Goal: Task Accomplishment & Management: Use online tool/utility

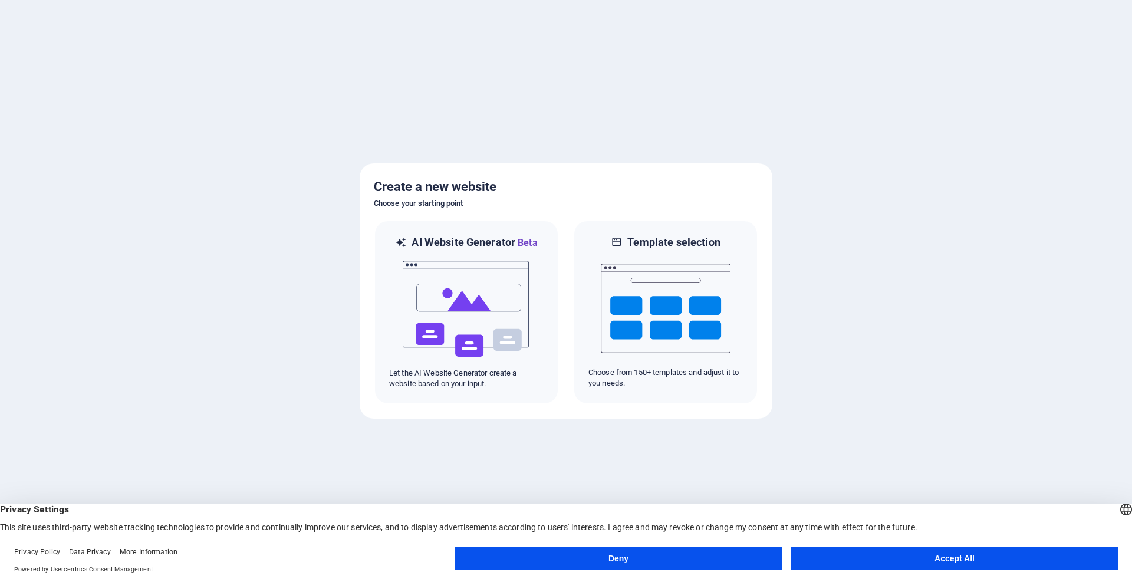
click at [878, 555] on button "Accept All" at bounding box center [954, 559] width 327 height 24
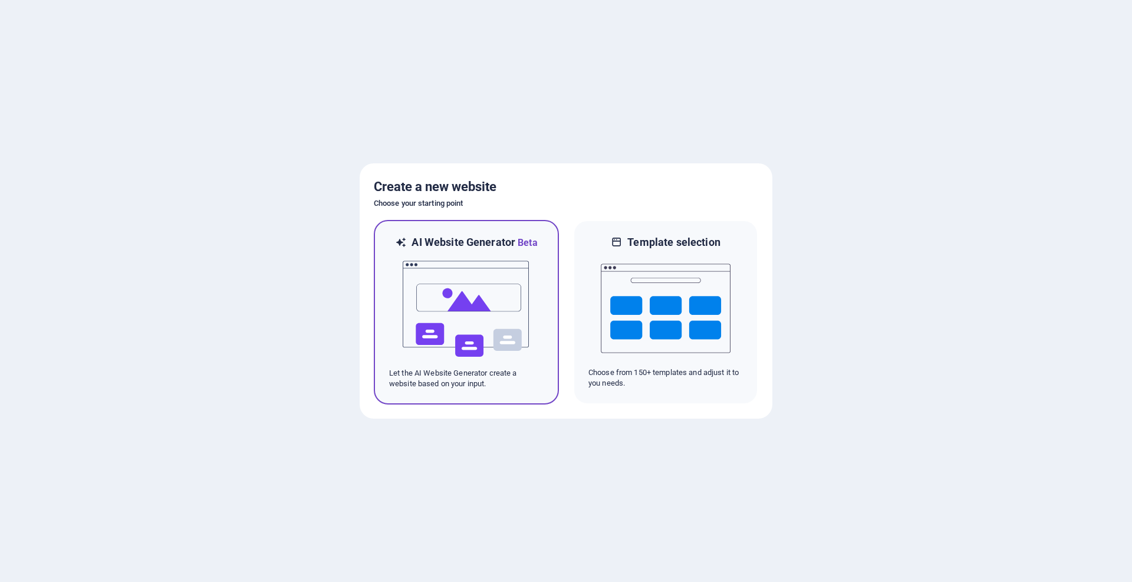
click at [476, 294] on img at bounding box center [467, 309] width 130 height 118
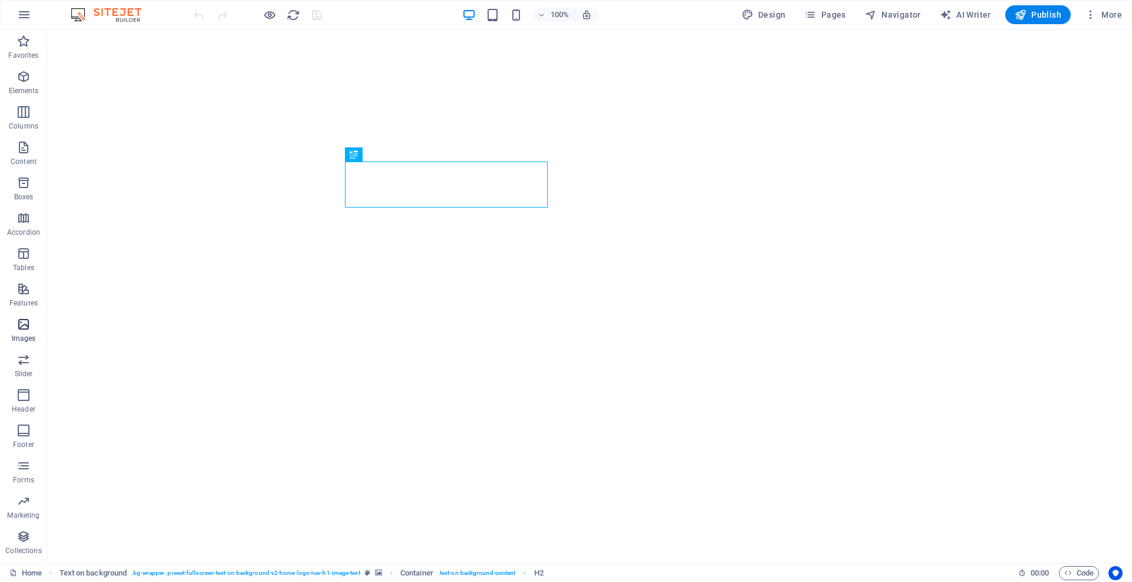
click at [21, 323] on icon "button" at bounding box center [24, 324] width 14 height 14
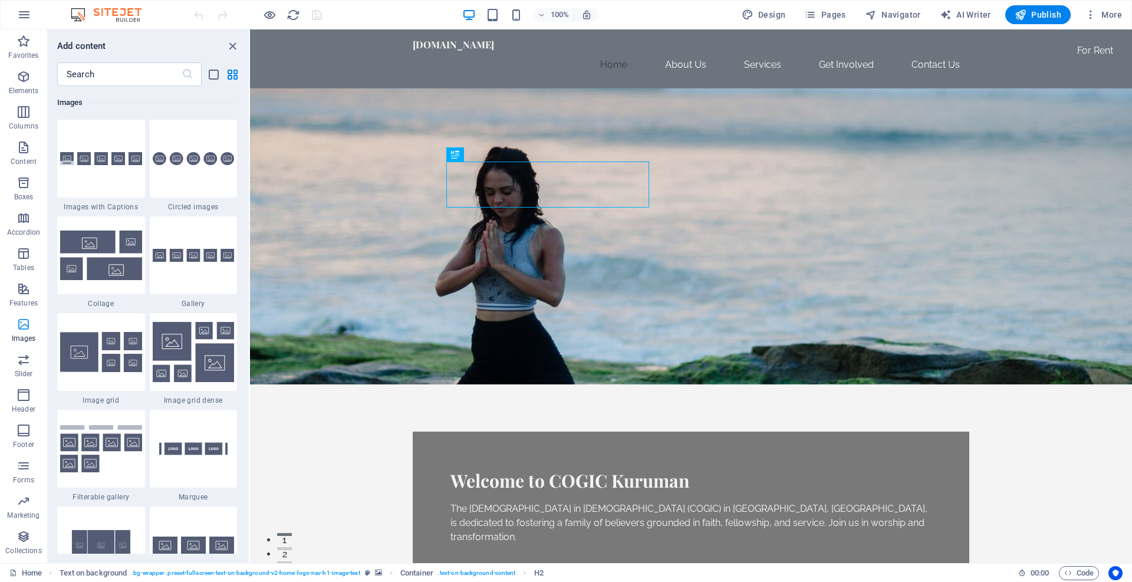
click at [23, 324] on icon "button" at bounding box center [24, 324] width 14 height 14
click at [504, 341] on figure at bounding box center [691, 236] width 882 height 296
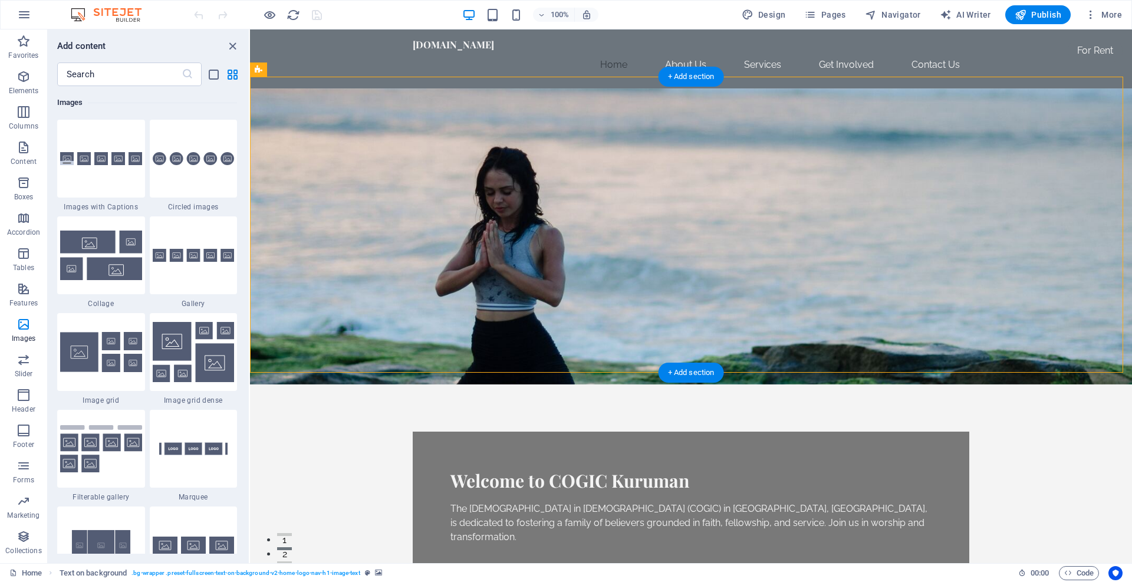
click at [504, 341] on figure at bounding box center [691, 236] width 882 height 296
click at [508, 343] on figure at bounding box center [691, 236] width 882 height 296
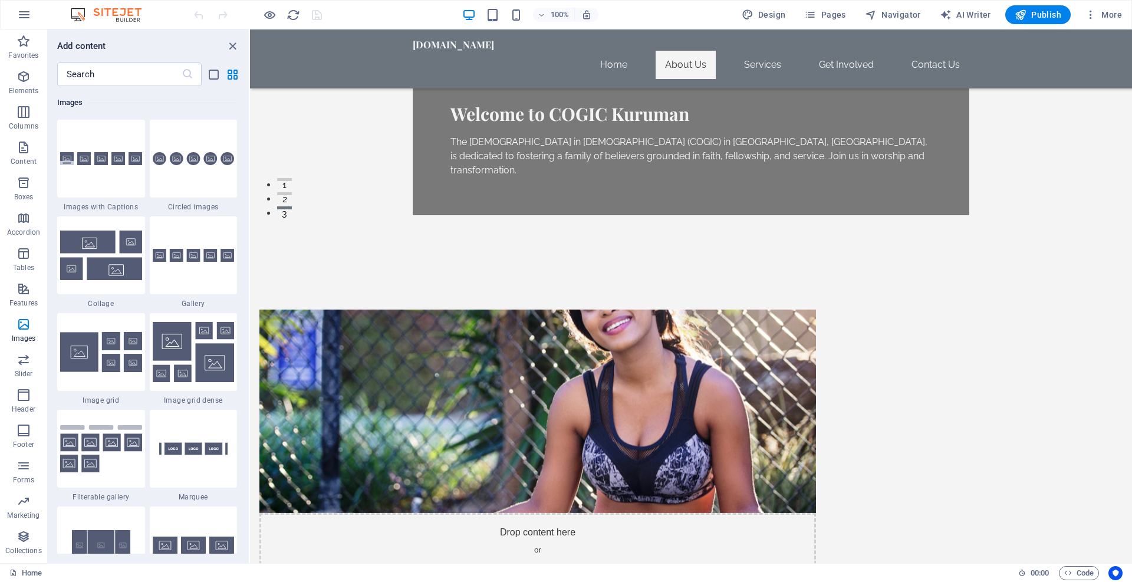
scroll to position [329, 0]
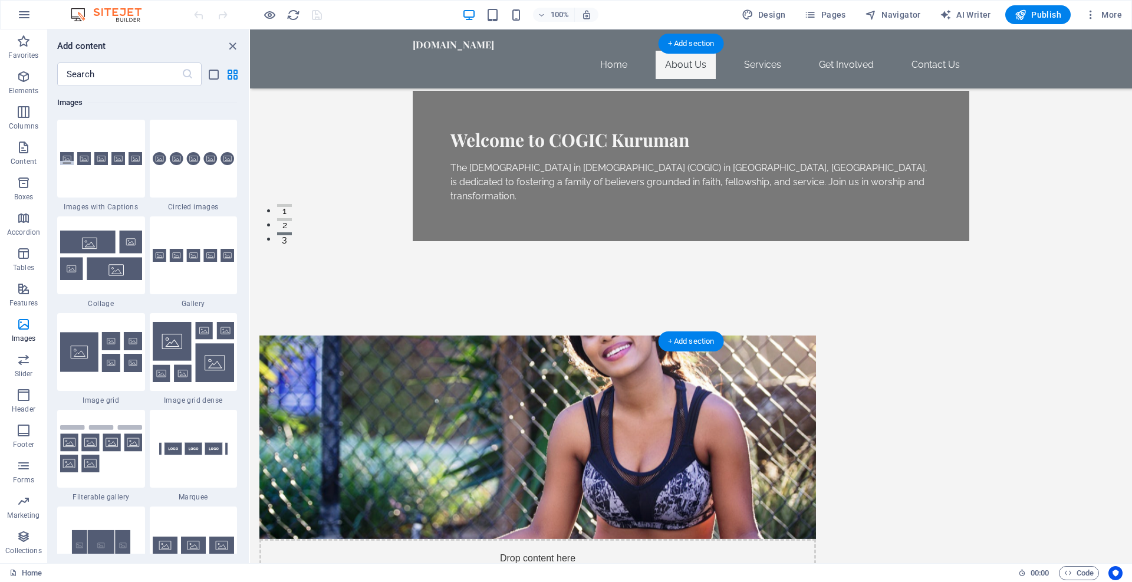
click at [587, 335] on figure at bounding box center [537, 436] width 557 height 203
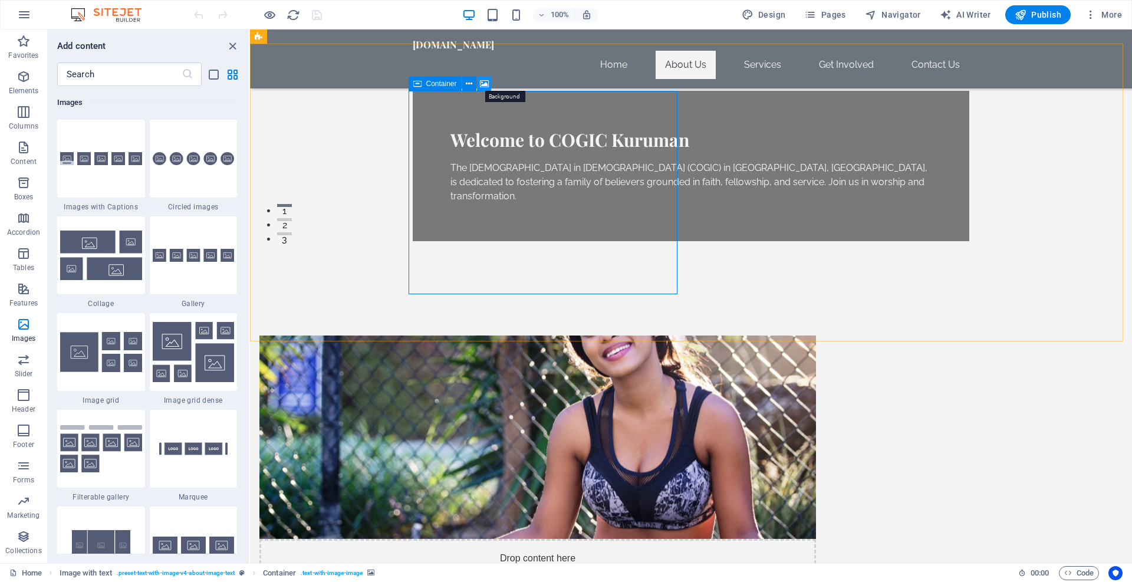
click at [485, 85] on icon at bounding box center [484, 84] width 9 height 12
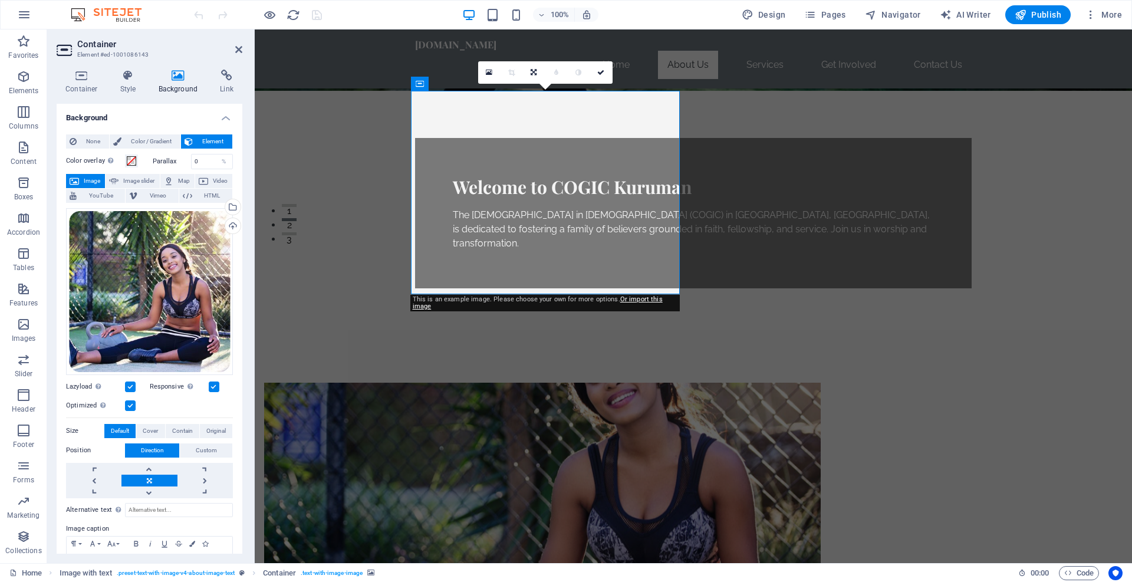
click at [80, 182] on button "Image" at bounding box center [85, 181] width 39 height 14
click at [232, 208] on div "Select files from the file manager, stock photos, or upload file(s)" at bounding box center [232, 208] width 18 height 18
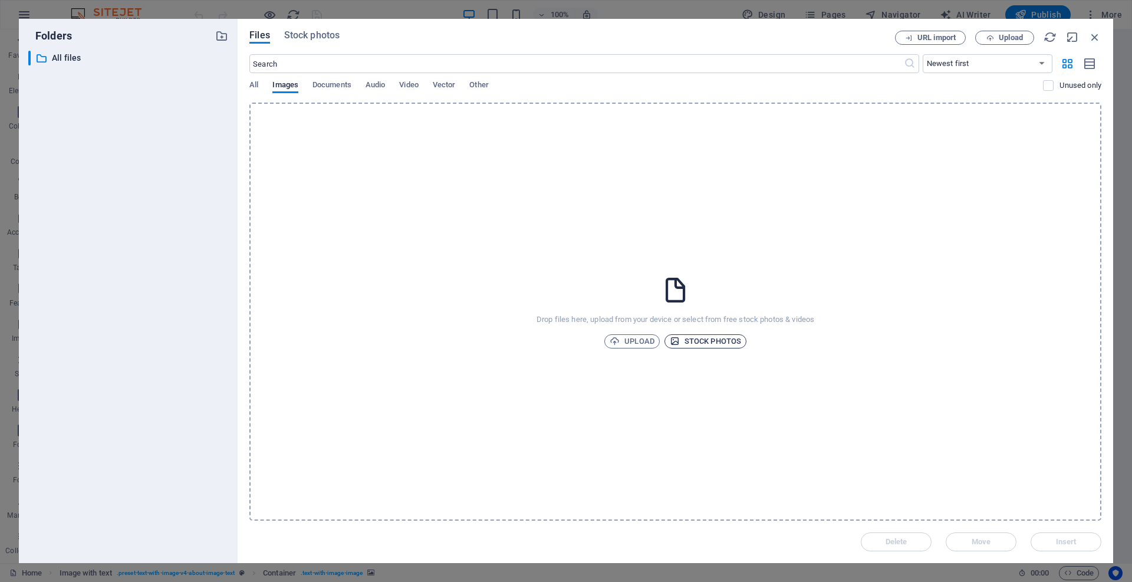
click at [696, 341] on span "Stock photos" at bounding box center [705, 341] width 71 height 14
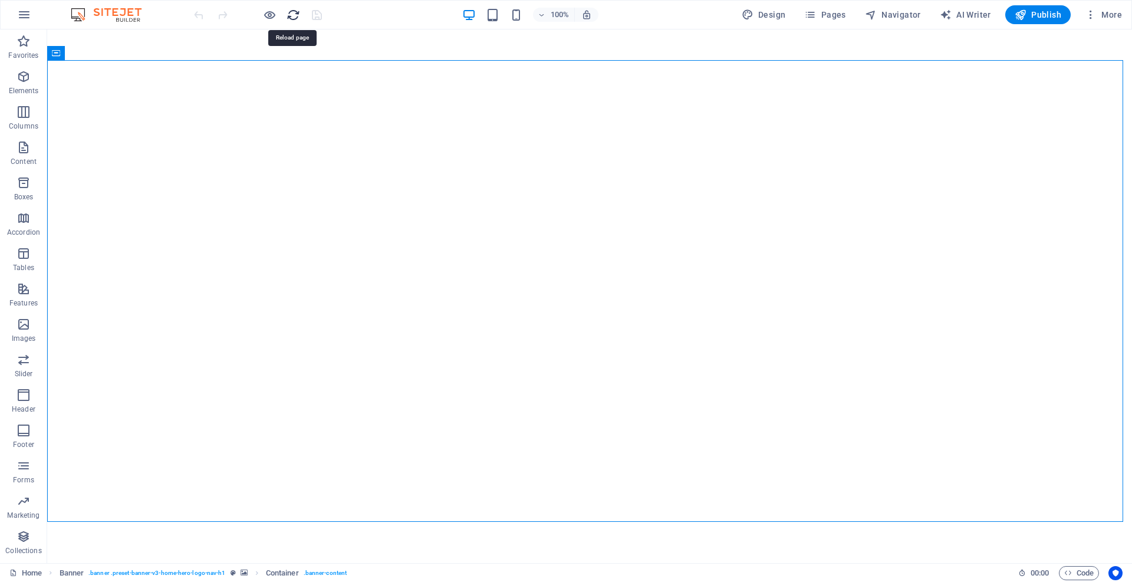
click at [290, 15] on icon "reload" at bounding box center [294, 15] width 14 height 14
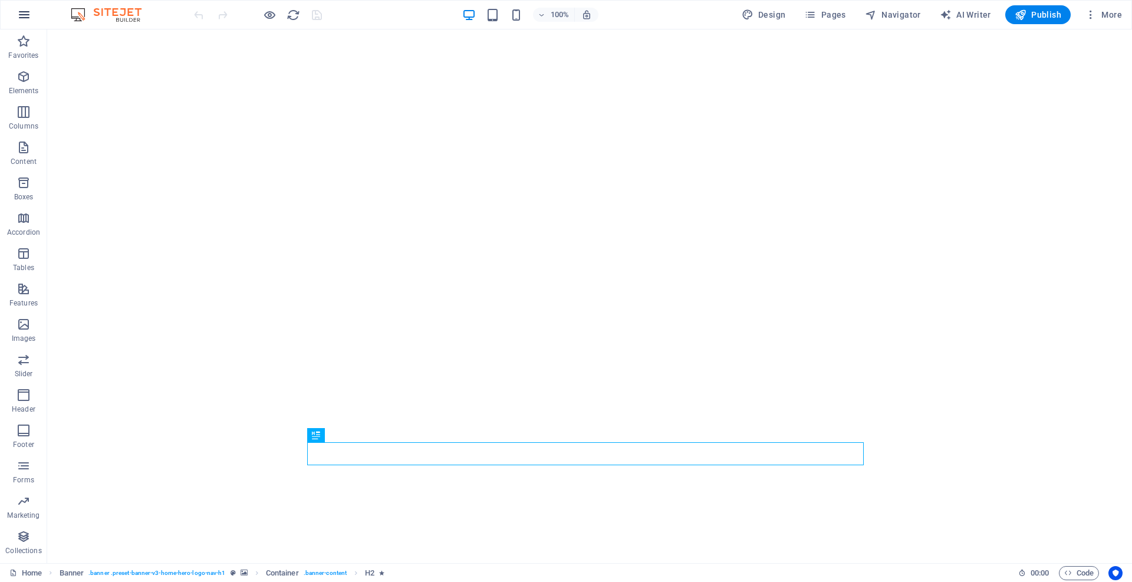
click at [21, 18] on icon "button" at bounding box center [24, 15] width 14 height 14
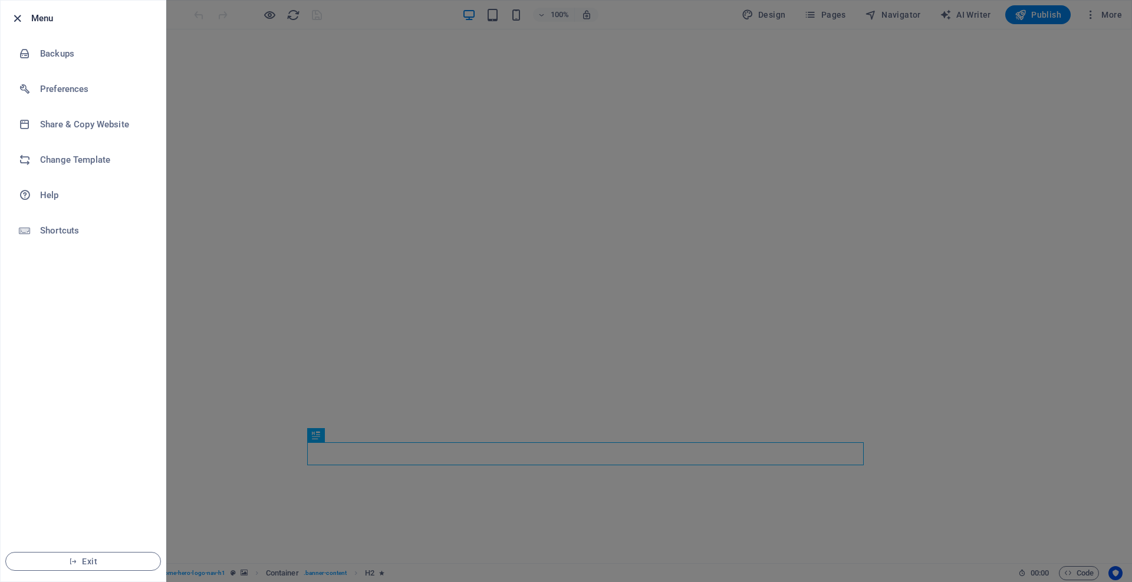
click at [15, 17] on icon "button" at bounding box center [18, 19] width 14 height 14
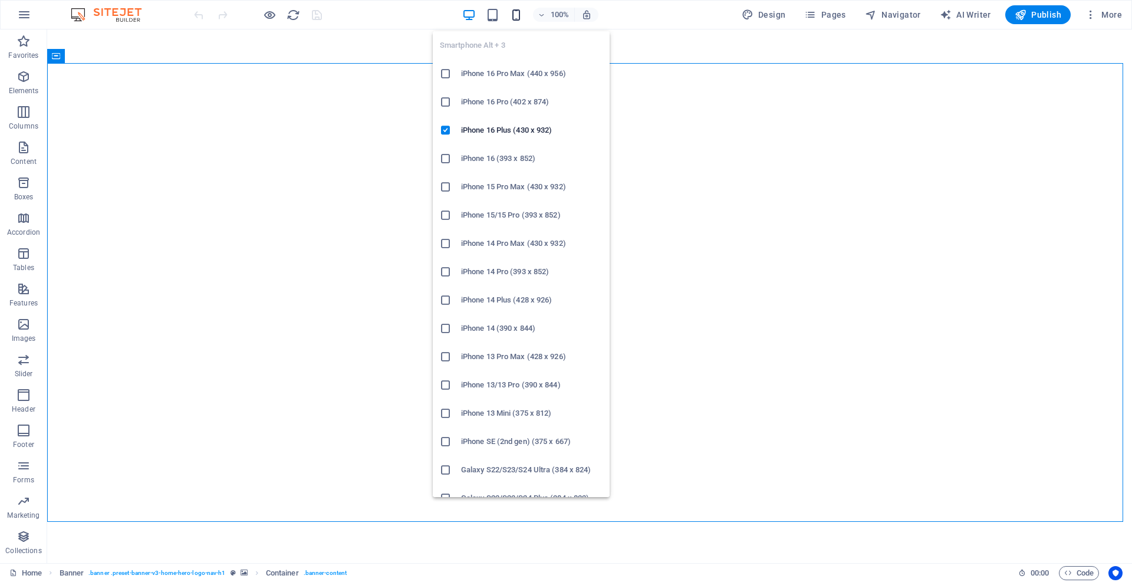
click at [516, 12] on icon "button" at bounding box center [516, 15] width 14 height 14
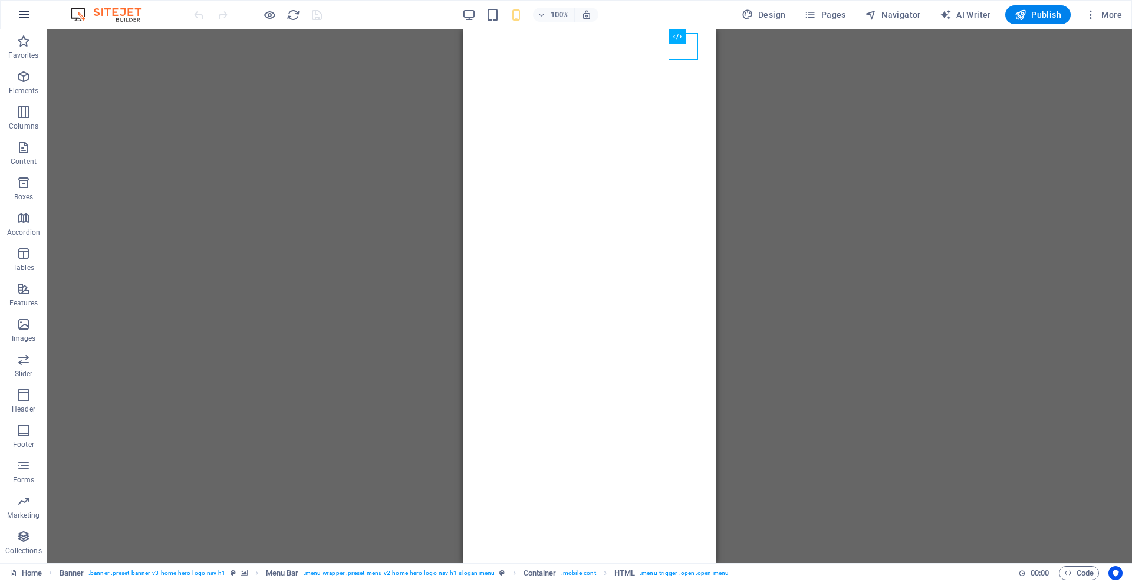
click at [34, 12] on button "button" at bounding box center [24, 15] width 28 height 28
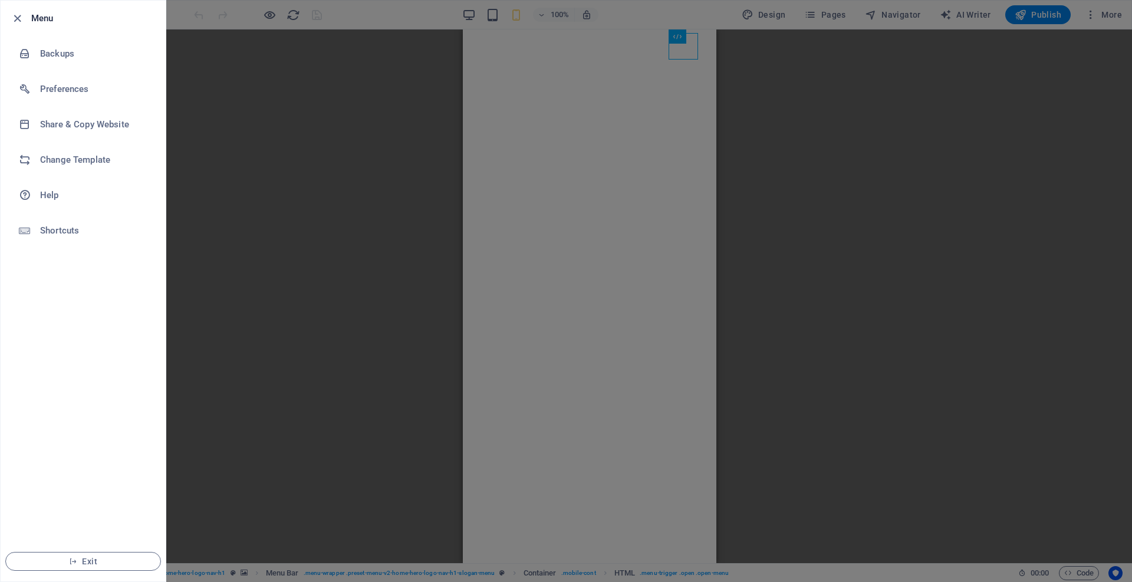
click at [271, 18] on div at bounding box center [566, 291] width 1132 height 582
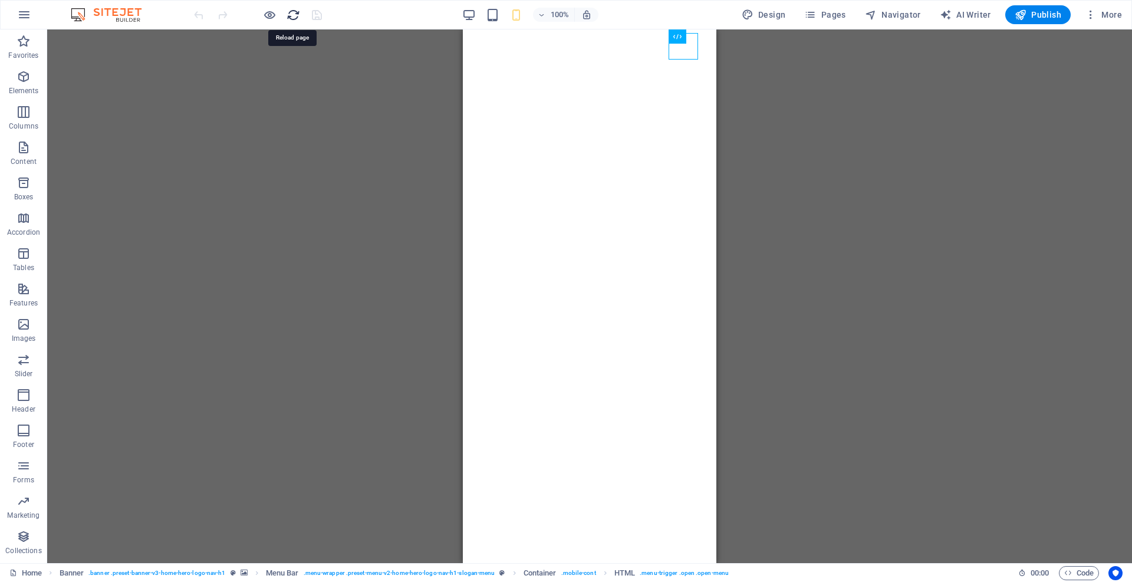
click at [295, 15] on icon "reload" at bounding box center [294, 15] width 14 height 14
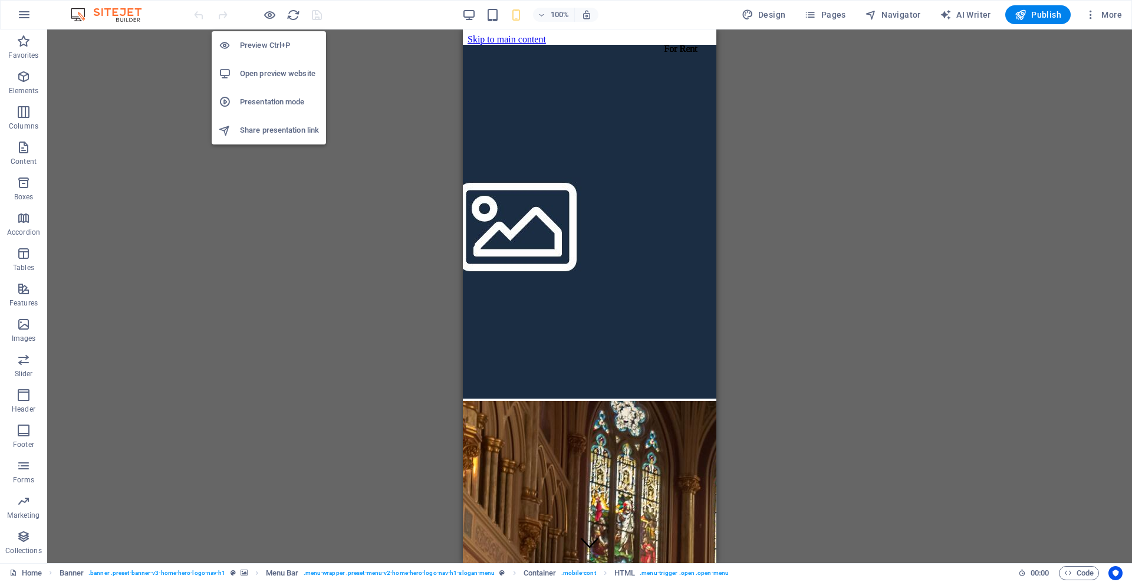
click at [262, 43] on h6 "Preview Ctrl+P" at bounding box center [279, 45] width 79 height 14
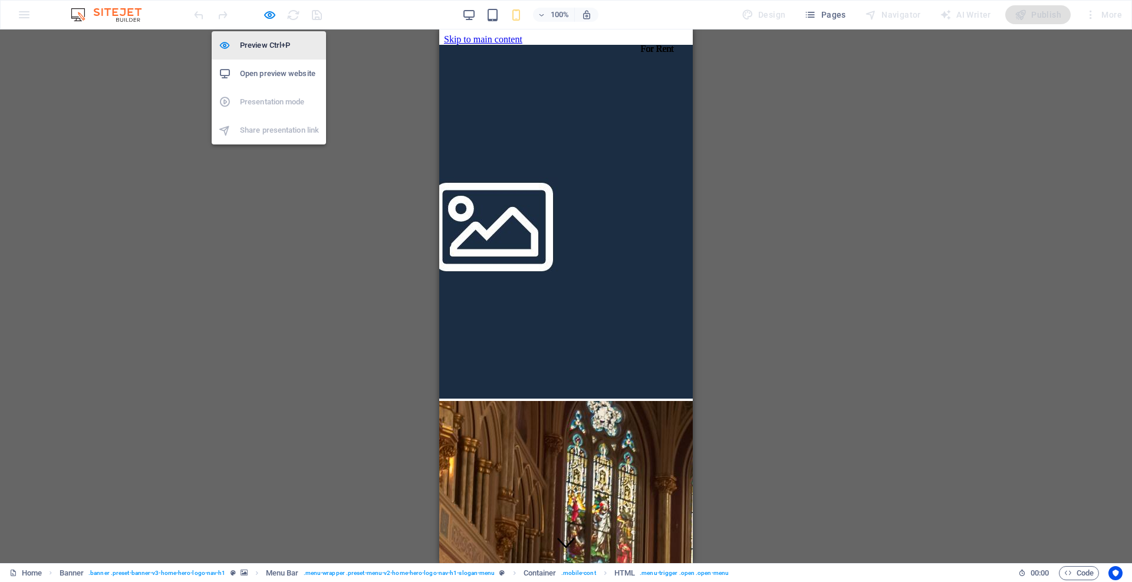
click at [262, 43] on h6 "Preview Ctrl+P" at bounding box center [279, 45] width 79 height 14
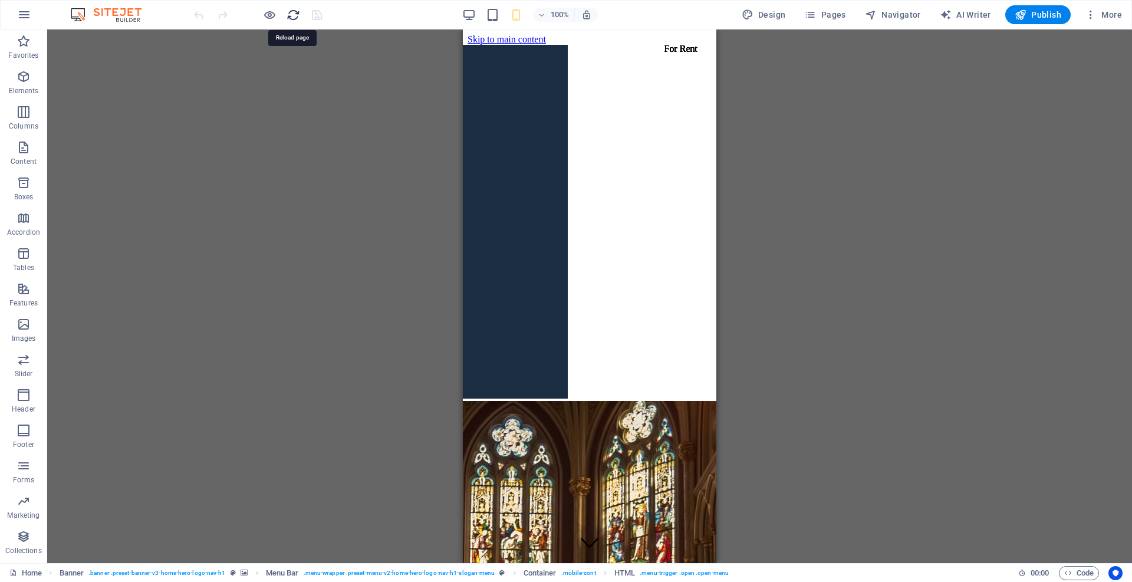
click at [291, 16] on icon "reload" at bounding box center [294, 15] width 14 height 14
click at [1106, 12] on span "More" at bounding box center [1103, 15] width 37 height 12
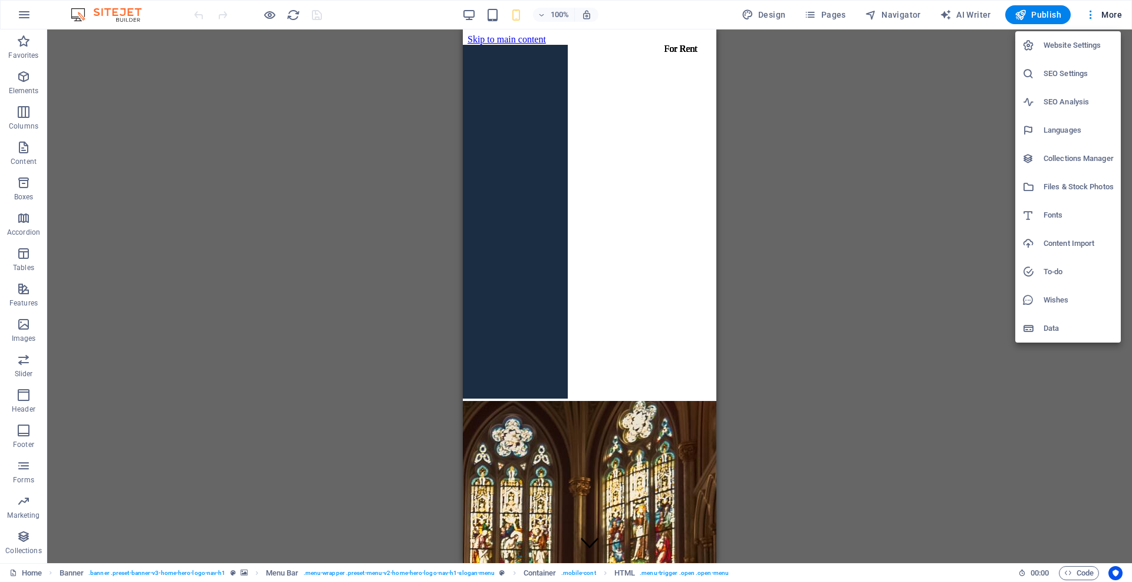
click at [20, 150] on div at bounding box center [566, 291] width 1132 height 582
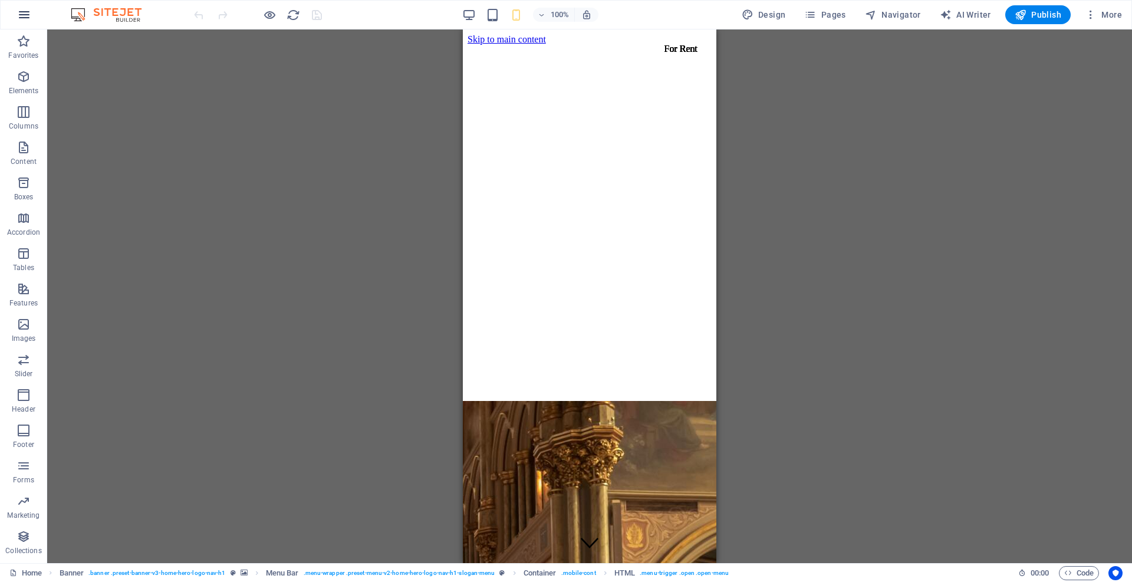
click at [25, 9] on button "button" at bounding box center [24, 15] width 28 height 28
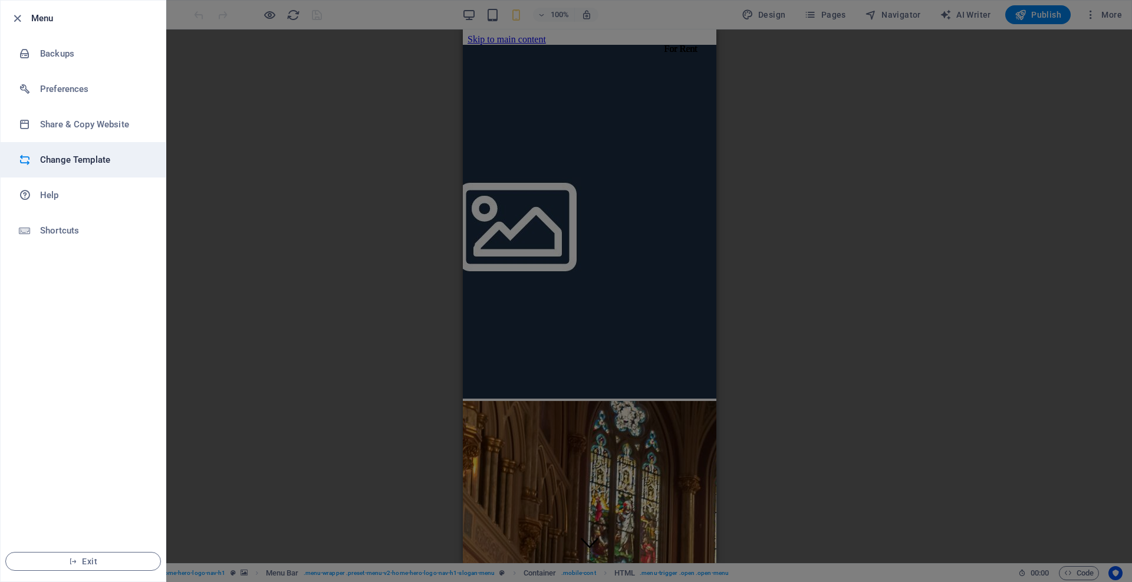
click at [74, 165] on h6 "Change Template" at bounding box center [94, 160] width 109 height 14
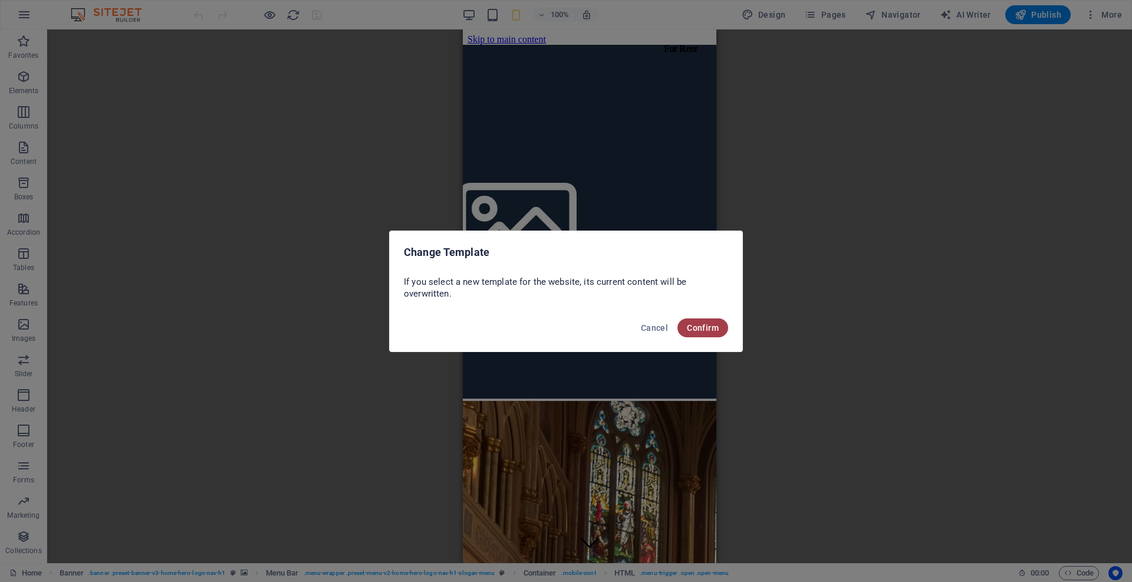
click at [695, 323] on span "Confirm" at bounding box center [703, 327] width 32 height 9
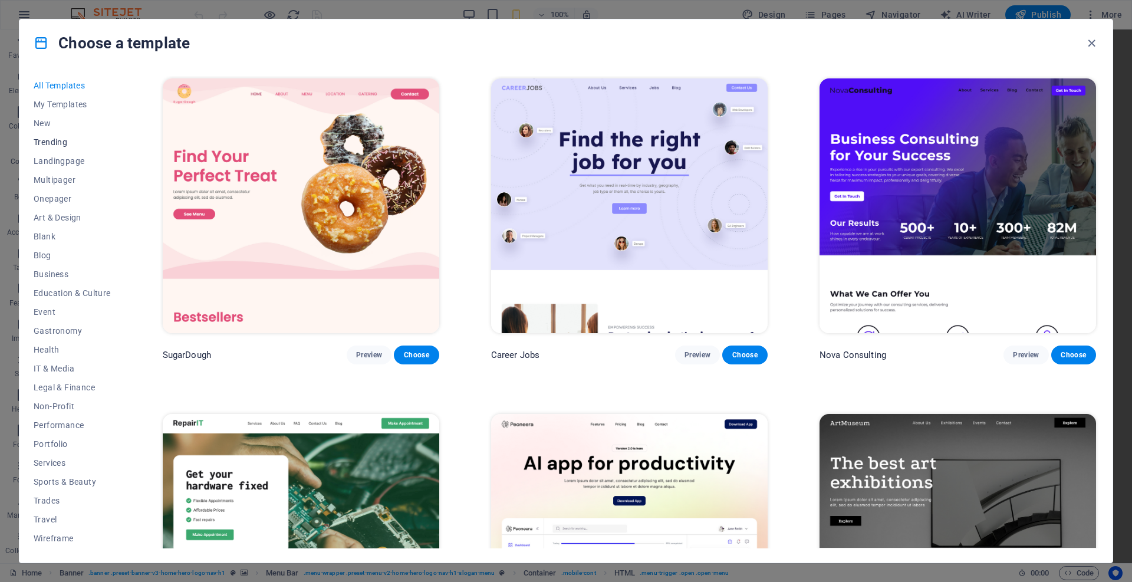
click at [48, 141] on span "Trending" at bounding box center [72, 141] width 77 height 9
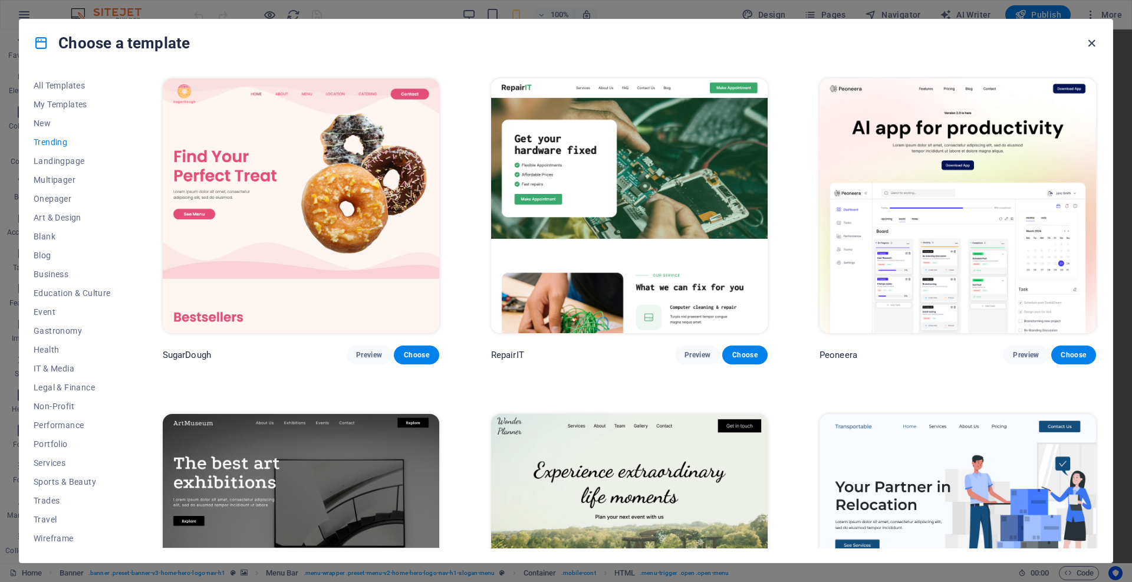
click at [1089, 44] on icon "button" at bounding box center [1092, 44] width 14 height 14
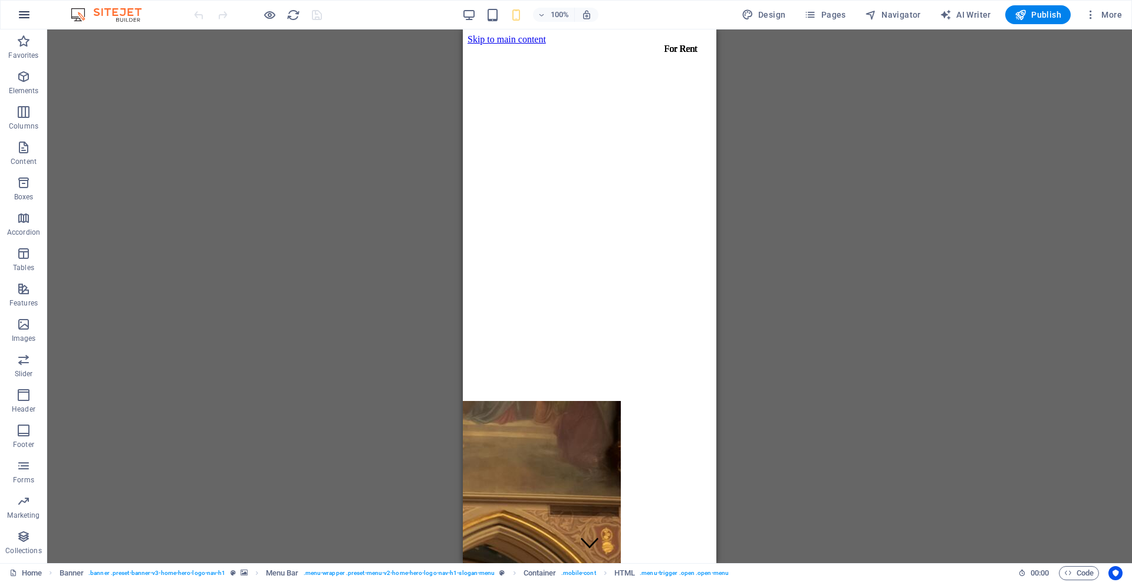
click at [24, 14] on icon "button" at bounding box center [24, 15] width 14 height 14
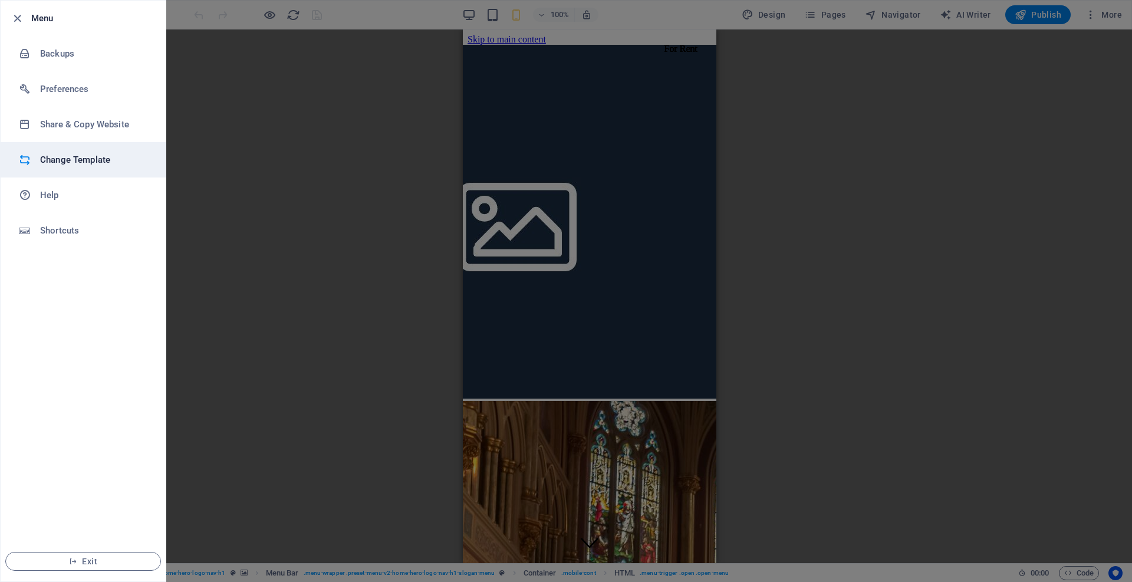
click at [70, 157] on h6 "Change Template" at bounding box center [94, 160] width 109 height 14
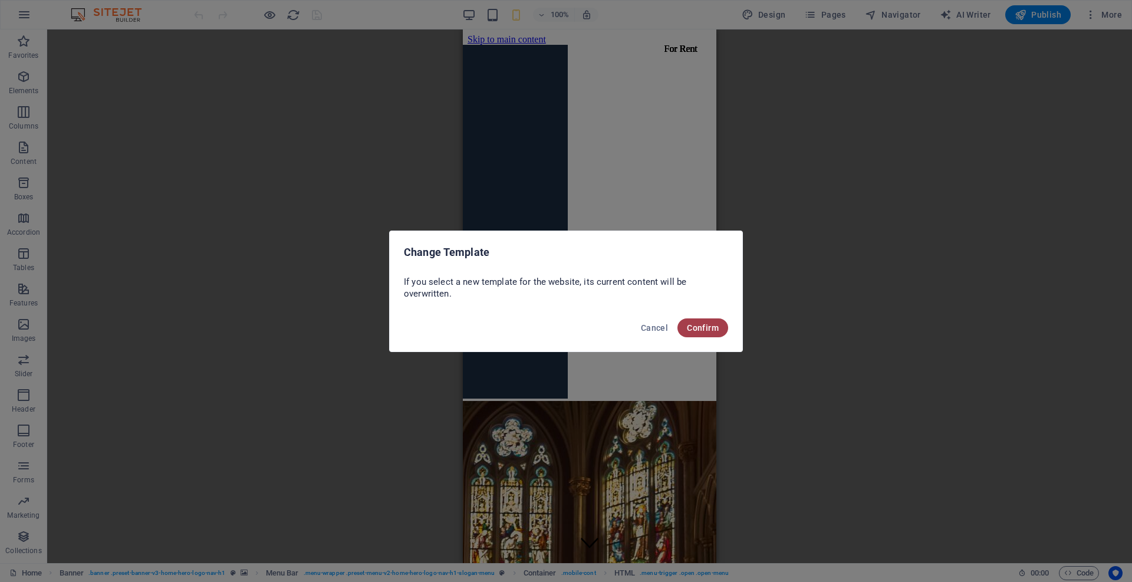
click at [705, 325] on span "Confirm" at bounding box center [703, 327] width 32 height 9
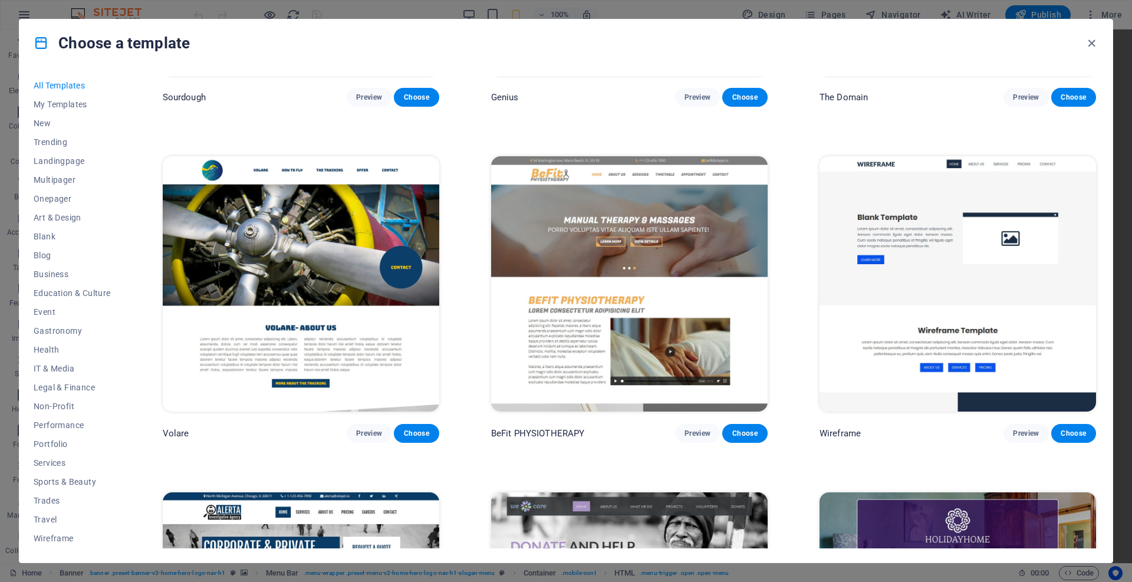
scroll to position [8393, 0]
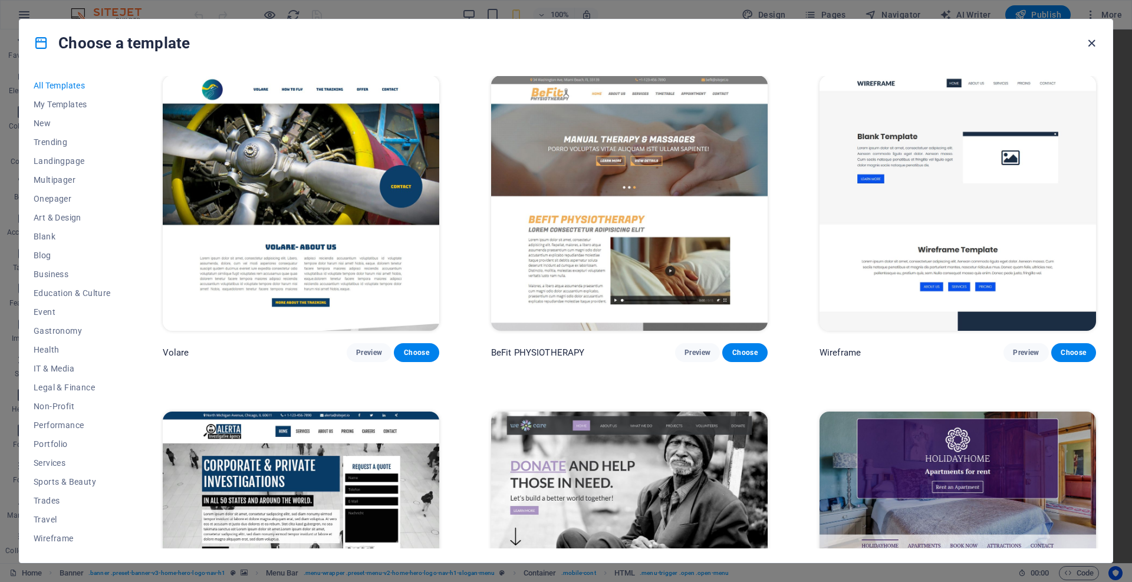
click at [1092, 41] on icon "button" at bounding box center [1092, 44] width 14 height 14
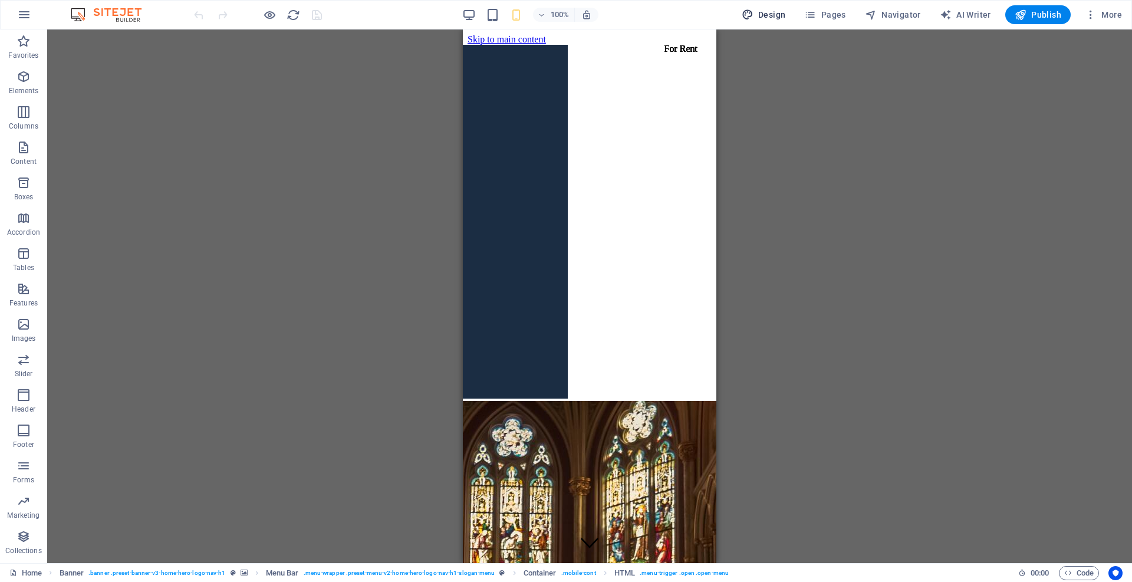
click at [774, 12] on span "Design" at bounding box center [764, 15] width 44 height 12
select select "px"
select select "200"
select select "px"
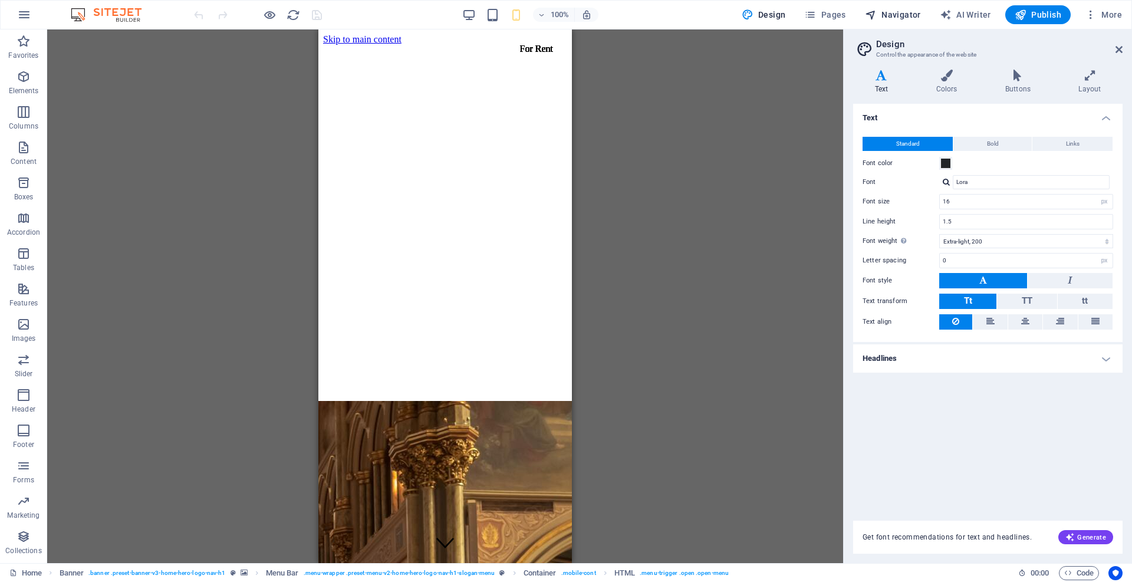
click at [891, 16] on span "Navigator" at bounding box center [893, 15] width 56 height 12
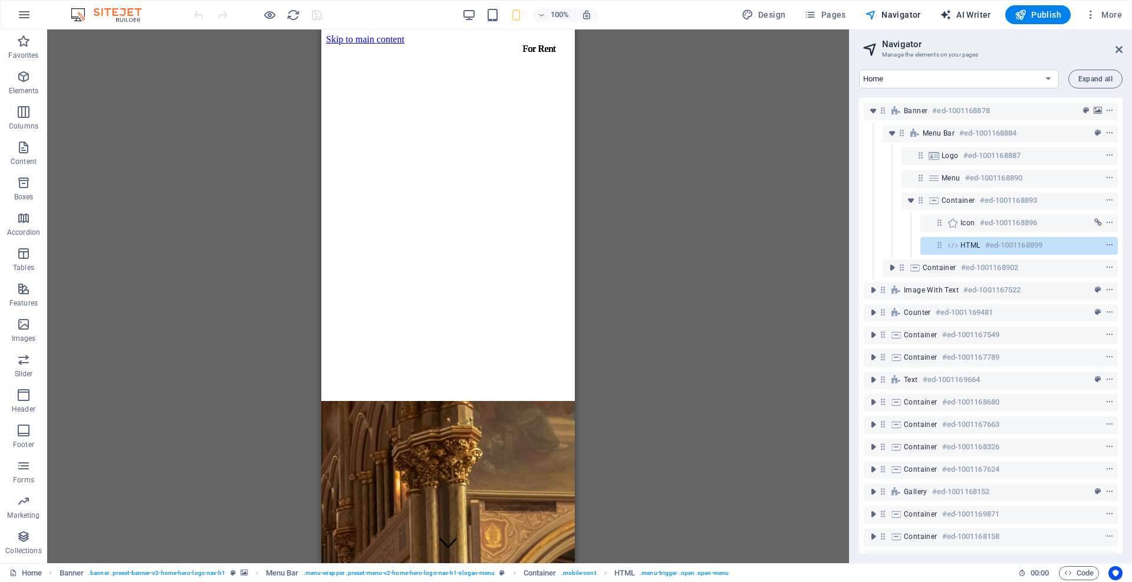
click at [978, 17] on span "AI Writer" at bounding box center [965, 15] width 51 height 12
select select "English"
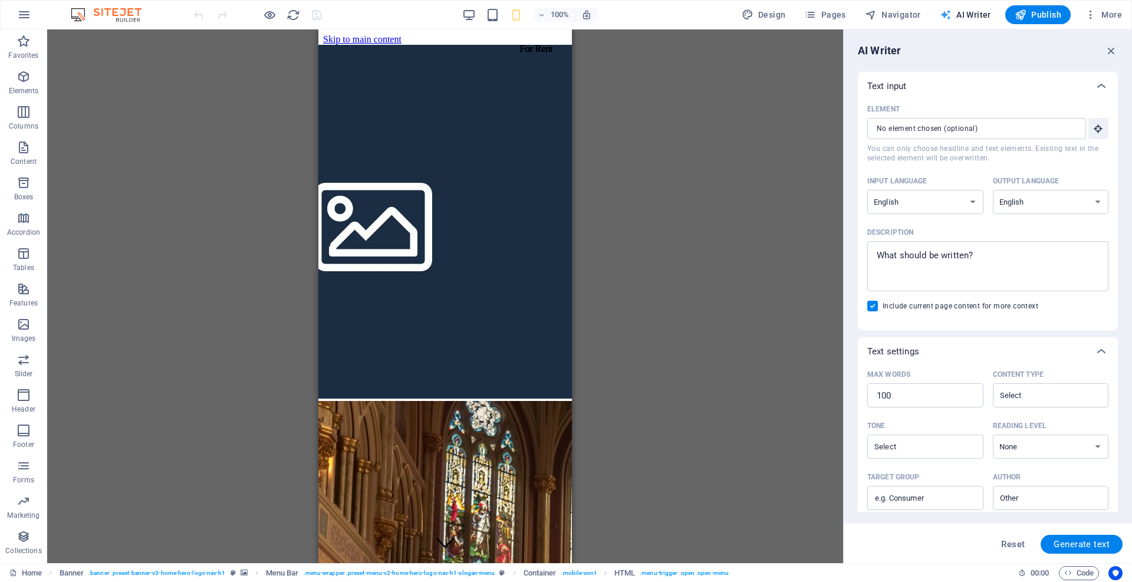
click at [978, 17] on span "AI Writer" at bounding box center [965, 15] width 51 height 12
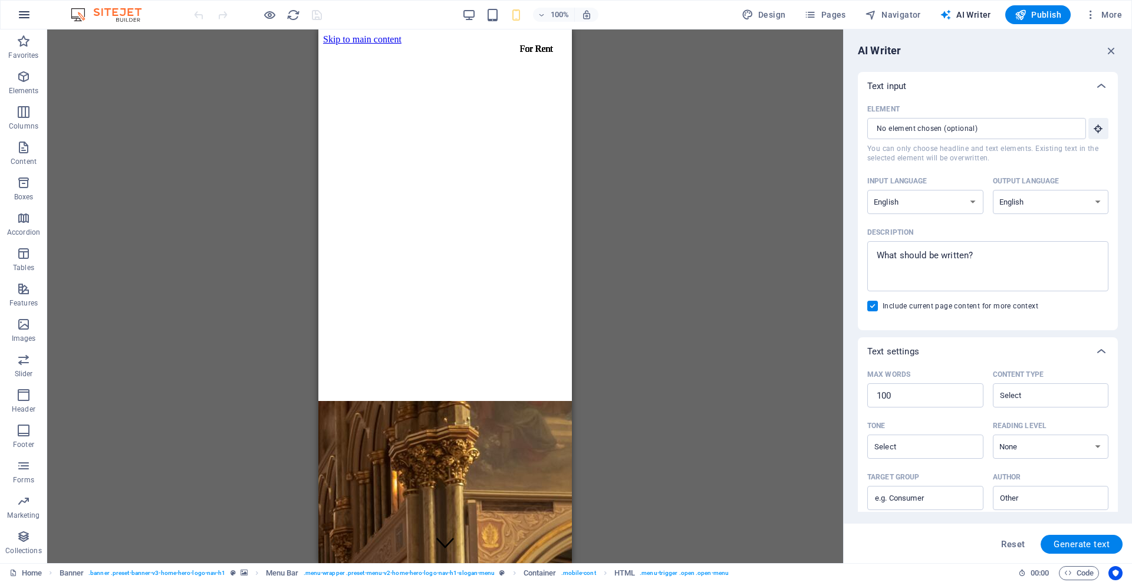
click at [24, 17] on icon "button" at bounding box center [24, 15] width 14 height 14
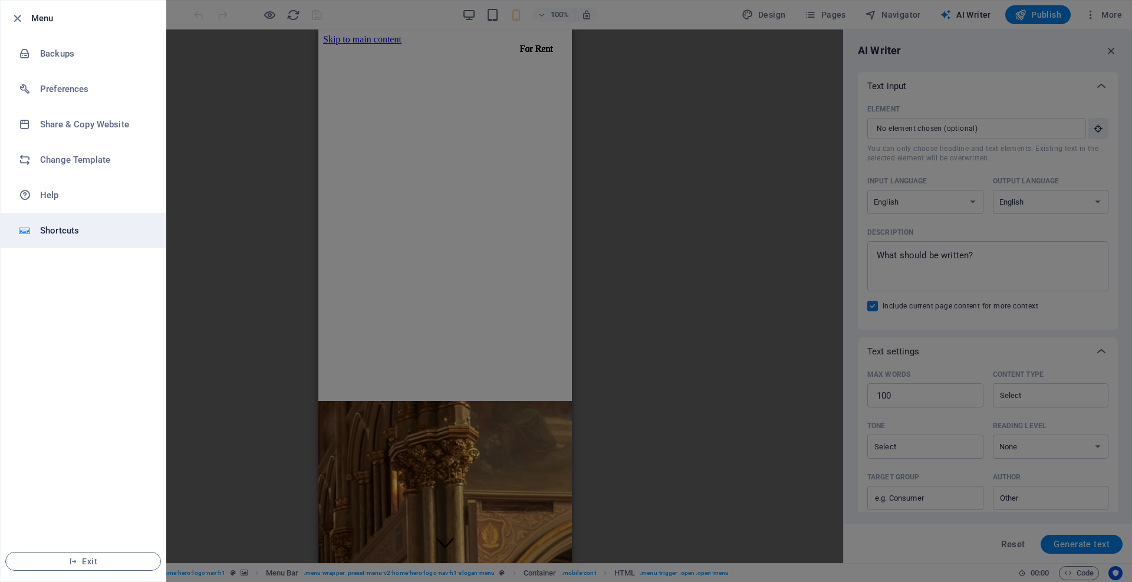
click at [59, 229] on h6 "Shortcuts" at bounding box center [94, 230] width 109 height 14
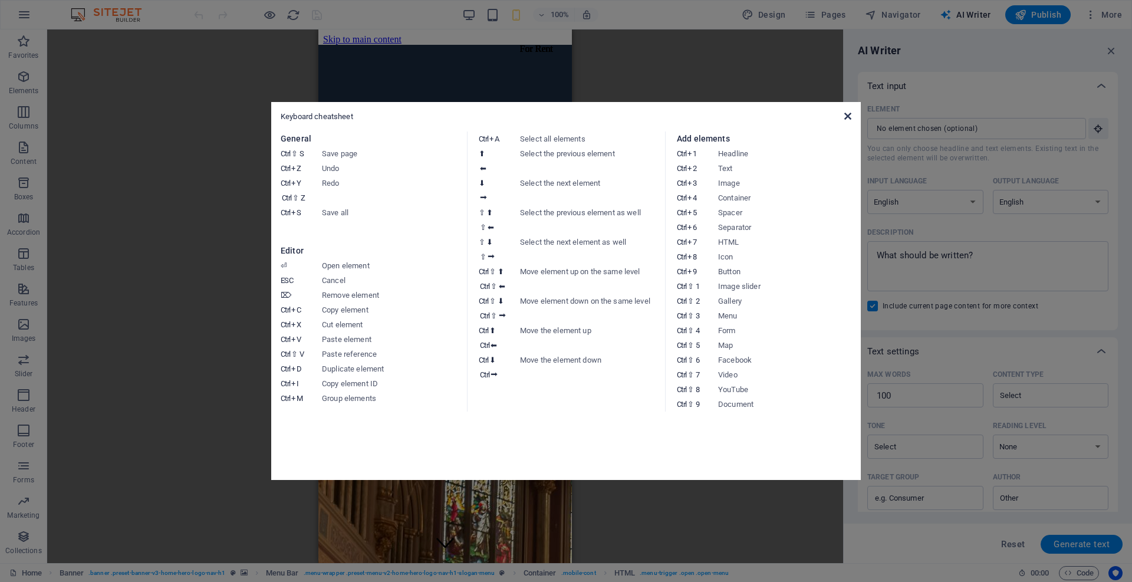
click at [847, 116] on icon at bounding box center [847, 115] width 7 height 9
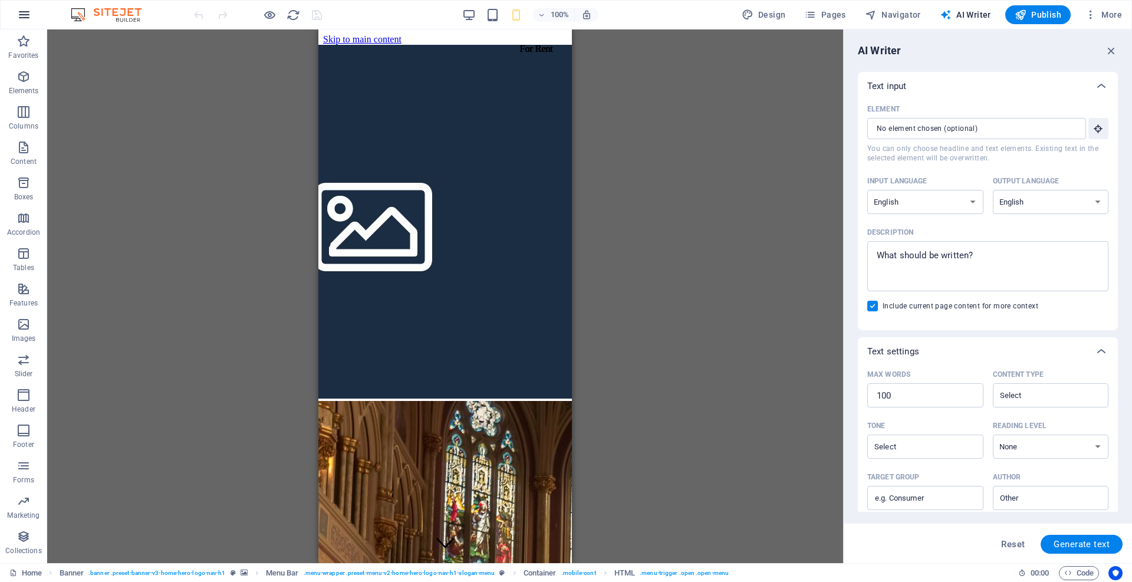
click at [19, 14] on icon "button" at bounding box center [24, 15] width 14 height 14
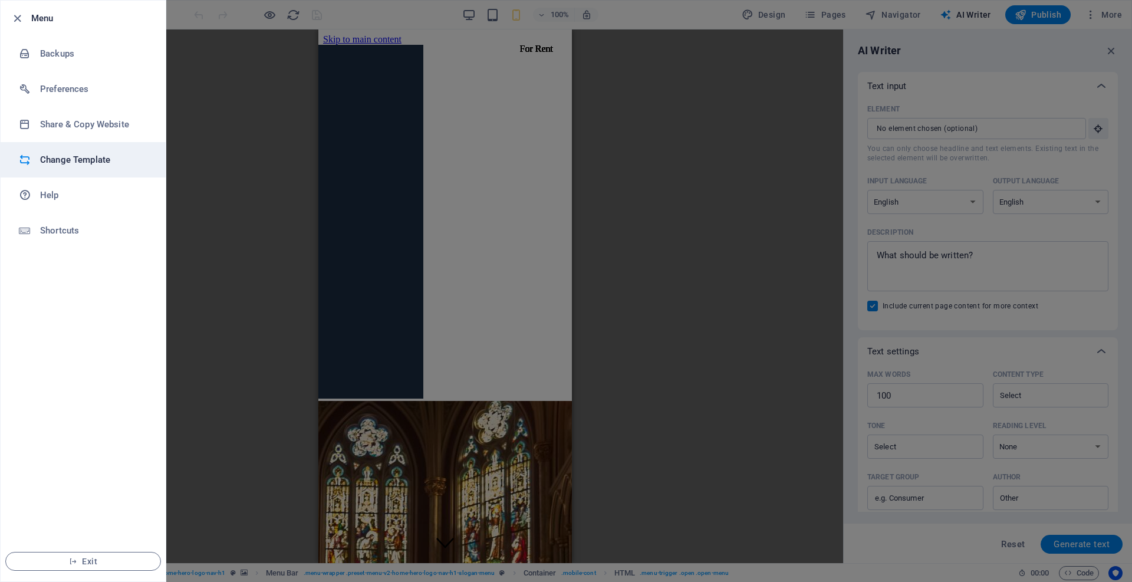
click at [64, 157] on h6 "Change Template" at bounding box center [94, 160] width 109 height 14
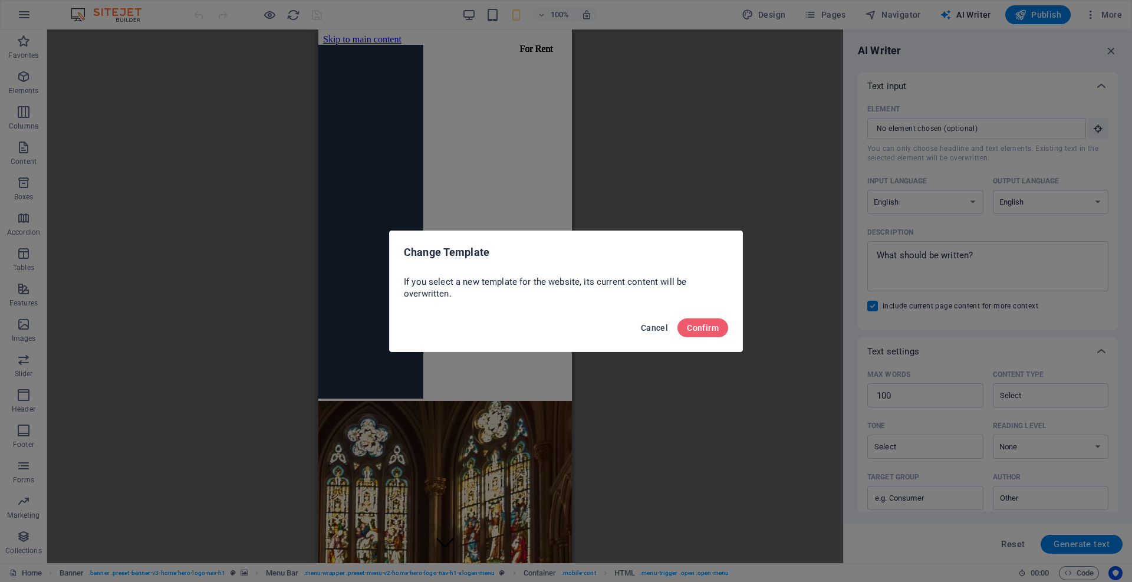
click at [650, 328] on span "Cancel" at bounding box center [654, 327] width 27 height 9
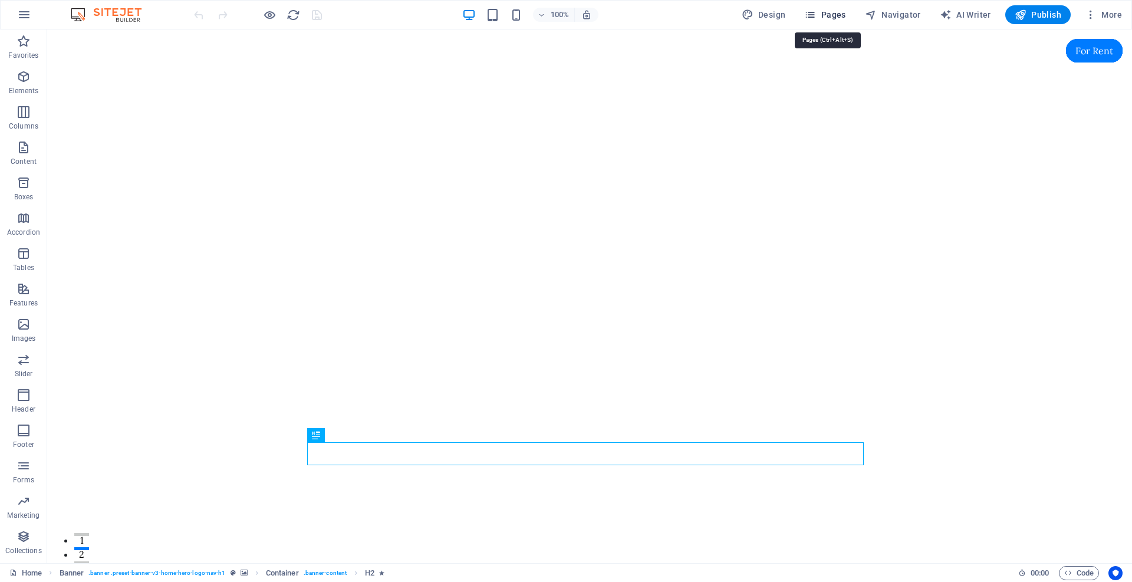
click at [830, 13] on span "Pages" at bounding box center [824, 15] width 41 height 12
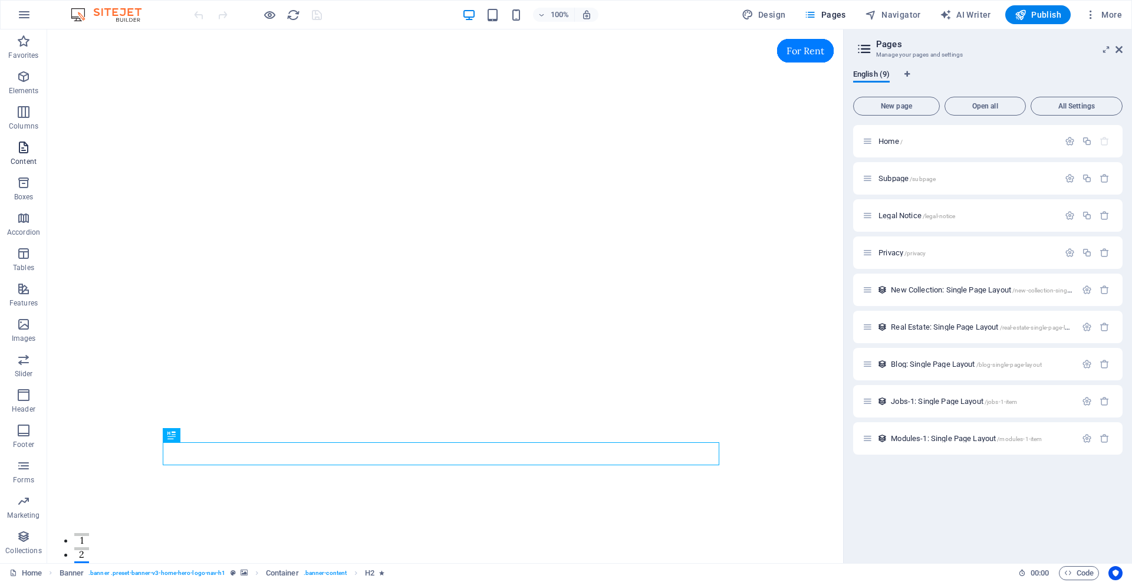
click at [24, 150] on icon "button" at bounding box center [24, 147] width 14 height 14
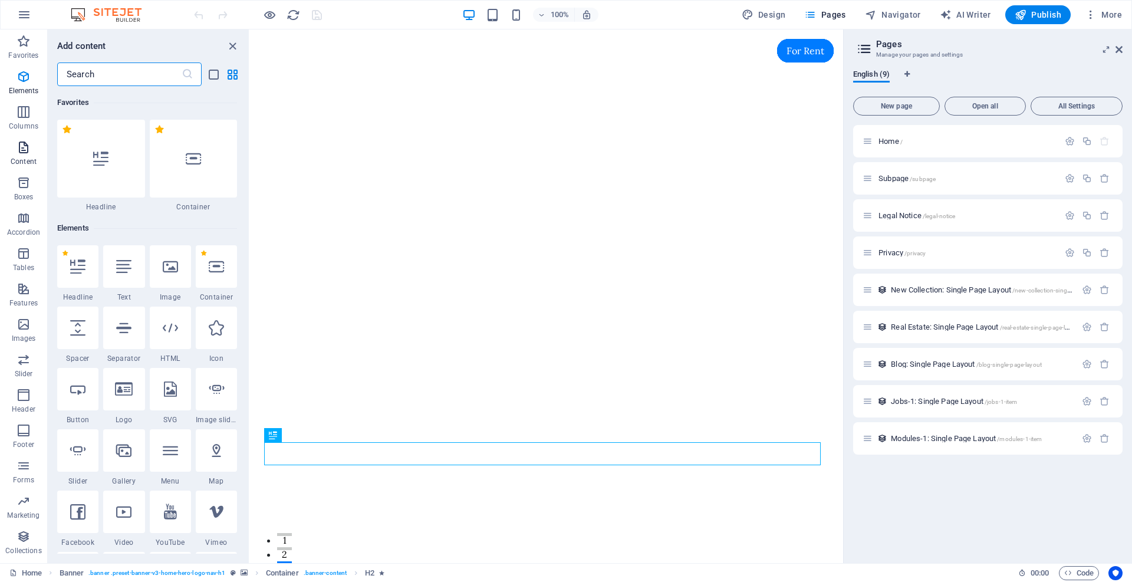
scroll to position [2063, 0]
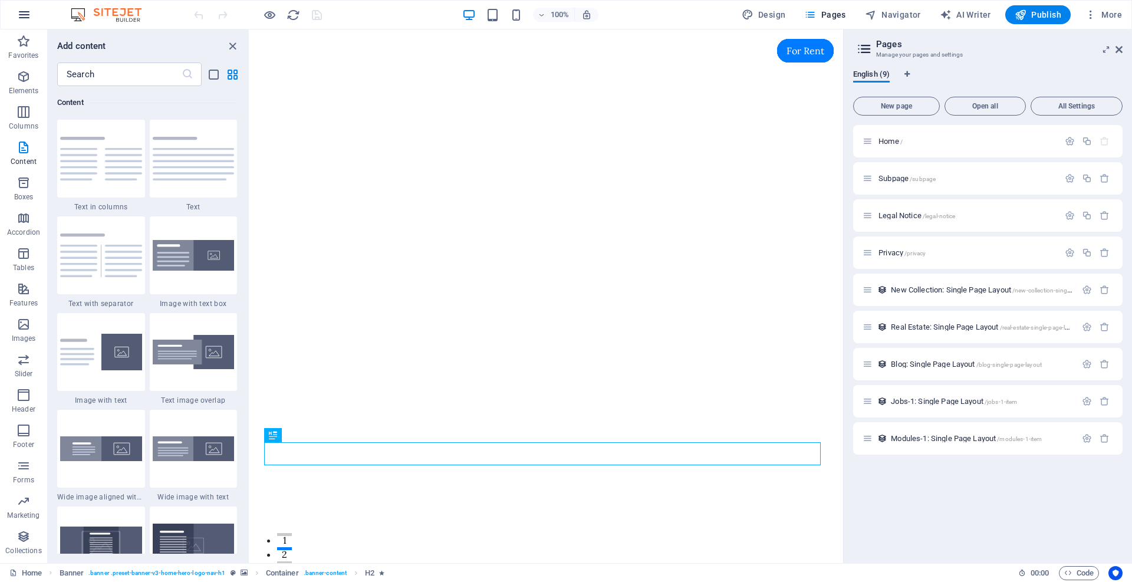
click at [24, 14] on icon "button" at bounding box center [24, 15] width 14 height 14
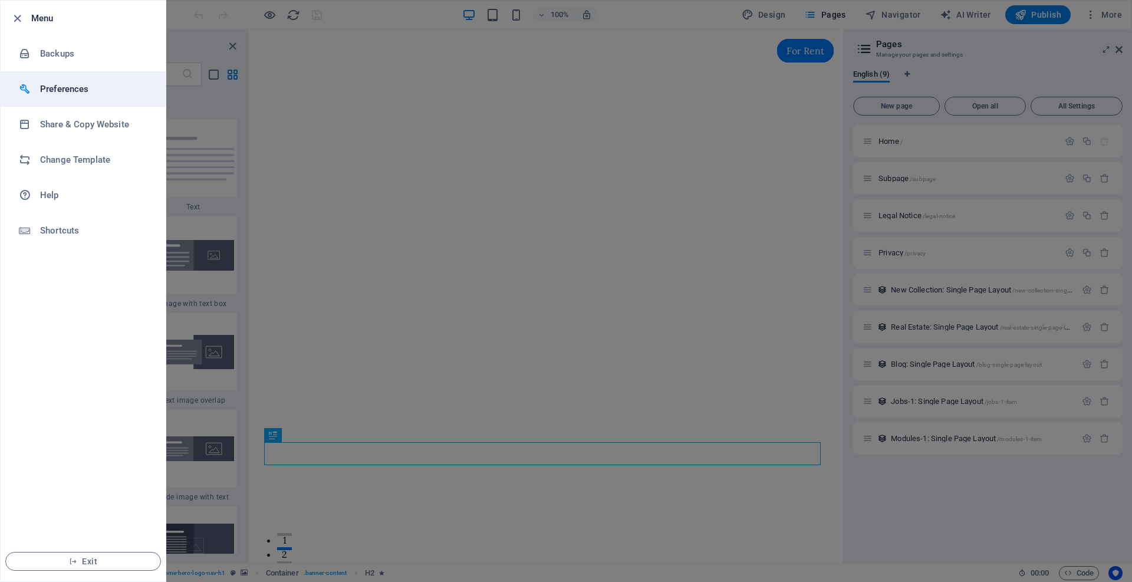
click at [59, 88] on h6 "Preferences" at bounding box center [94, 89] width 109 height 14
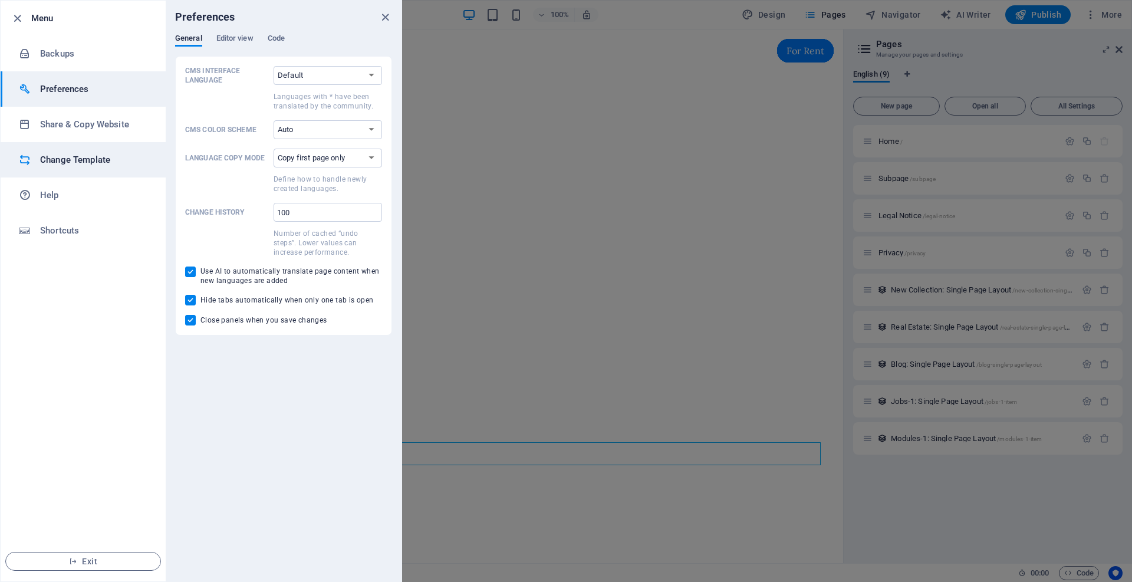
click at [74, 162] on h6 "Change Template" at bounding box center [94, 160] width 109 height 14
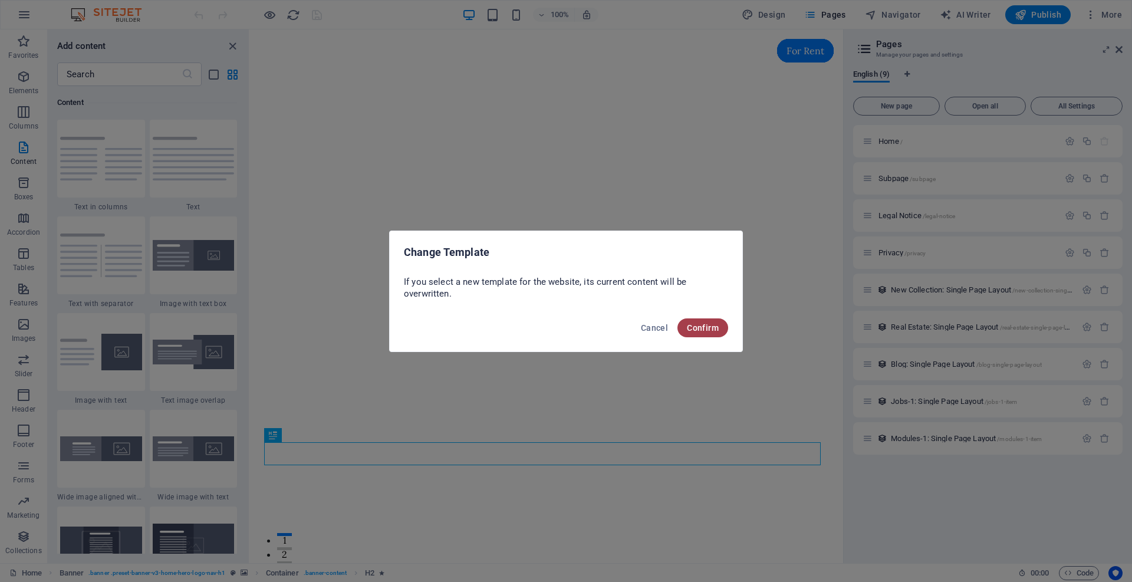
click at [707, 325] on span "Confirm" at bounding box center [703, 327] width 32 height 9
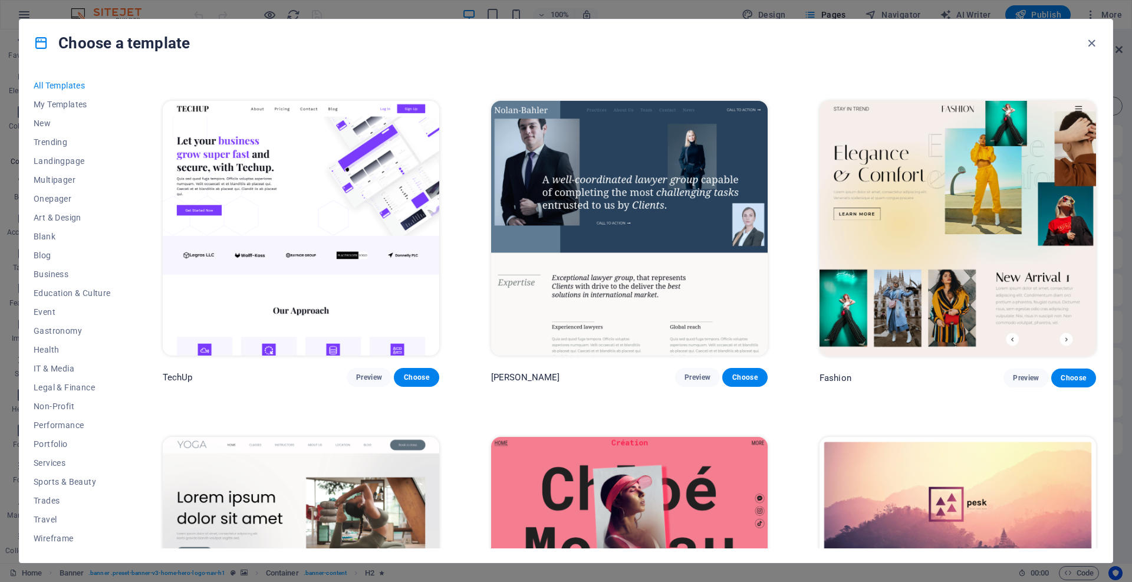
scroll to position [0, 0]
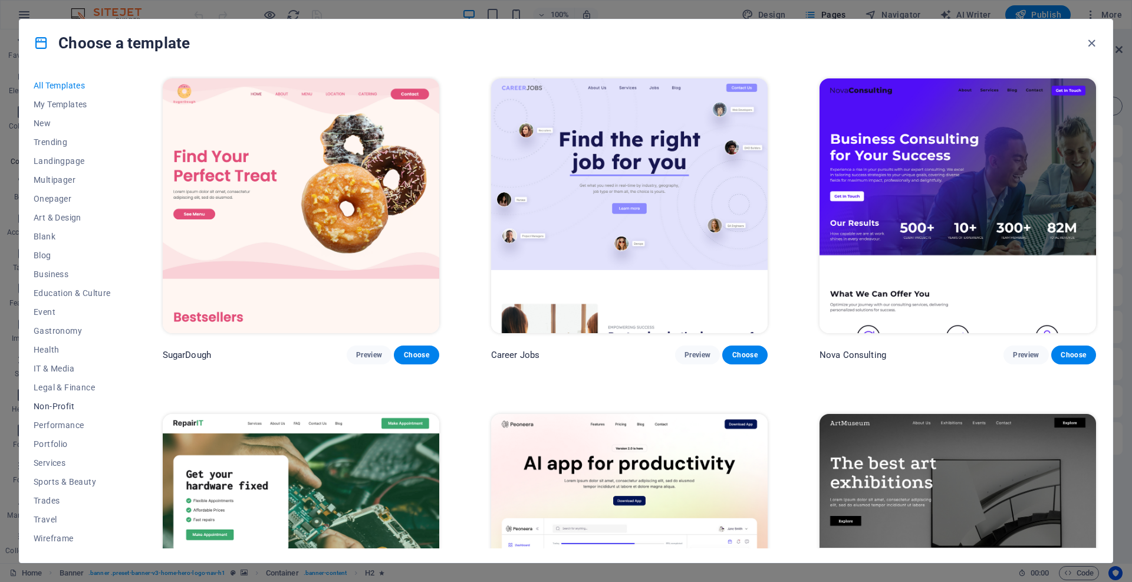
click at [58, 406] on span "Non-Profit" at bounding box center [72, 406] width 77 height 9
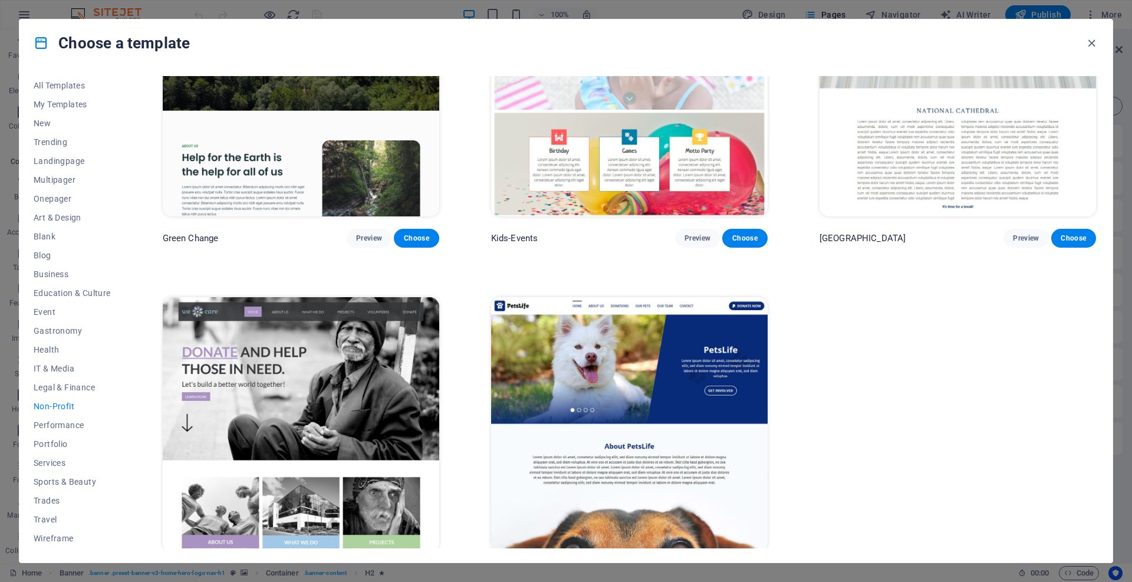
scroll to position [149, 0]
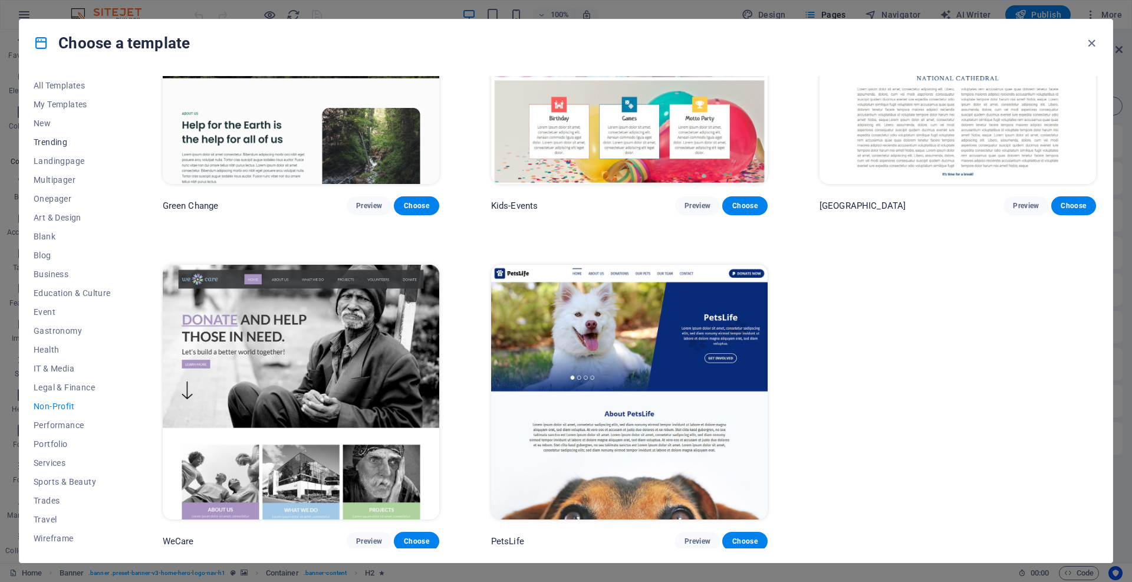
click at [62, 141] on span "Trending" at bounding box center [72, 141] width 77 height 9
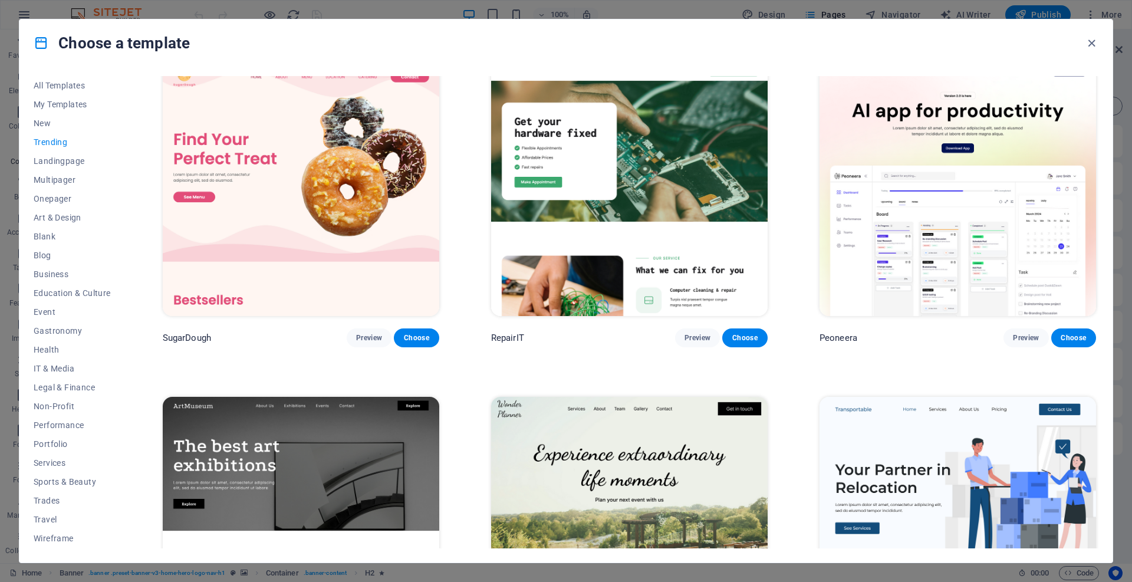
scroll to position [0, 0]
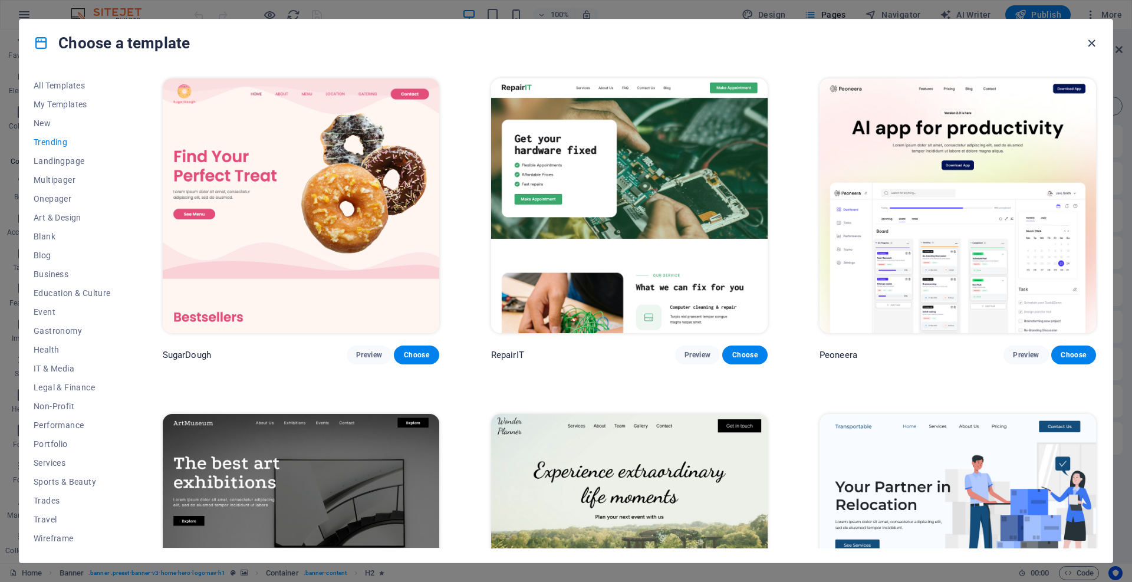
click at [1094, 38] on icon "button" at bounding box center [1092, 44] width 14 height 14
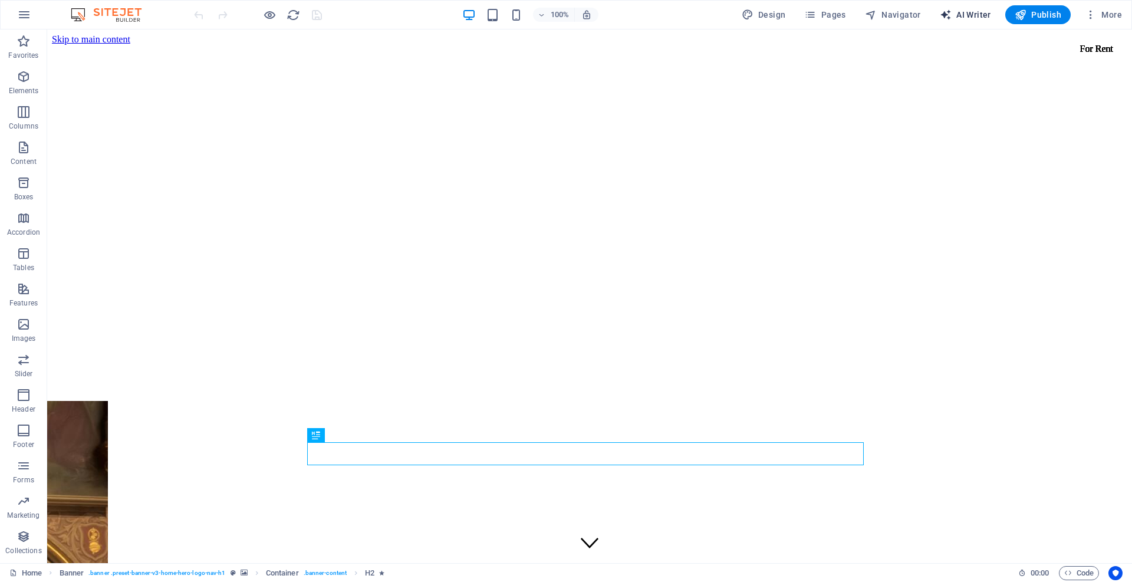
click at [970, 16] on span "AI Writer" at bounding box center [965, 15] width 51 height 12
select select "English"
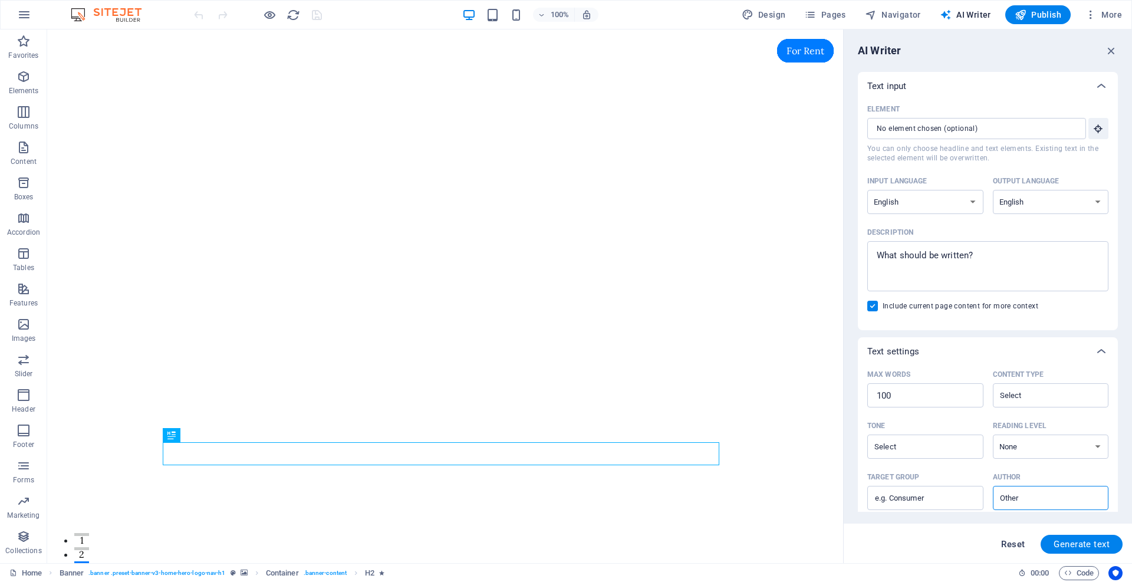
click at [1008, 545] on span "Reset" at bounding box center [1013, 543] width 24 height 9
type textarea "x"
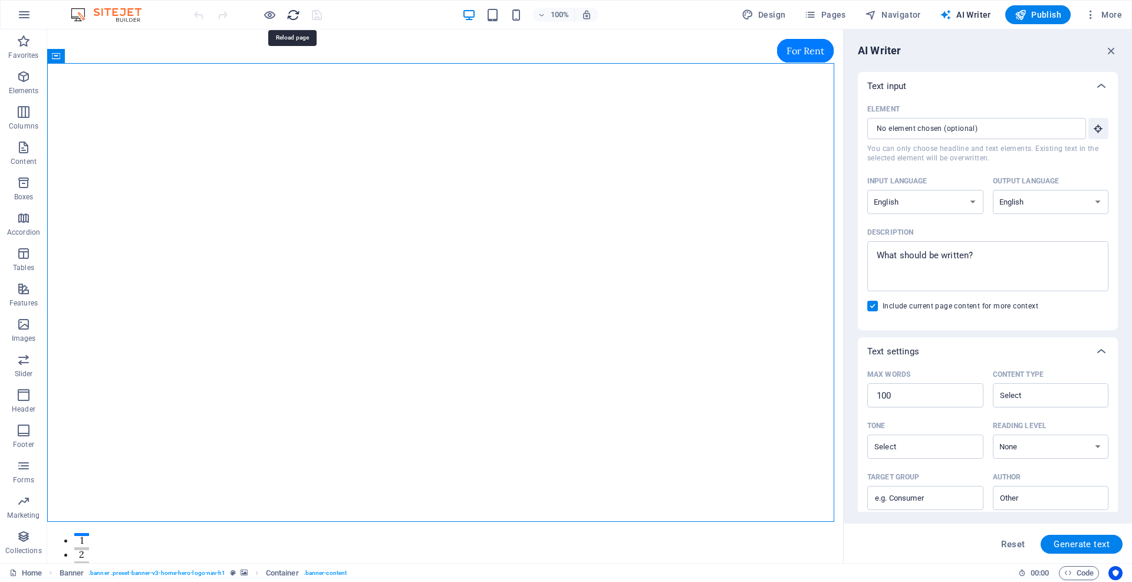
click at [292, 18] on icon "reload" at bounding box center [294, 15] width 14 height 14
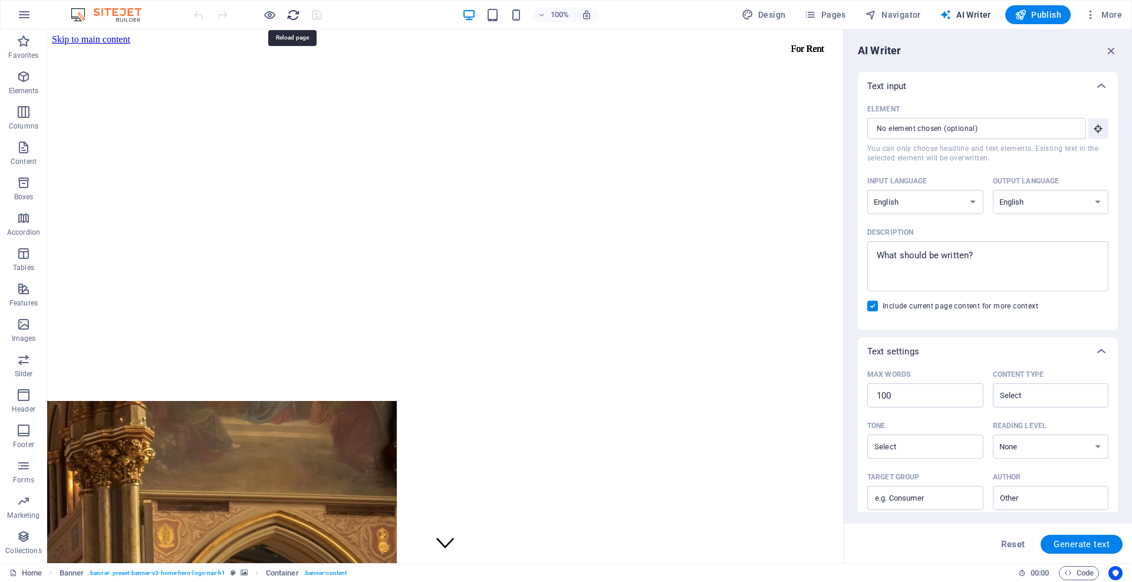
click at [293, 15] on icon "reload" at bounding box center [294, 15] width 14 height 14
drag, startPoint x: 340, startPoint y: 44, endPoint x: 246, endPoint y: 89, distance: 103.9
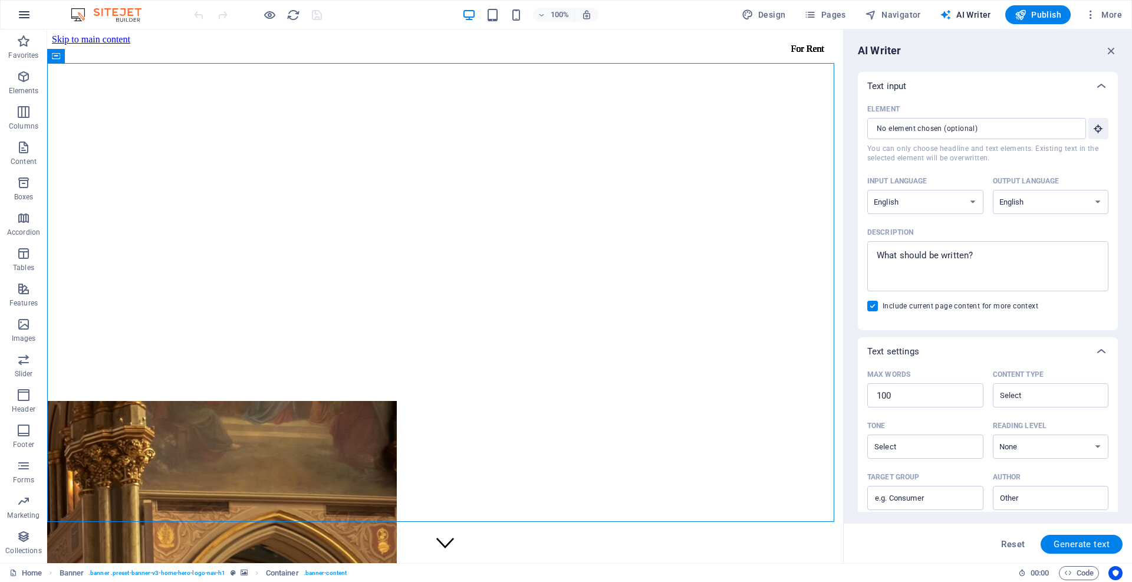
click at [23, 14] on icon "button" at bounding box center [24, 15] width 14 height 14
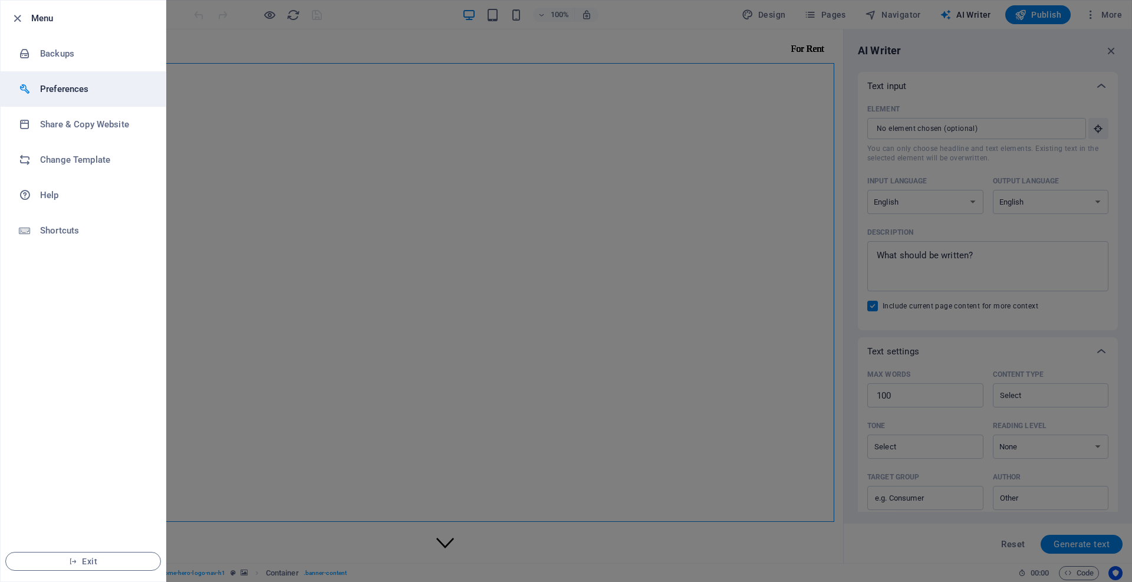
click at [66, 94] on h6 "Preferences" at bounding box center [94, 89] width 109 height 14
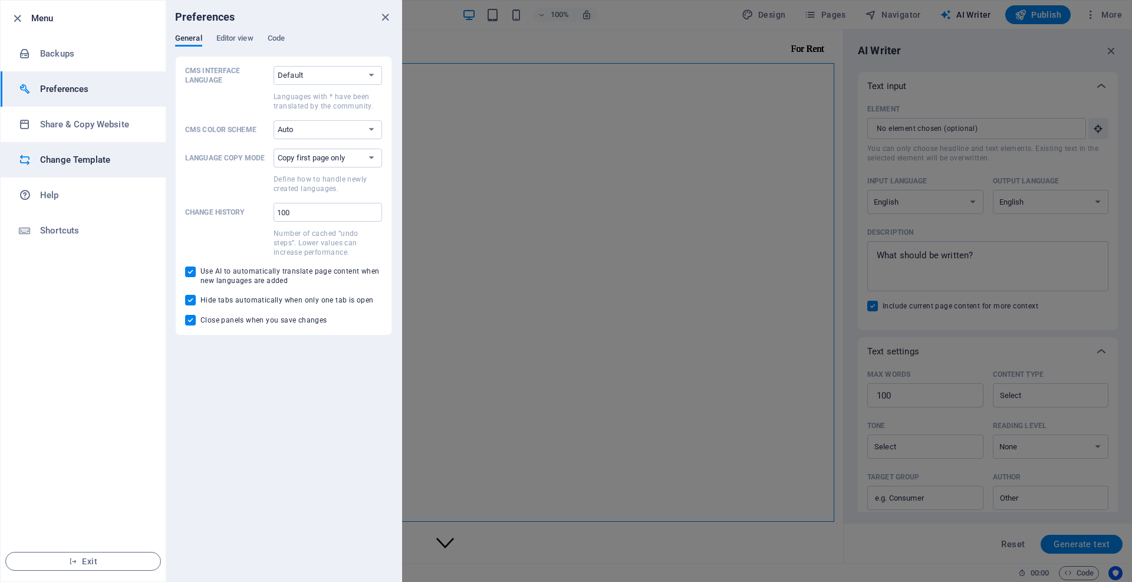
click at [74, 159] on h6 "Change Template" at bounding box center [94, 160] width 109 height 14
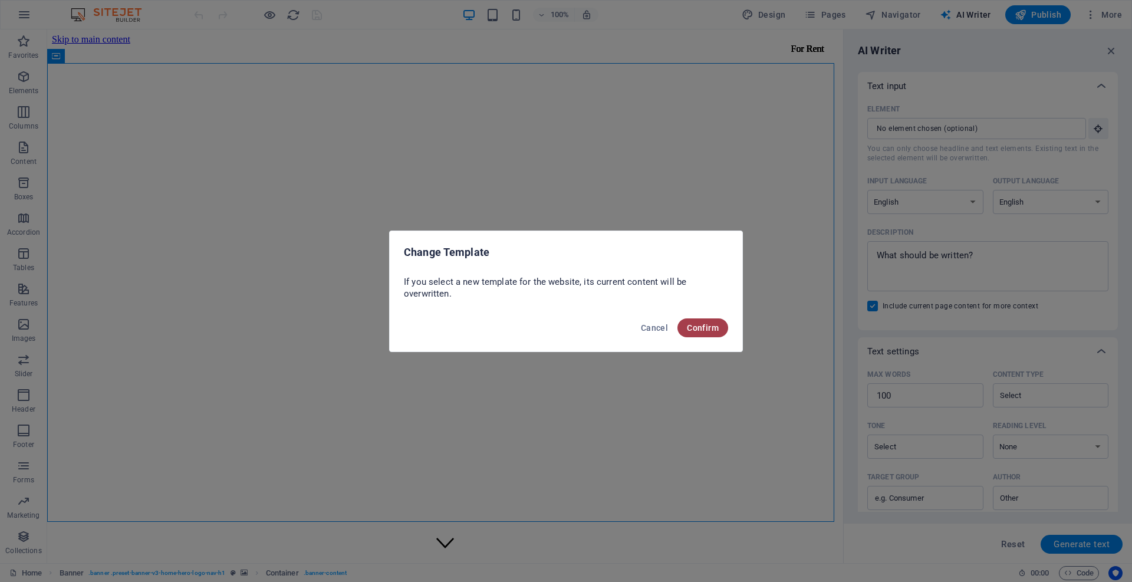
click at [710, 332] on span "Confirm" at bounding box center [703, 327] width 32 height 9
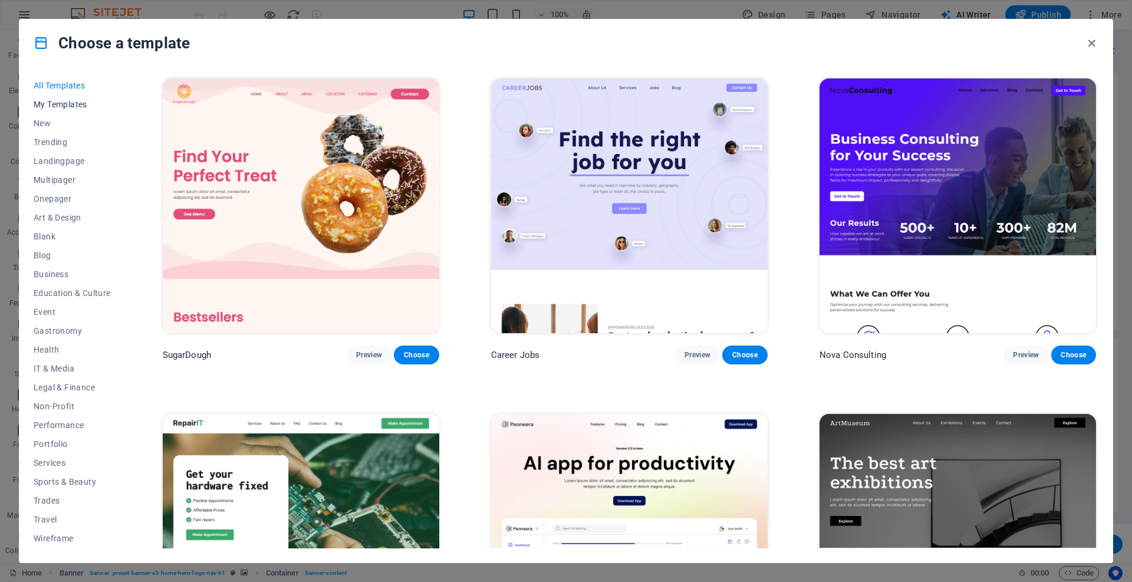
click at [57, 104] on span "My Templates" at bounding box center [72, 104] width 77 height 9
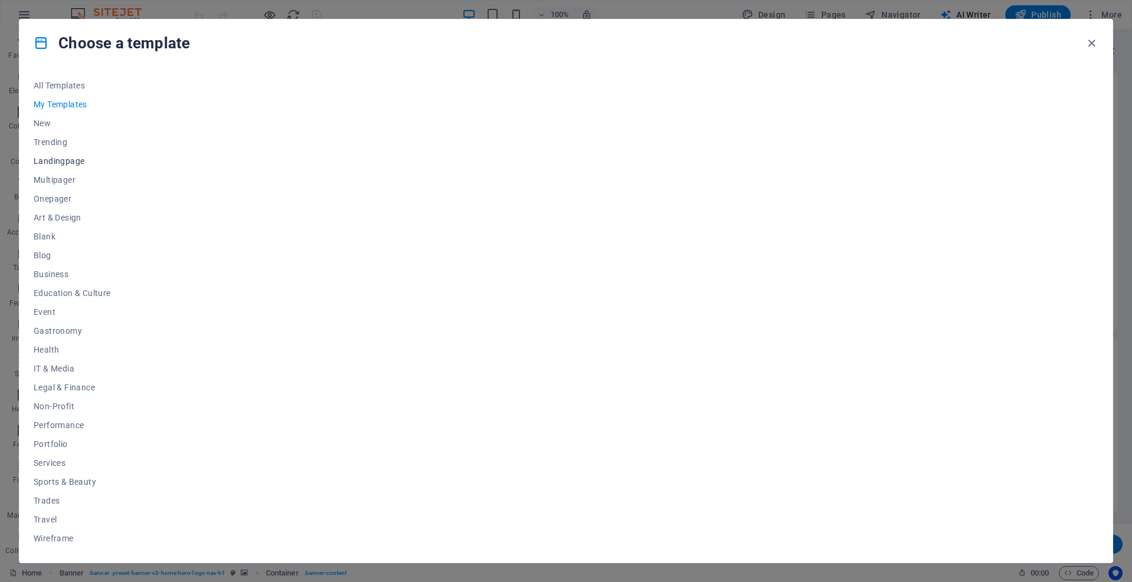
click at [67, 159] on span "Landingpage" at bounding box center [72, 160] width 77 height 9
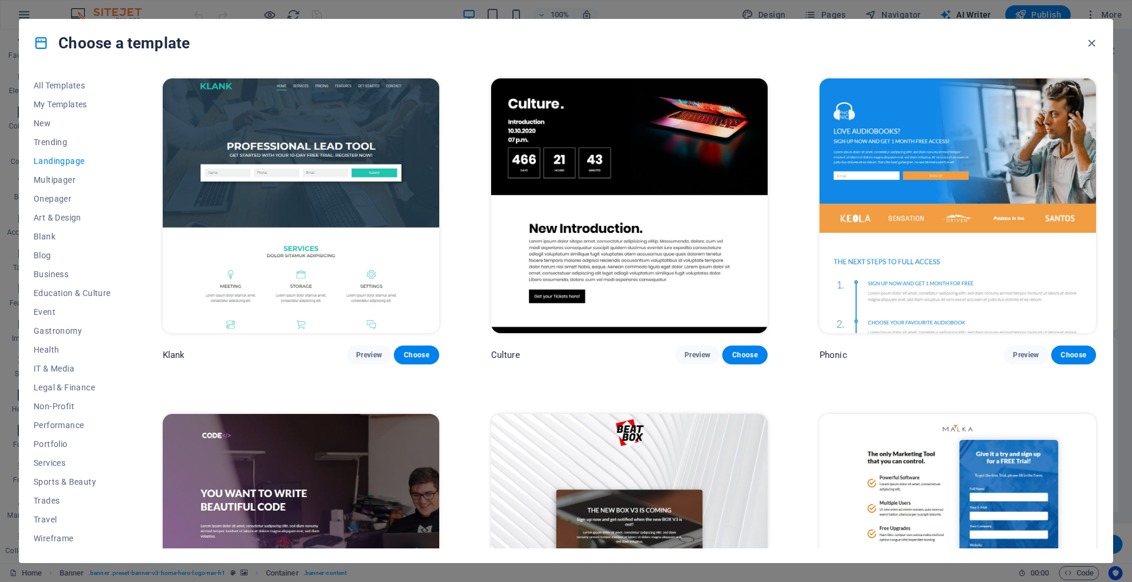
drag, startPoint x: 1098, startPoint y: 114, endPoint x: 1107, endPoint y: 153, distance: 39.9
click at [1107, 153] on div "All Templates My Templates New Trending Landingpage Multipager Onepager Art & D…" at bounding box center [565, 315] width 1093 height 496
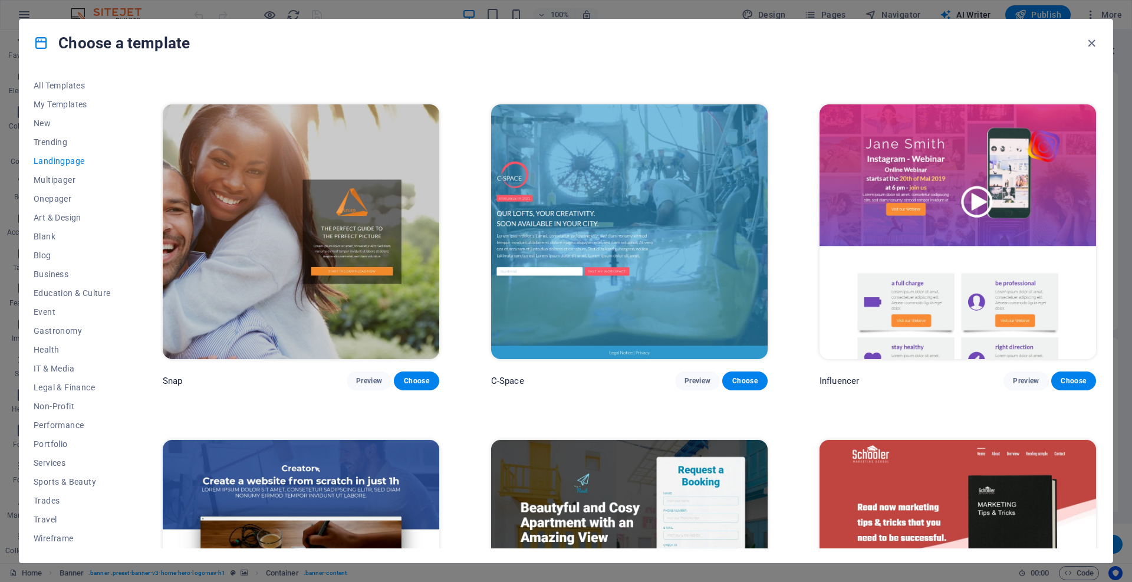
scroll to position [1321, 0]
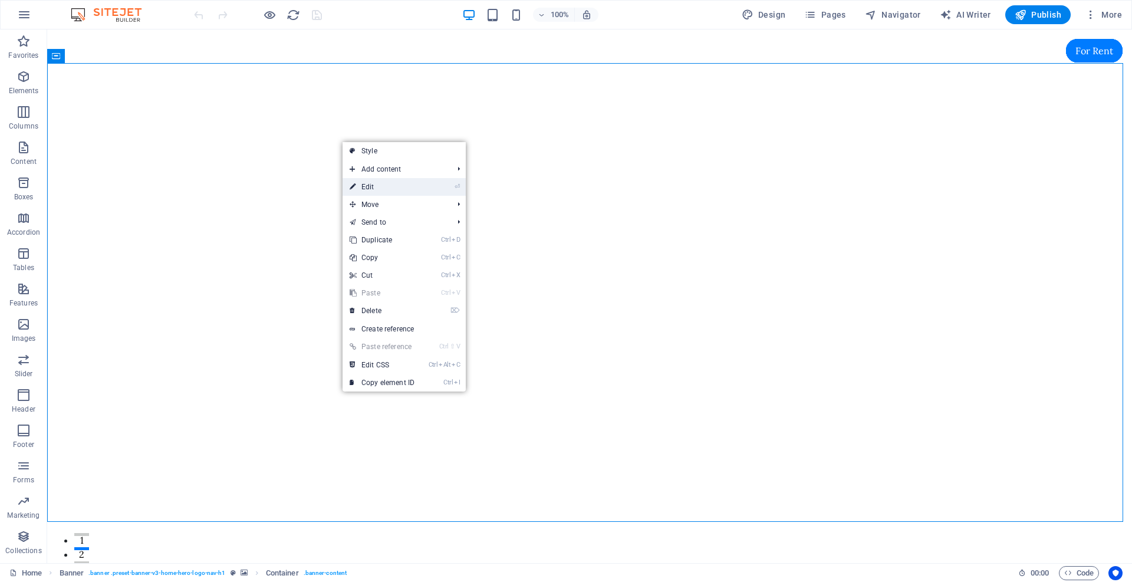
click at [382, 185] on link "⏎ Edit" at bounding box center [382, 187] width 79 height 18
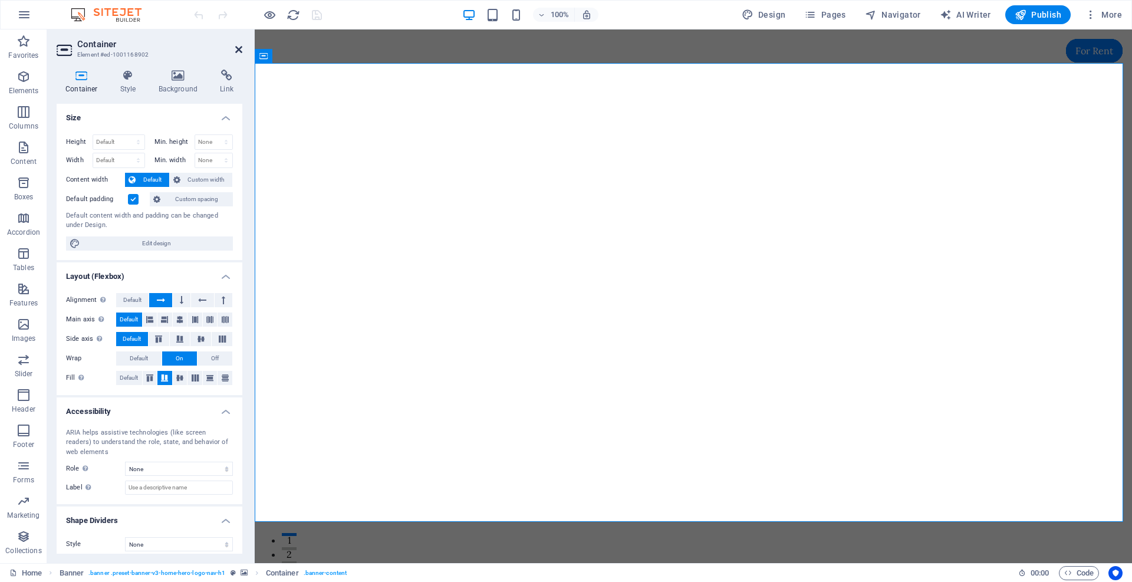
click at [237, 47] on icon at bounding box center [238, 49] width 7 height 9
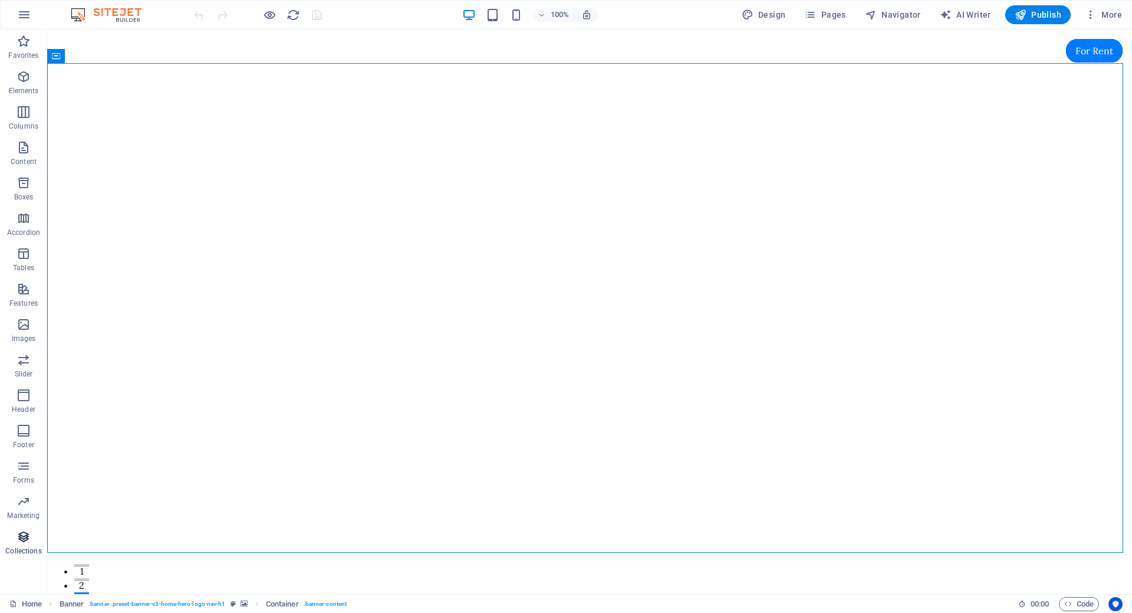
click at [19, 542] on icon "button" at bounding box center [24, 536] width 14 height 14
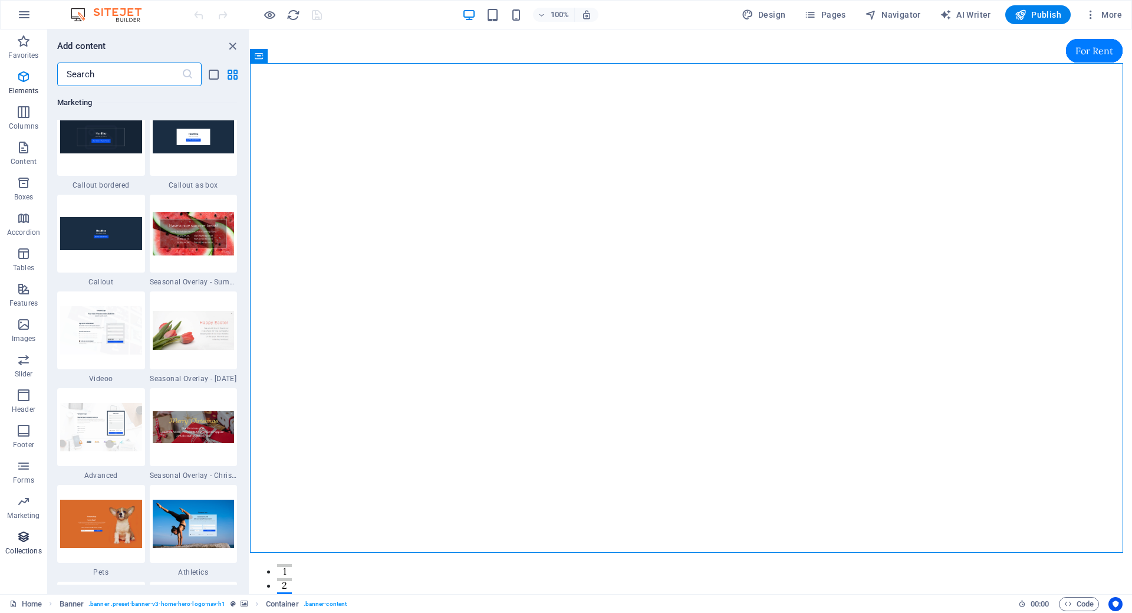
scroll to position [10793, 0]
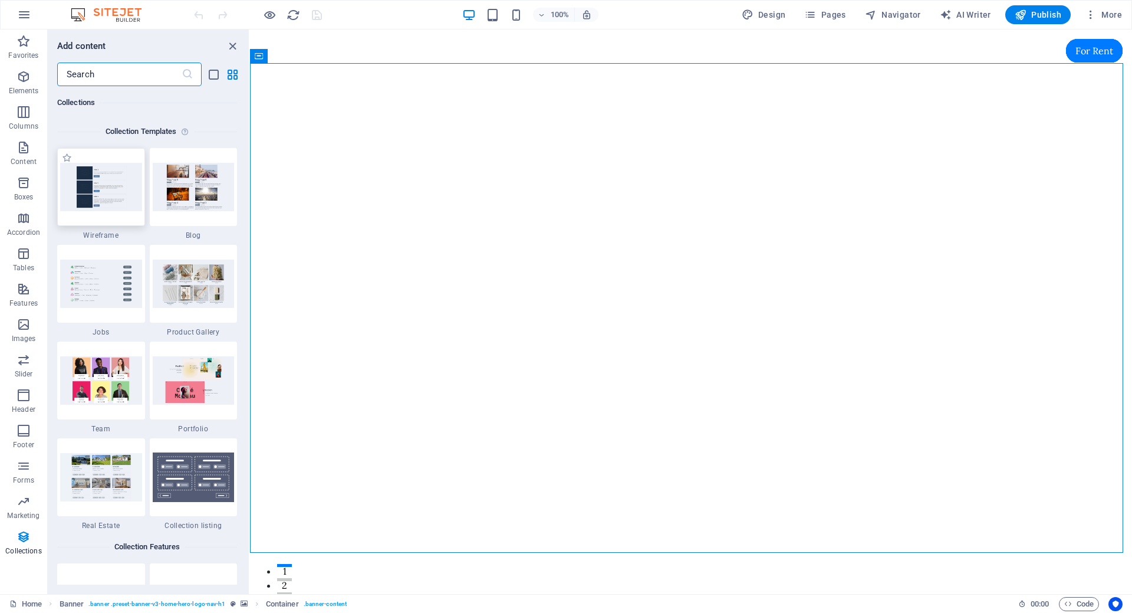
click at [115, 185] on img at bounding box center [101, 187] width 82 height 48
click at [121, 184] on img at bounding box center [101, 187] width 82 height 48
drag, startPoint x: 106, startPoint y: 182, endPoint x: 97, endPoint y: 192, distance: 13.8
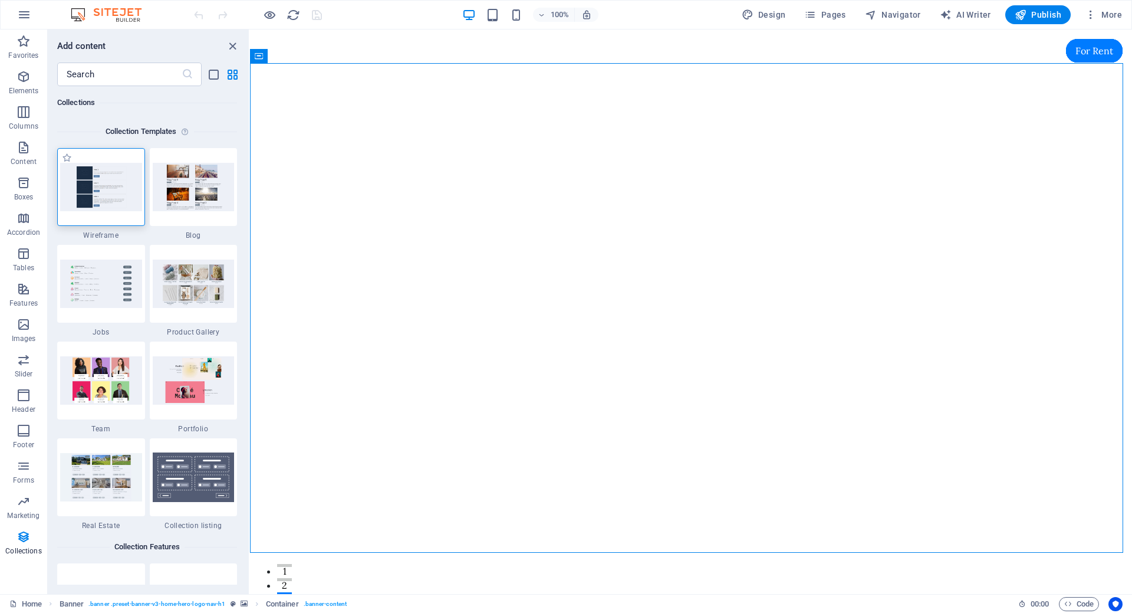
click at [97, 192] on img at bounding box center [101, 187] width 82 height 48
click at [831, 17] on span "Pages" at bounding box center [824, 15] width 41 height 12
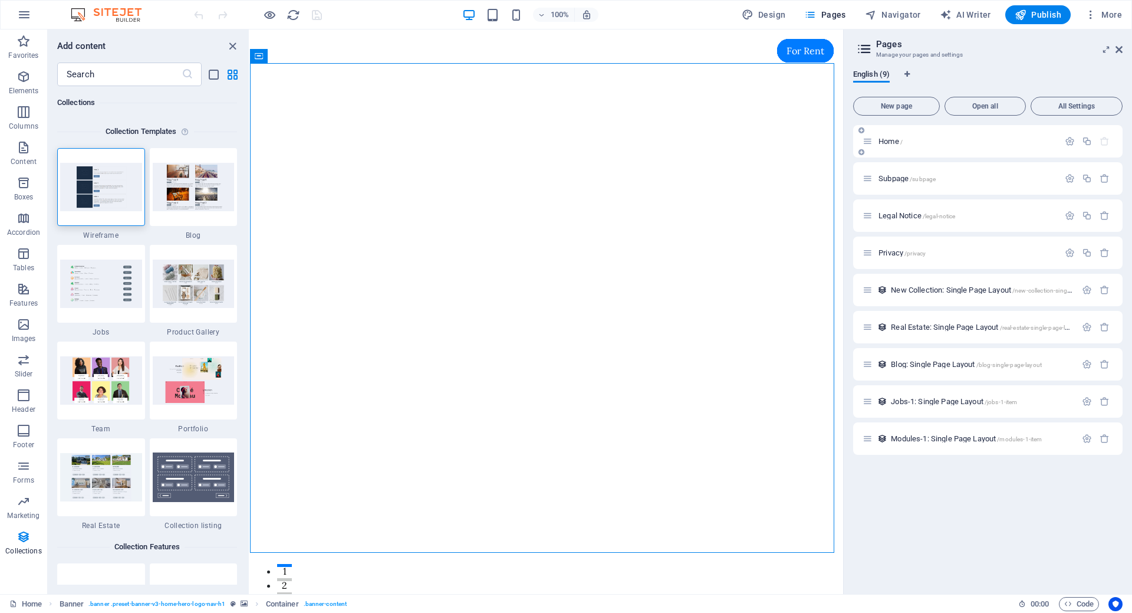
click at [905, 146] on div "Home /" at bounding box center [961, 141] width 196 height 14
click at [881, 139] on span "Home /" at bounding box center [890, 141] width 24 height 9
click at [279, 60] on div "Container" at bounding box center [276, 56] width 53 height 14
click at [811, 581] on div at bounding box center [546, 622] width 557 height 15
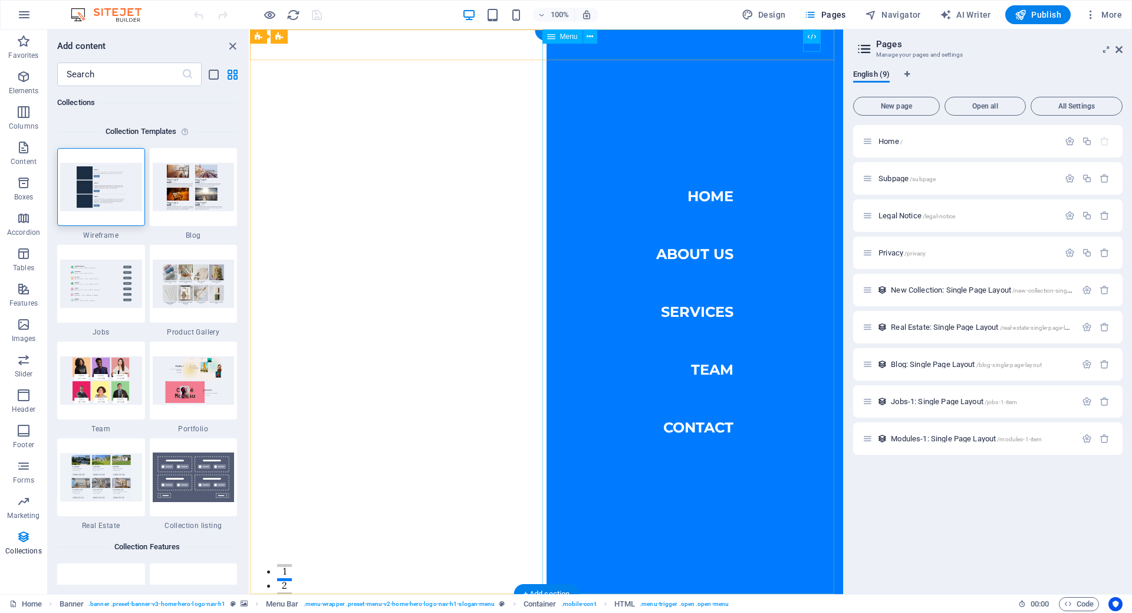
click at [707, 199] on nav "Home About Us Services Team Contact" at bounding box center [695, 311] width 297 height 564
click at [693, 256] on nav "Home About Us Services Team Contact" at bounding box center [695, 311] width 297 height 564
click at [24, 12] on icon "button" at bounding box center [24, 15] width 14 height 14
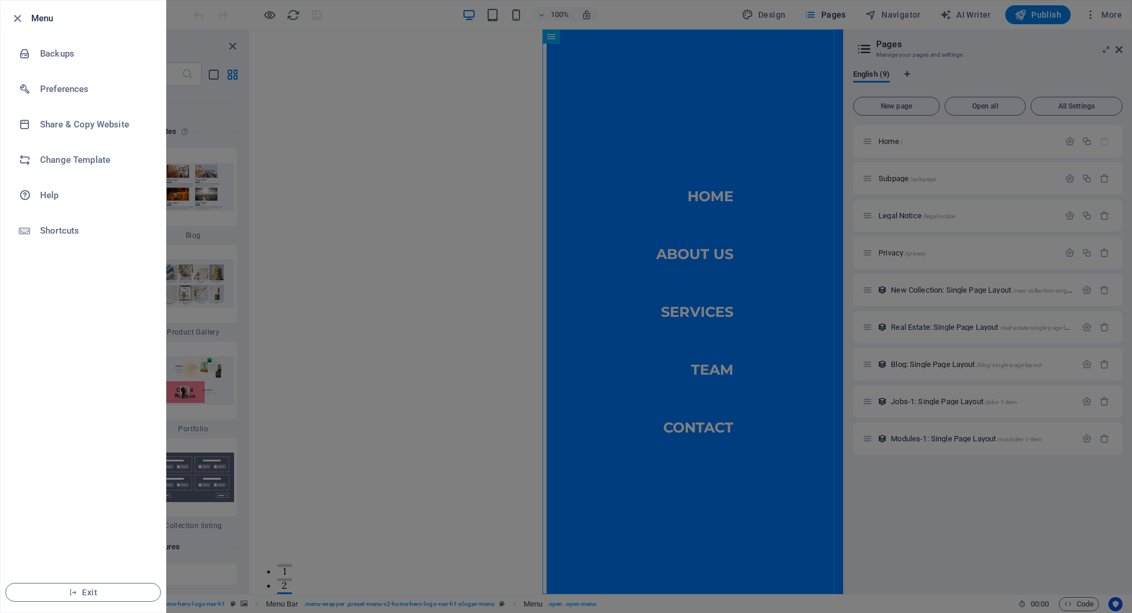
click at [49, 290] on ul "Menu Backups Preferences Share & Copy Website Change Template Help Shortcuts Ex…" at bounding box center [83, 306] width 165 height 611
click at [74, 581] on icon "button" at bounding box center [73, 592] width 8 height 8
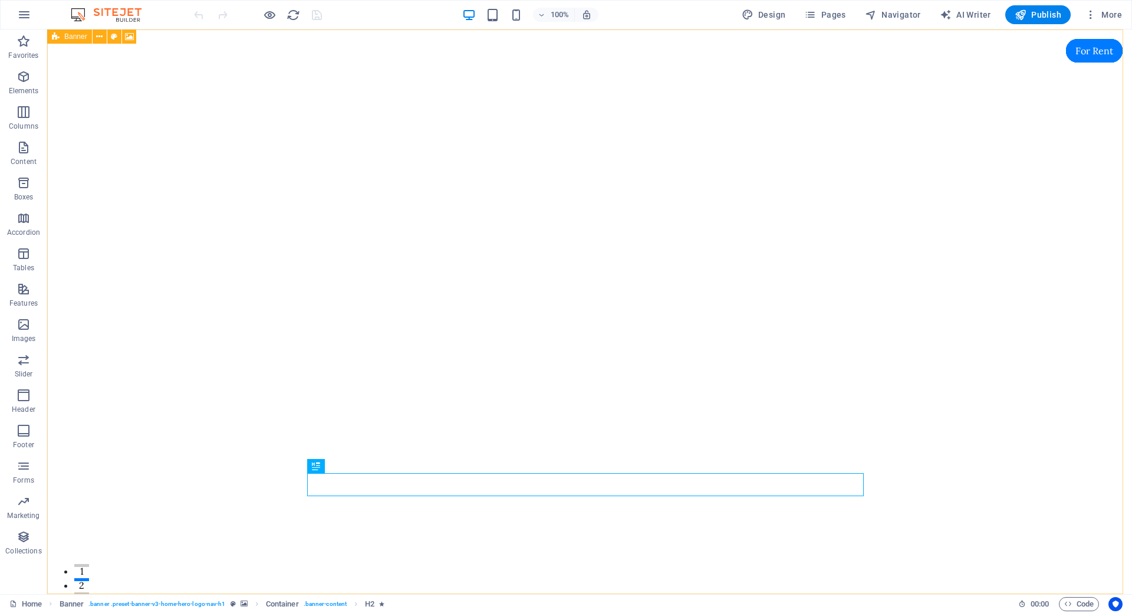
click at [65, 37] on span "Banner" at bounding box center [75, 36] width 23 height 7
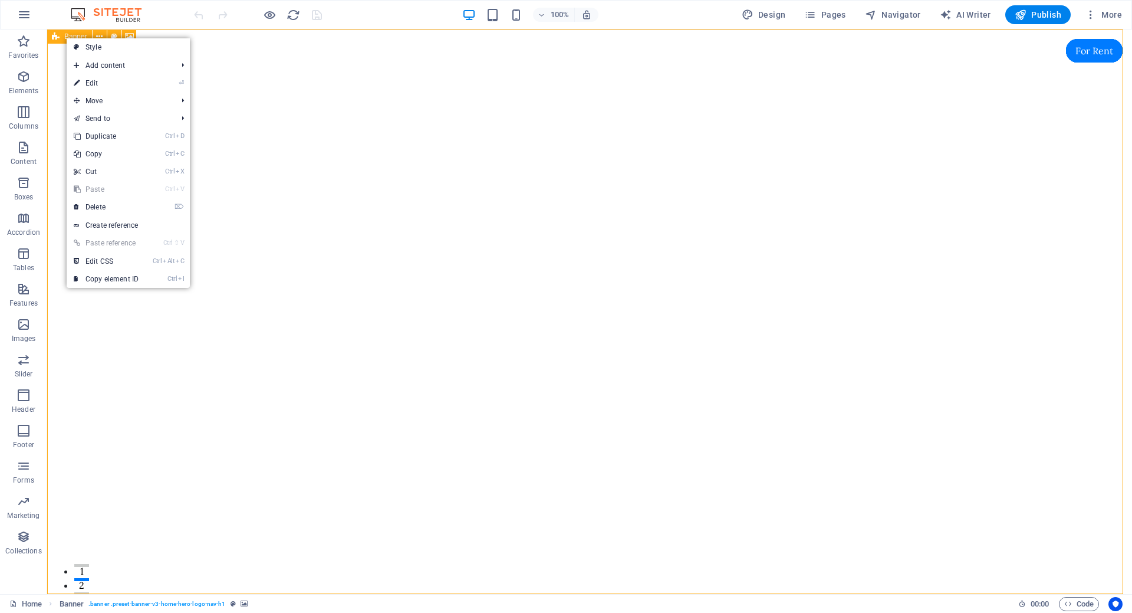
click at [65, 37] on span "Banner" at bounding box center [75, 36] width 23 height 7
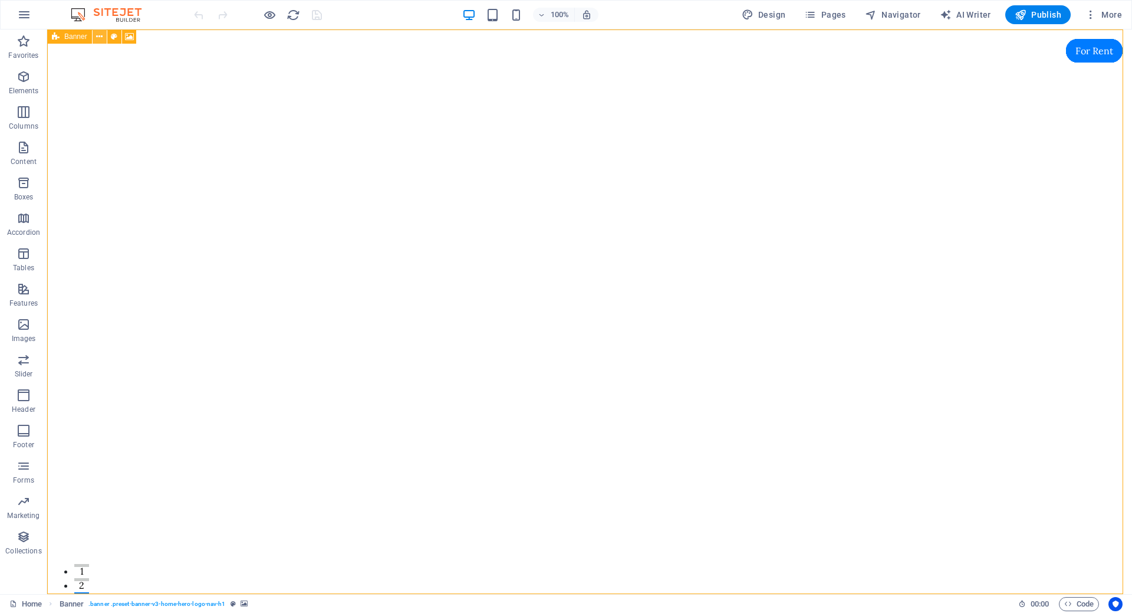
click at [97, 41] on icon at bounding box center [99, 37] width 6 height 12
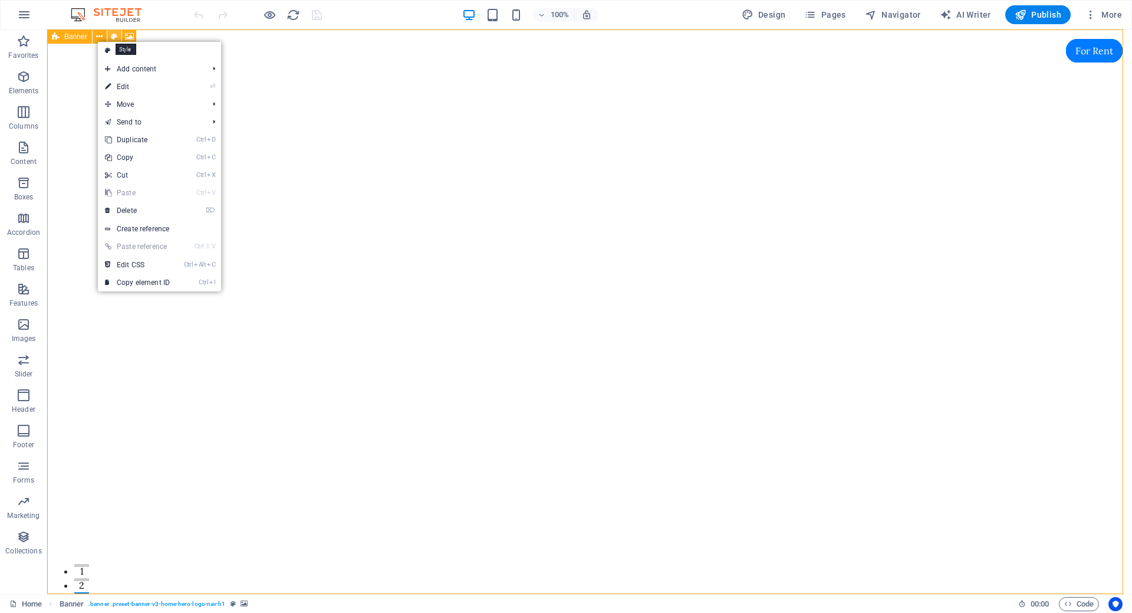
click at [115, 37] on icon at bounding box center [114, 37] width 6 height 12
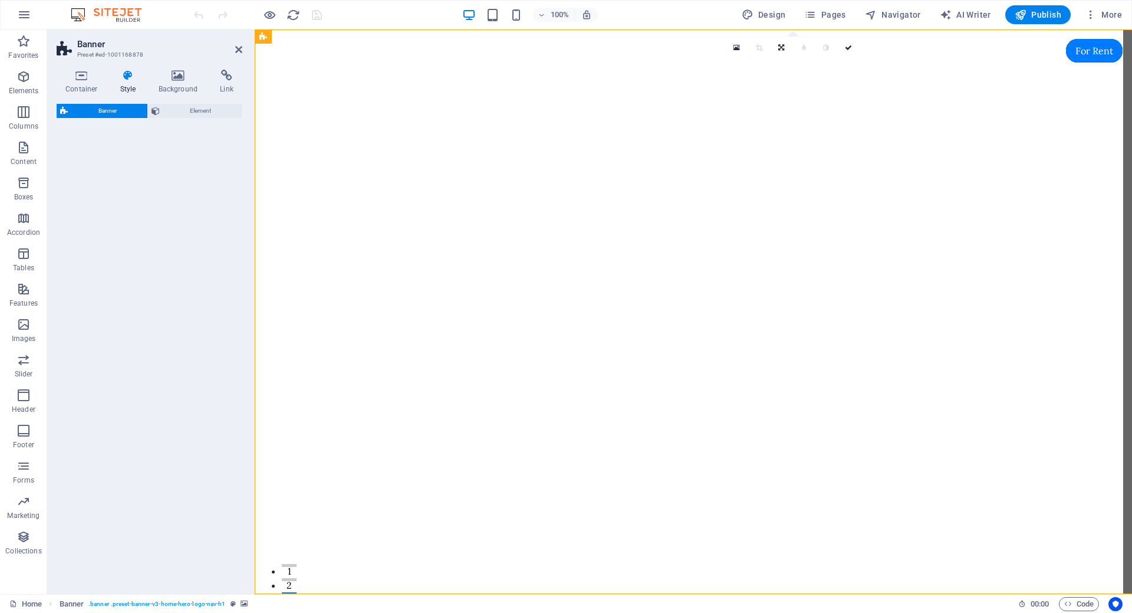
select select "preset-banner-v3-home-hero-logo-nav-h1"
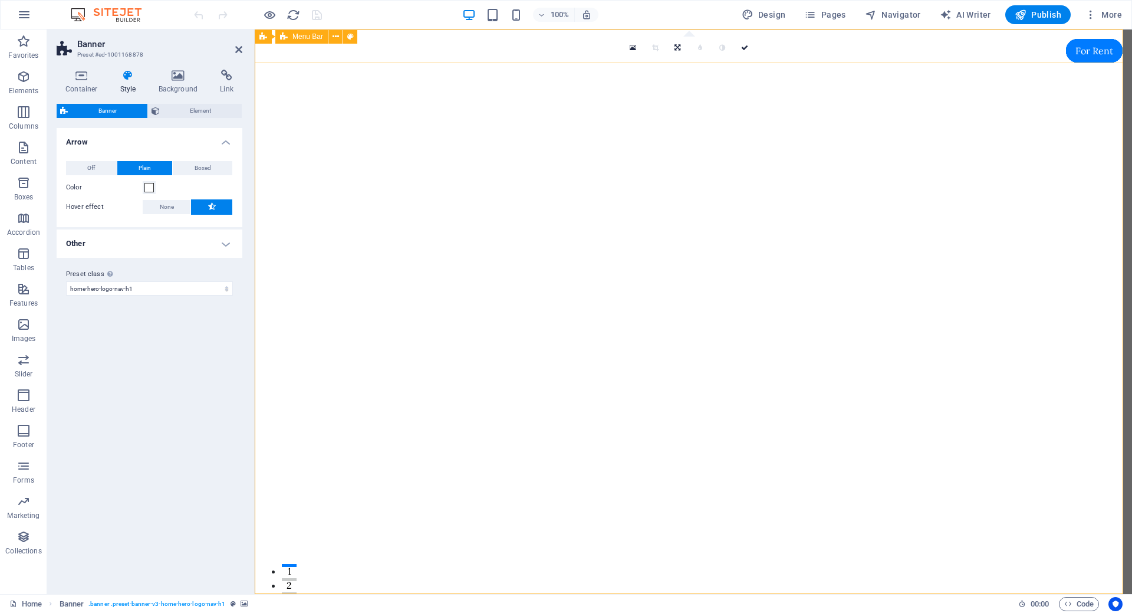
click at [302, 40] on span "Menu Bar" at bounding box center [307, 36] width 31 height 7
click at [82, 83] on h4 "Container" at bounding box center [84, 82] width 55 height 25
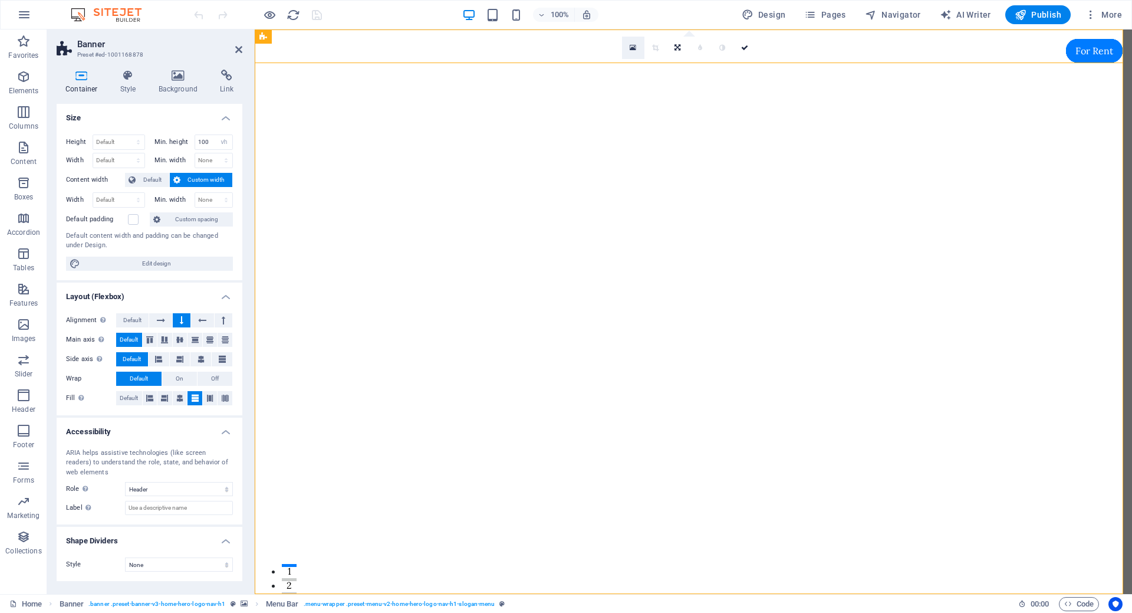
click at [633, 48] on icon at bounding box center [633, 48] width 6 height 8
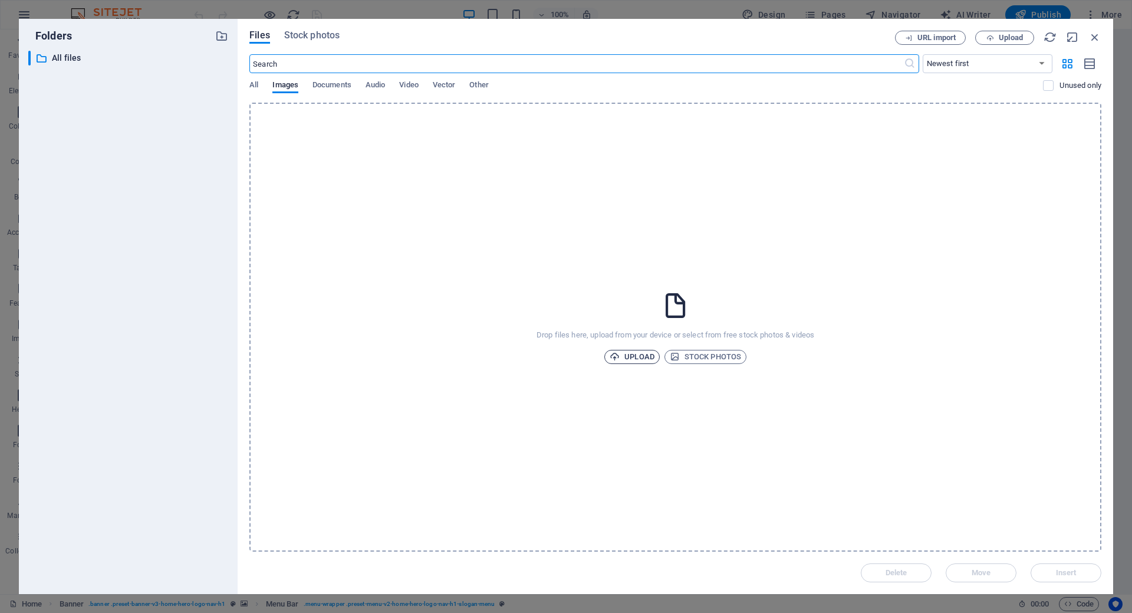
click at [638, 356] on span "Upload" at bounding box center [632, 357] width 45 height 14
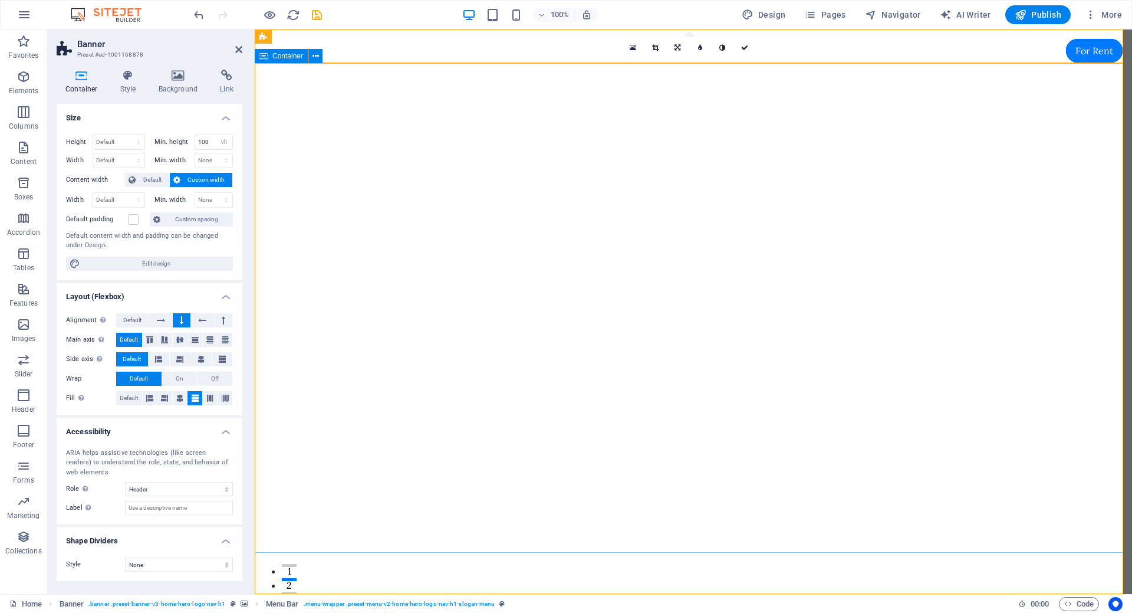
click at [337, 33] on icon at bounding box center [337, 37] width 9 height 12
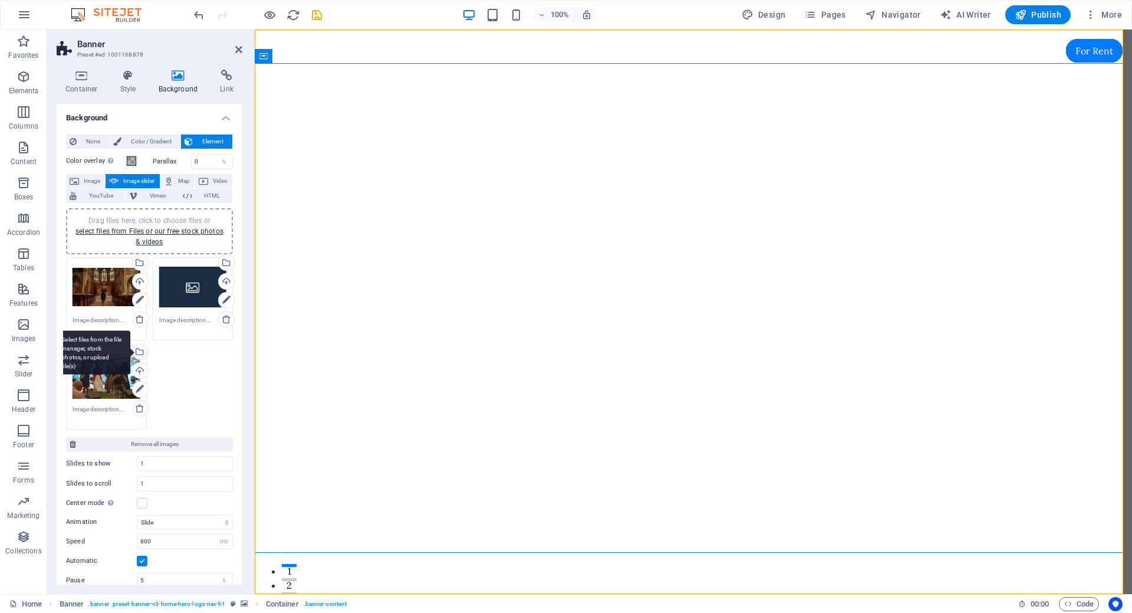
click at [138, 354] on div "Select files from the file manager, stock photos, or upload file(s)" at bounding box center [139, 353] width 18 height 18
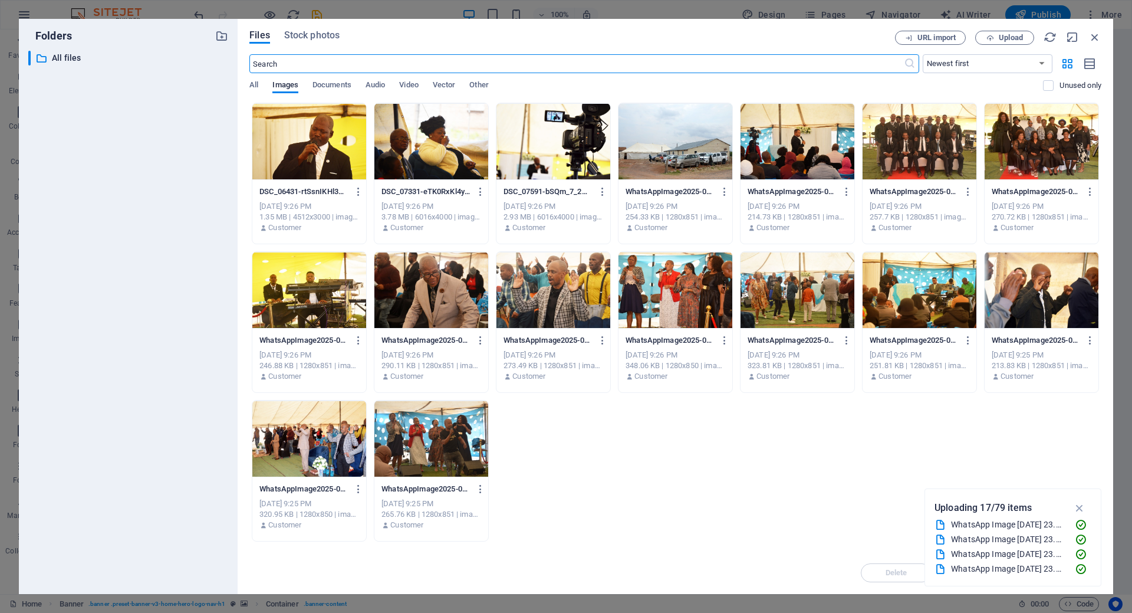
click at [542, 298] on div at bounding box center [553, 290] width 114 height 77
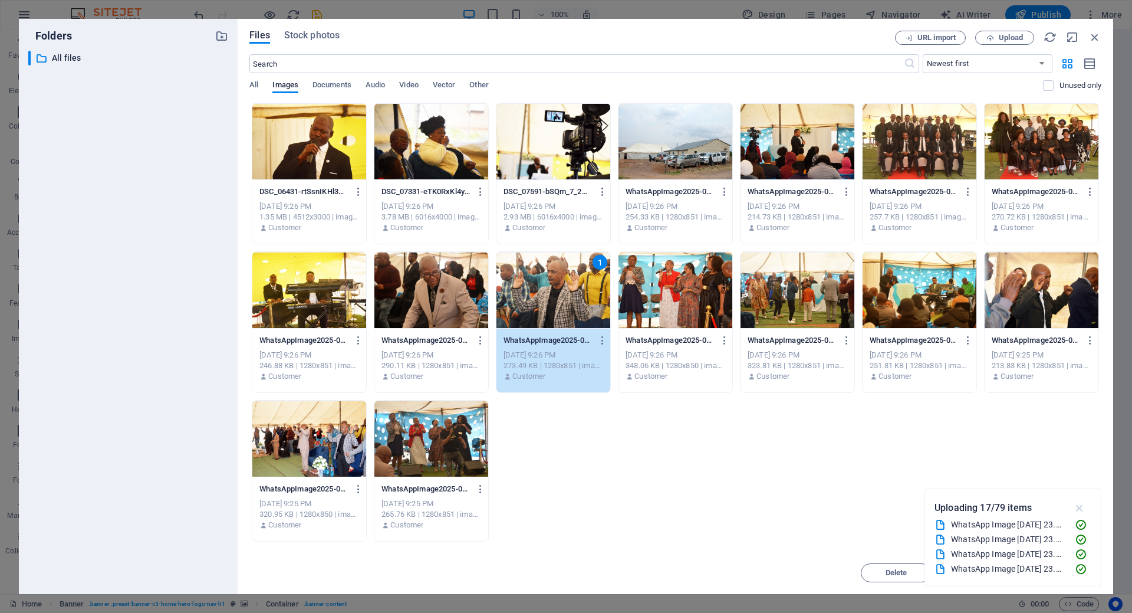
click at [1080, 505] on icon "button" at bounding box center [1080, 507] width 14 height 13
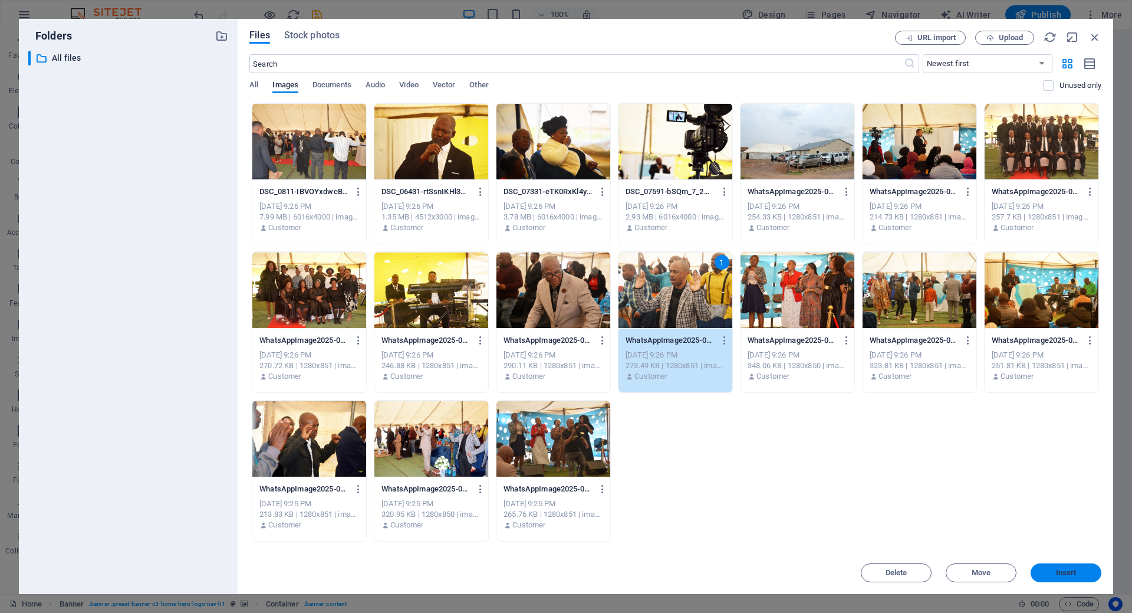
click at [1058, 573] on span "Insert" at bounding box center [1066, 572] width 21 height 7
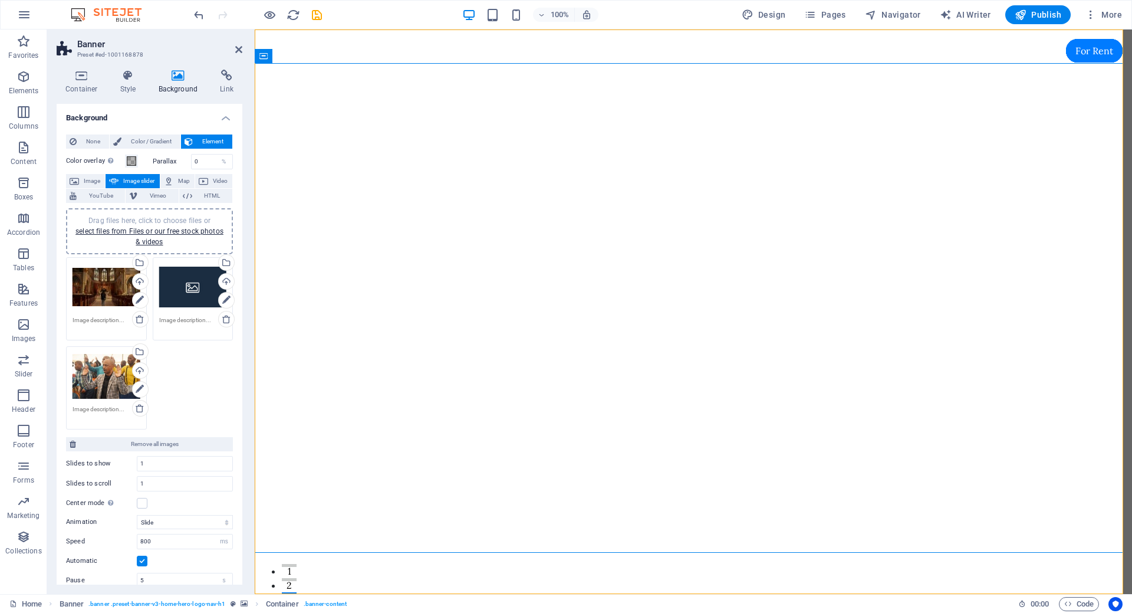
click at [106, 293] on div "Drag files here, click to choose files or select files from Files or our free s…" at bounding box center [107, 287] width 68 height 47
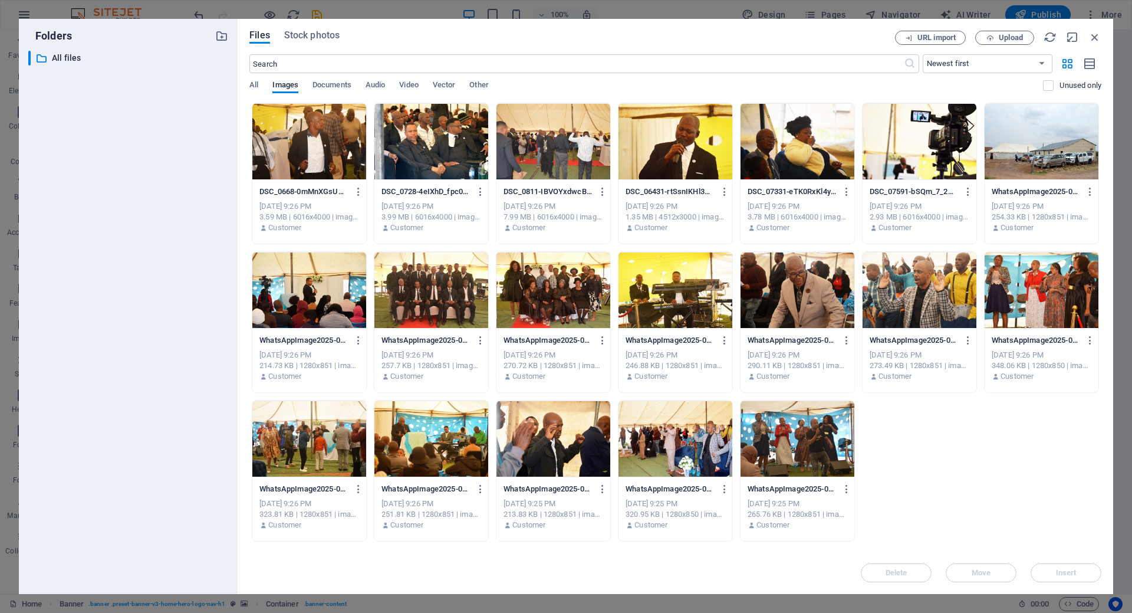
click at [674, 447] on div at bounding box center [675, 438] width 114 height 77
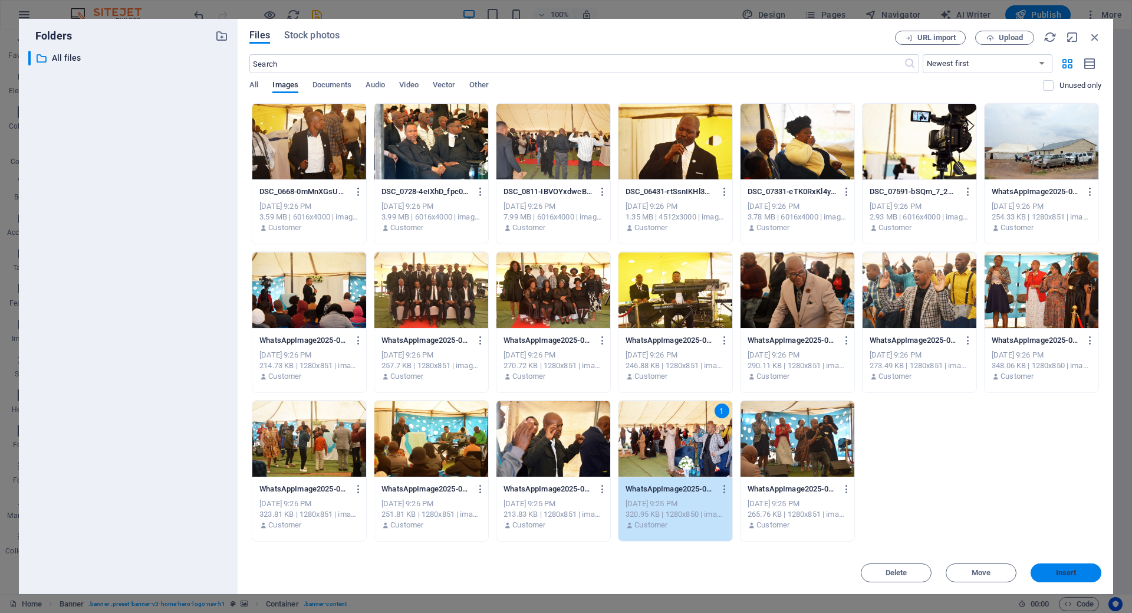
click at [1064, 571] on span "Insert" at bounding box center [1066, 572] width 21 height 7
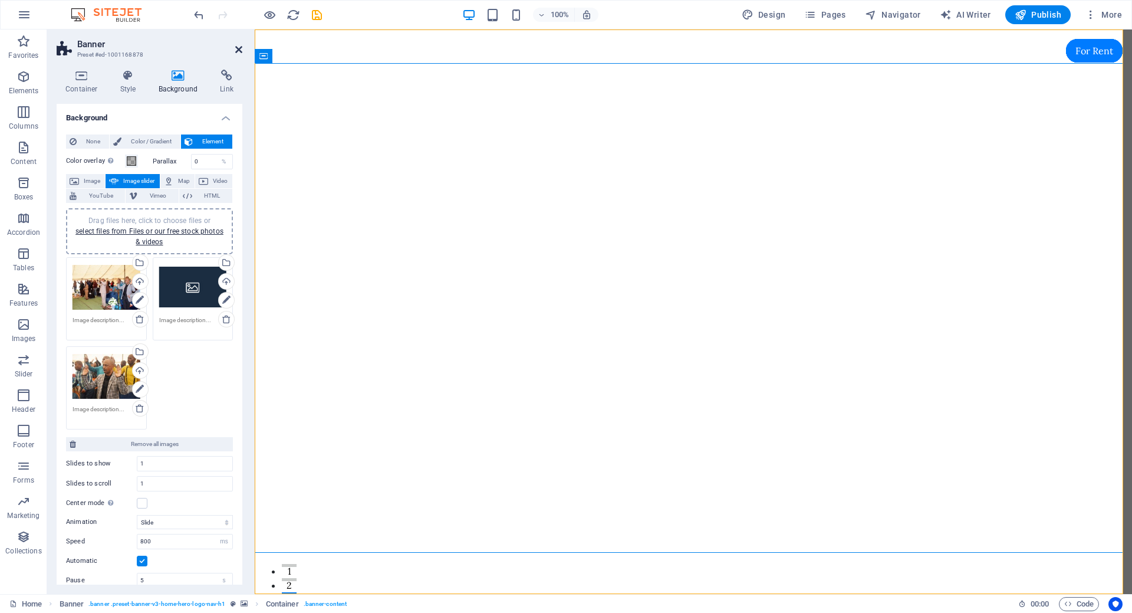
click at [238, 48] on icon at bounding box center [238, 49] width 7 height 9
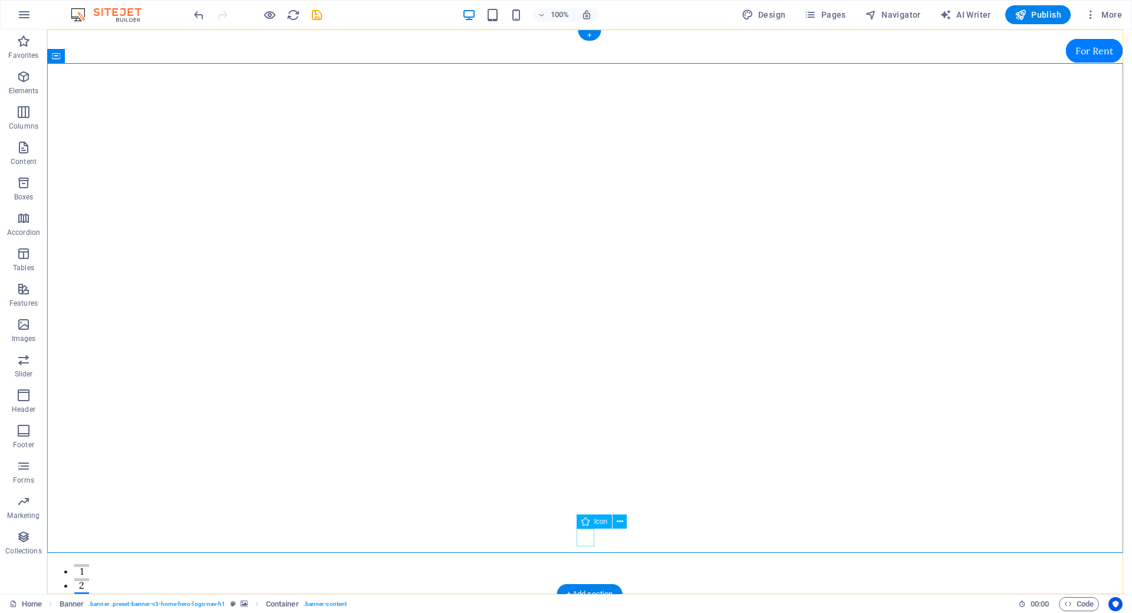
click at [582, 567] on figure at bounding box center [590, 576] width 18 height 18
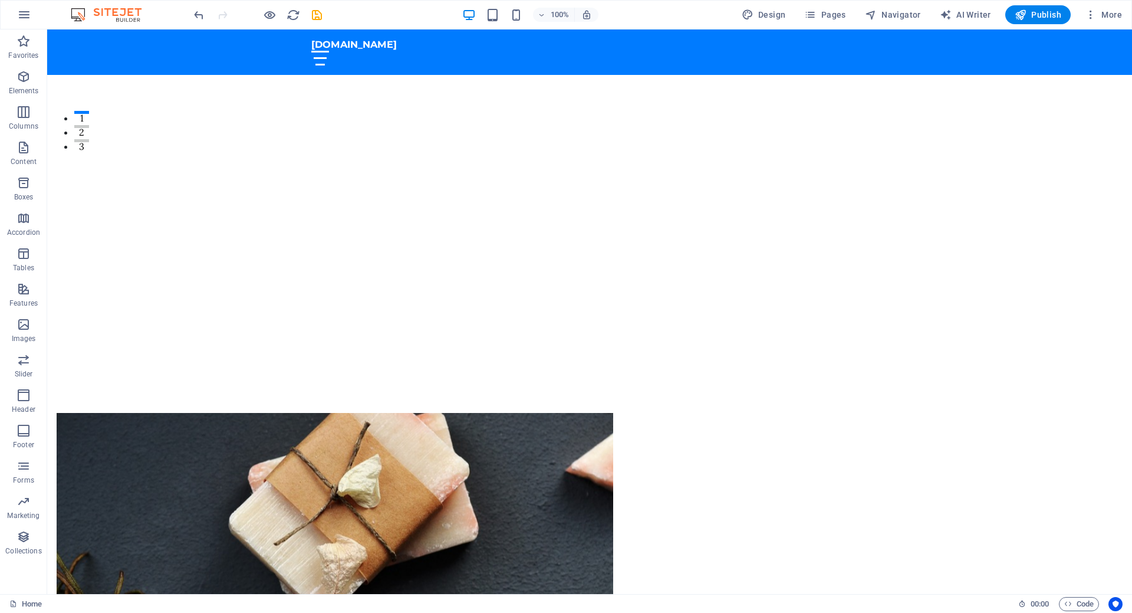
scroll to position [441, 0]
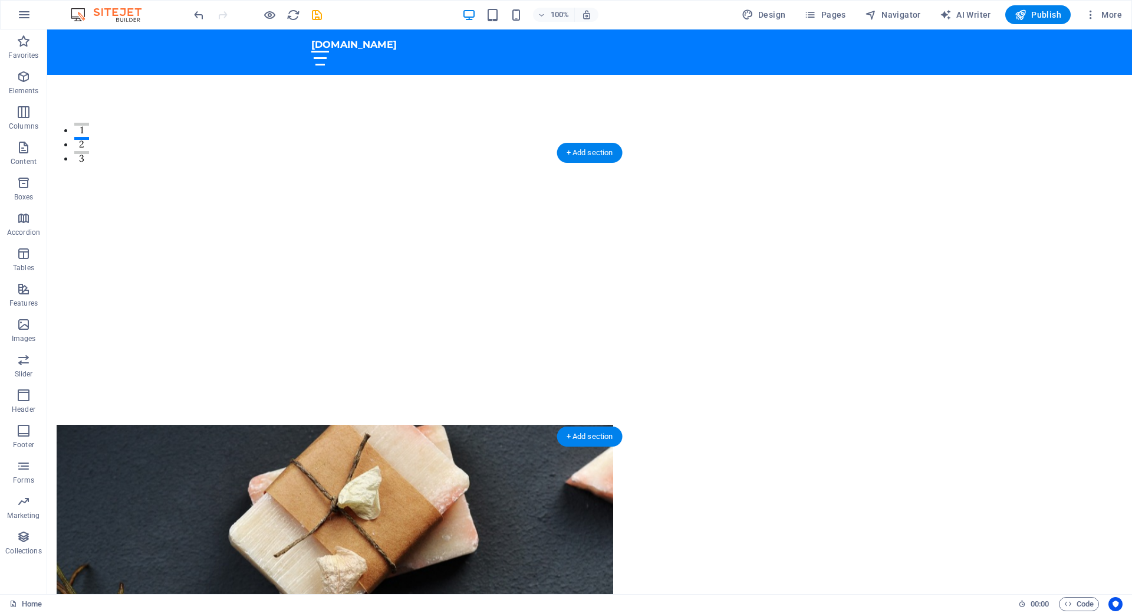
click at [510, 424] on figure at bounding box center [335, 518] width 557 height 189
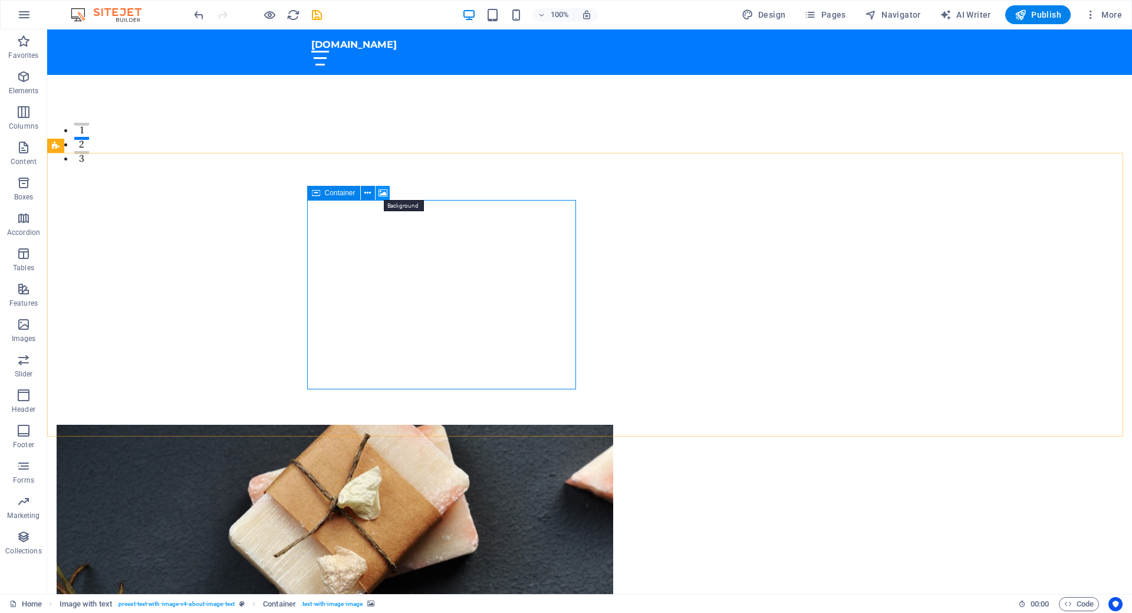
click at [381, 190] on icon at bounding box center [383, 193] width 9 height 12
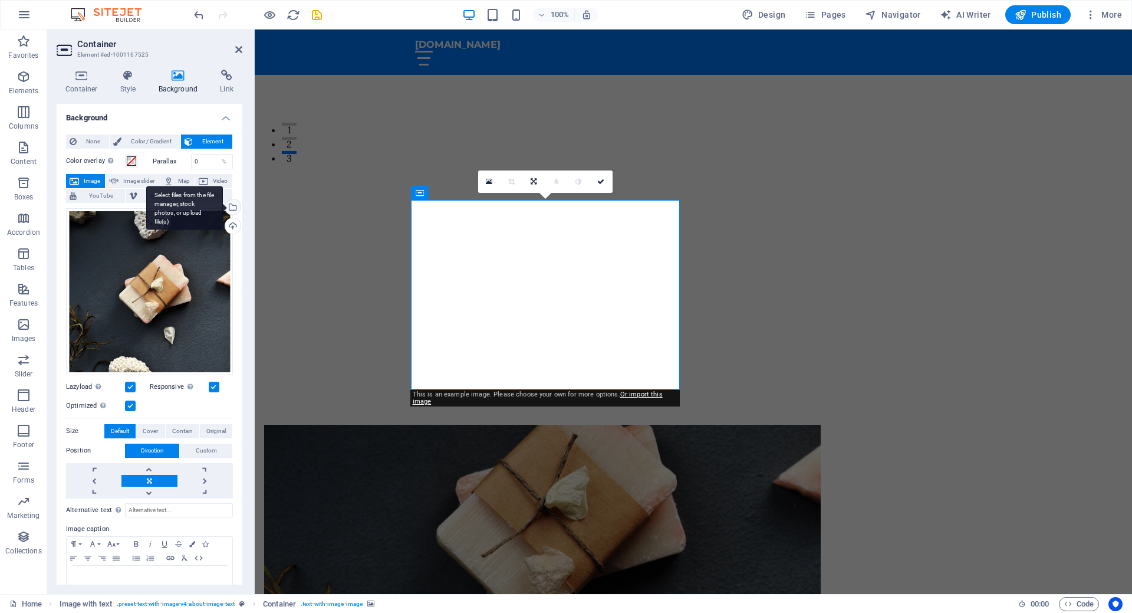
click at [232, 208] on div "Select files from the file manager, stock photos, or upload file(s)" at bounding box center [232, 208] width 18 height 18
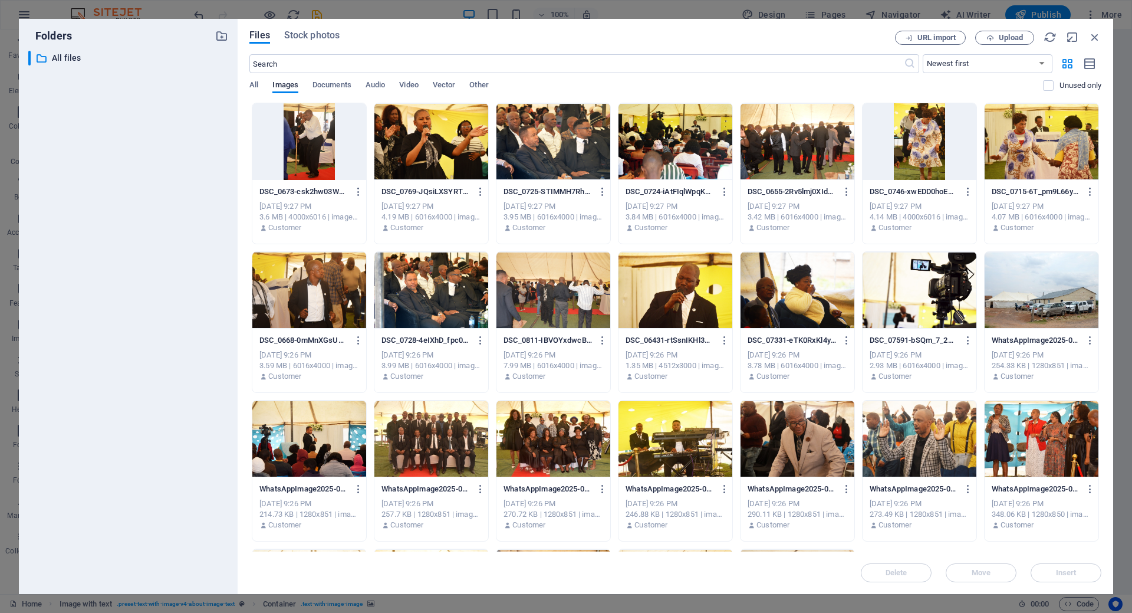
click at [439, 450] on div at bounding box center [431, 438] width 114 height 77
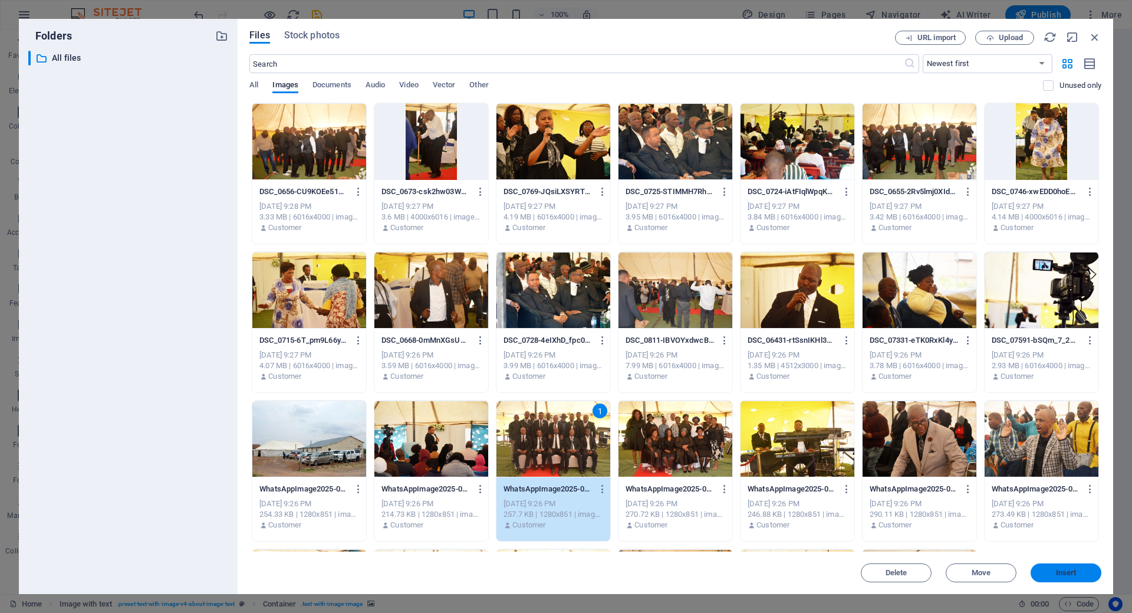
click at [1073, 577] on button "Insert" at bounding box center [1066, 572] width 71 height 19
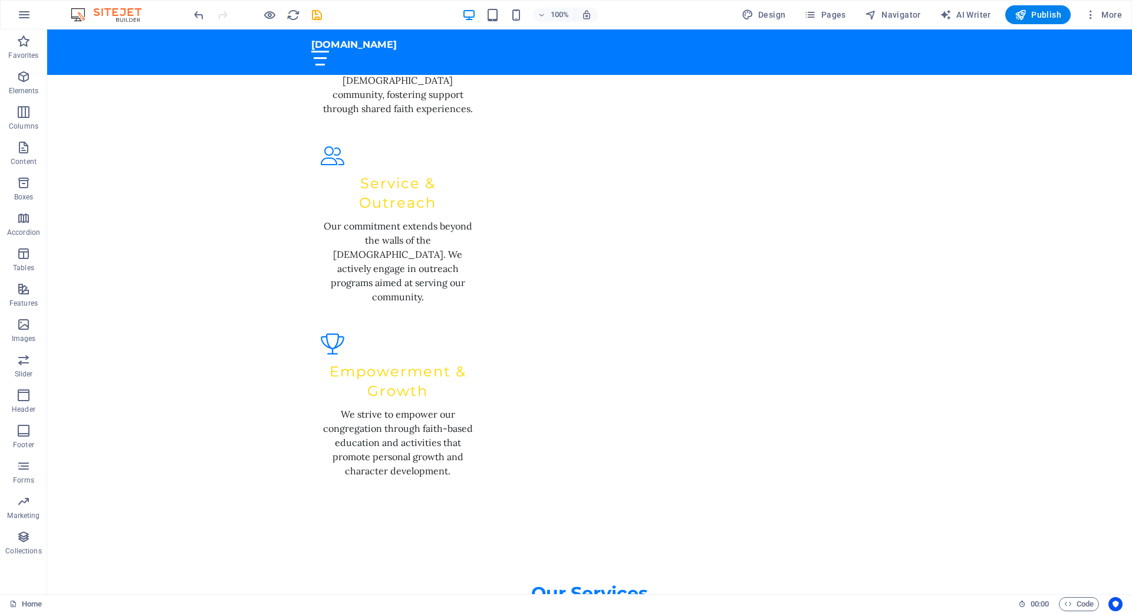
scroll to position [1811, 0]
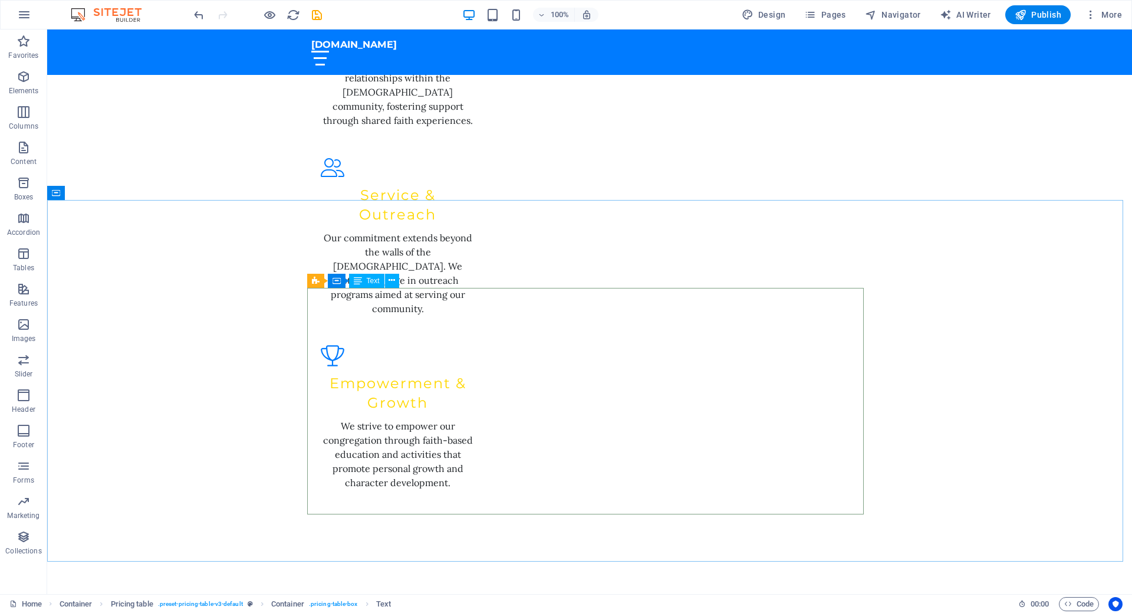
click at [369, 285] on div "Text" at bounding box center [366, 281] width 35 height 14
click at [370, 282] on span "Text" at bounding box center [373, 280] width 13 height 7
click at [390, 281] on icon at bounding box center [392, 280] width 6 height 12
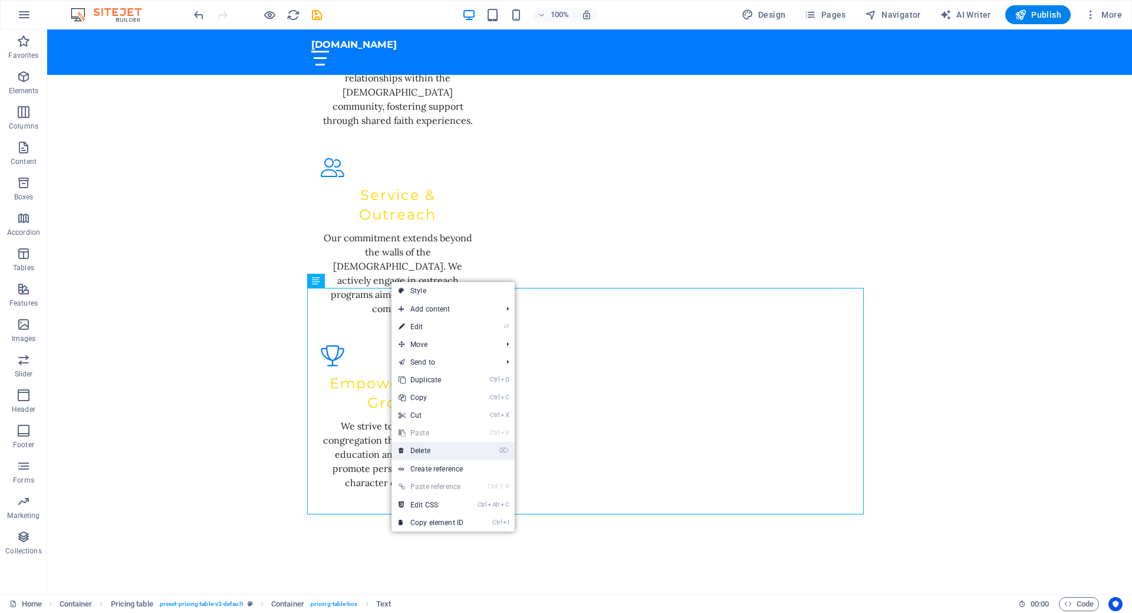
click at [420, 452] on link "⌦ Delete" at bounding box center [430, 451] width 79 height 18
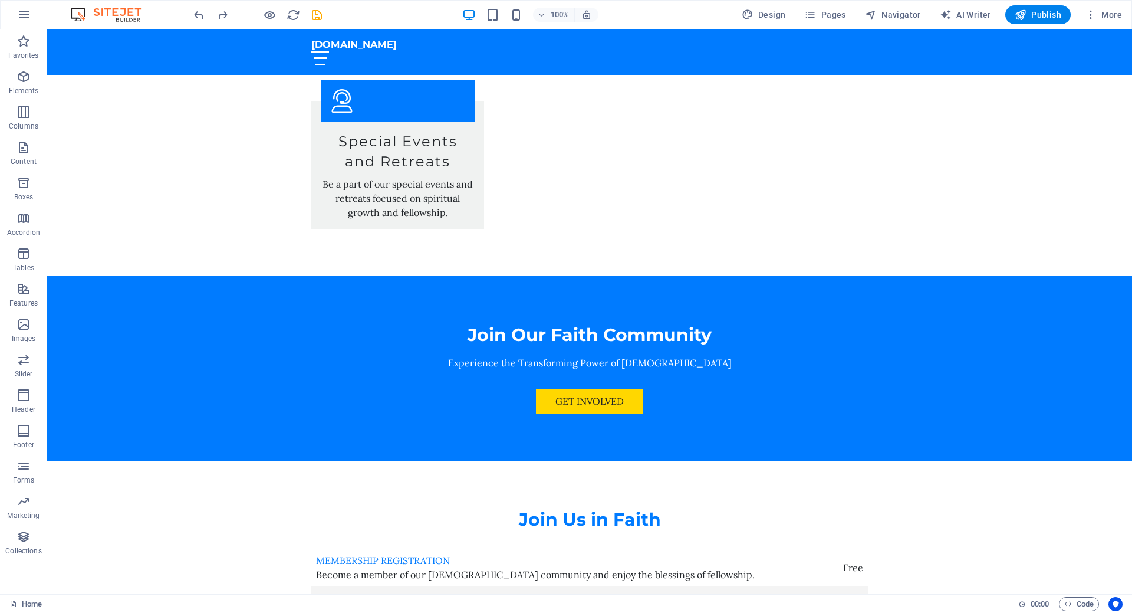
scroll to position [3227, 0]
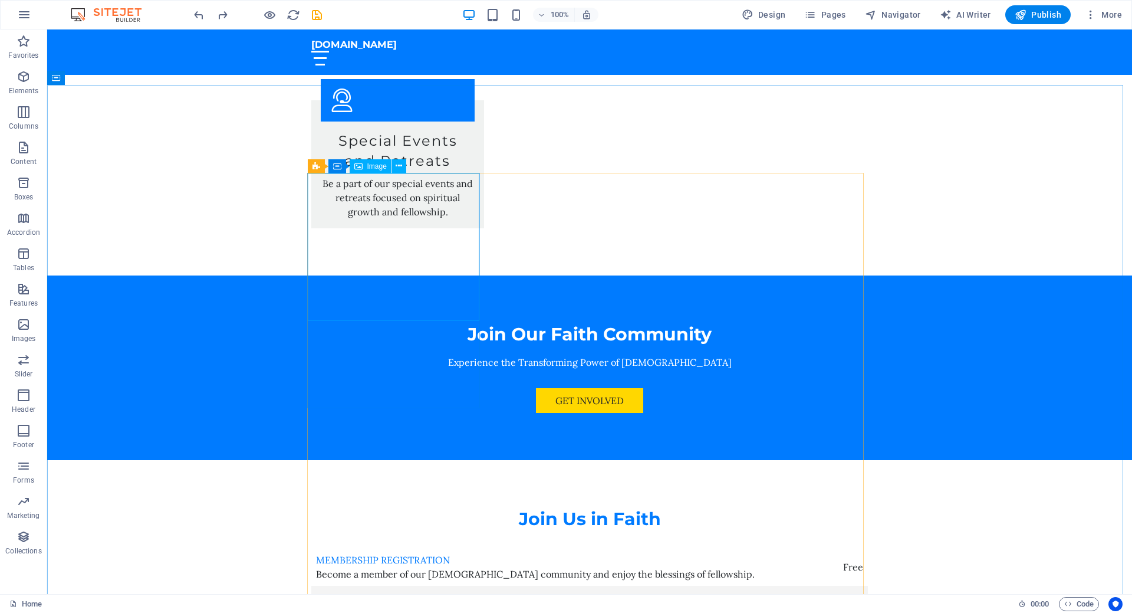
click at [363, 172] on div "Image" at bounding box center [371, 166] width 42 height 14
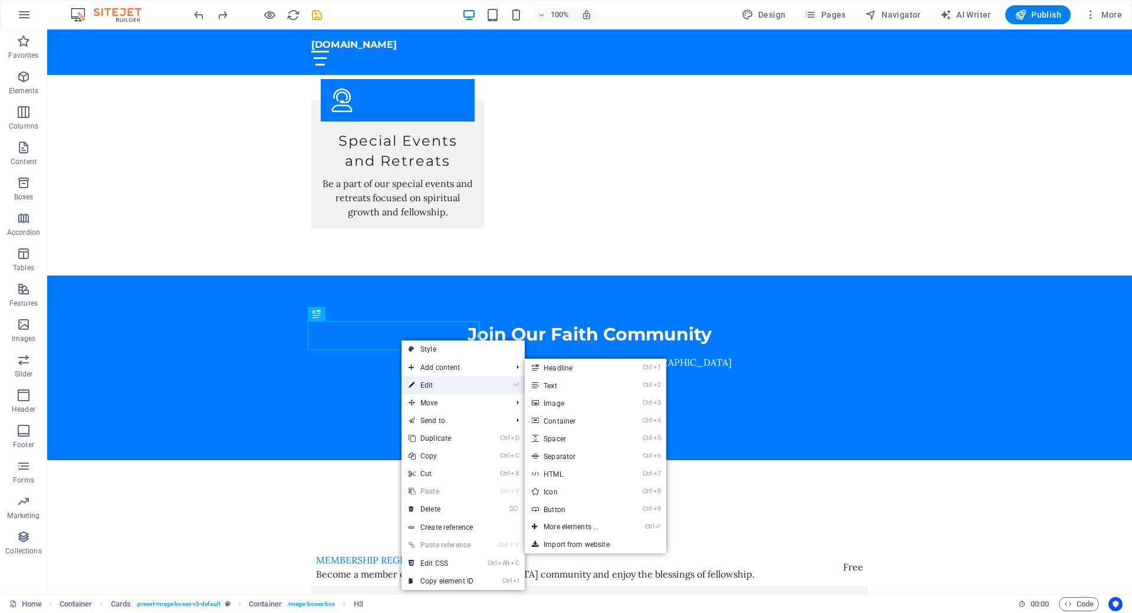
click at [429, 387] on link "⏎ Edit" at bounding box center [441, 385] width 79 height 18
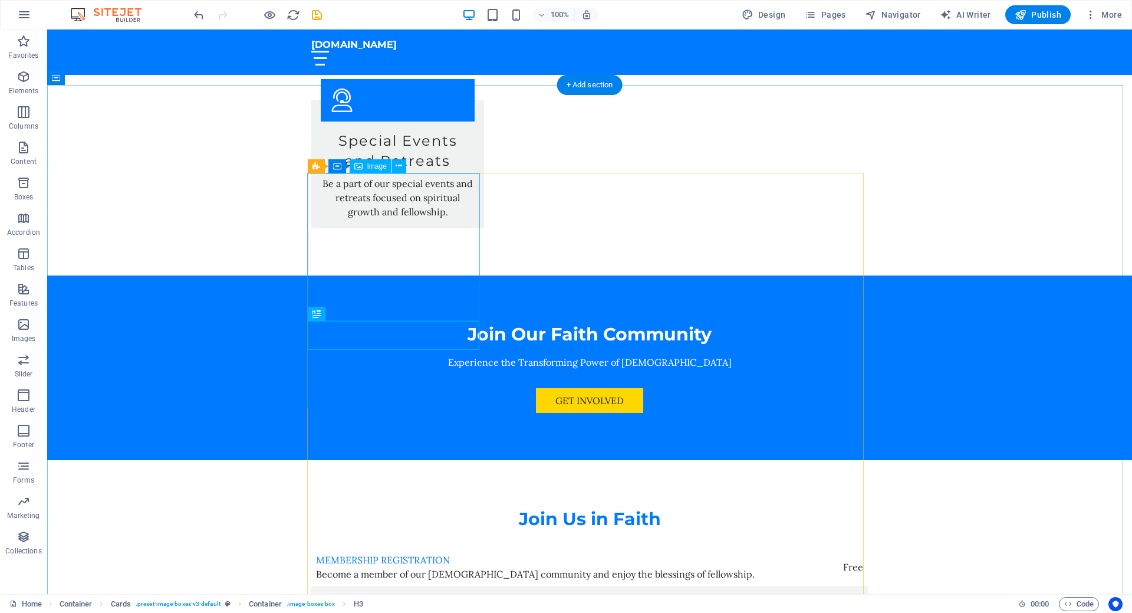
click at [363, 161] on div "Image" at bounding box center [371, 166] width 42 height 14
click at [366, 169] on div "Image" at bounding box center [371, 166] width 42 height 14
click at [365, 171] on div "Image" at bounding box center [371, 166] width 42 height 14
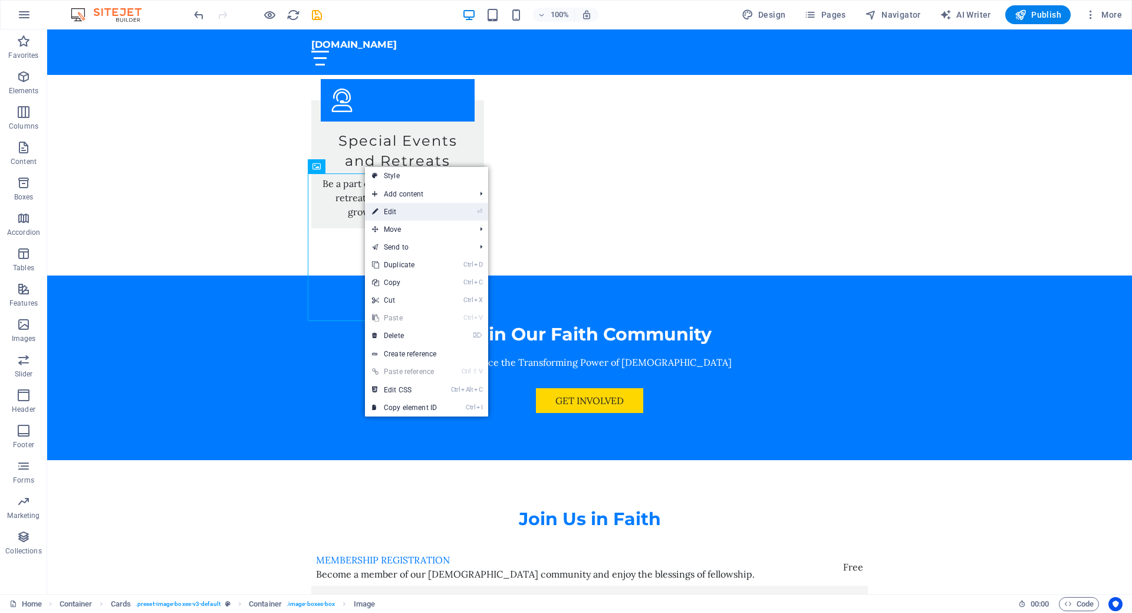
click at [404, 214] on link "⏎ Edit" at bounding box center [404, 212] width 79 height 18
select select "vw"
select select "px"
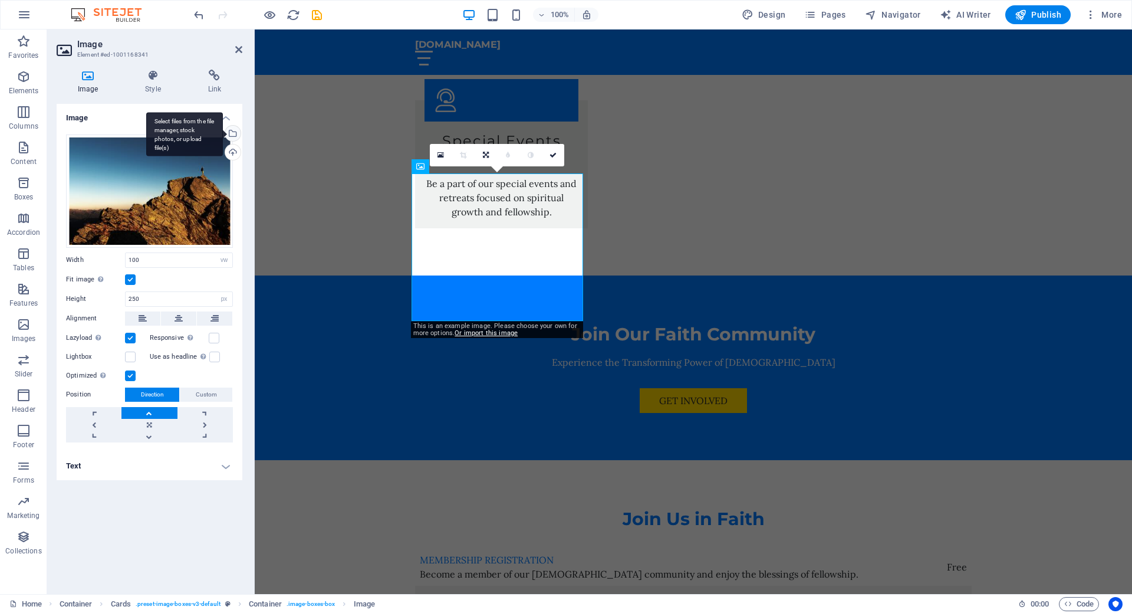
click at [232, 133] on div "Select files from the file manager, stock photos, or upload file(s)" at bounding box center [232, 135] width 18 height 18
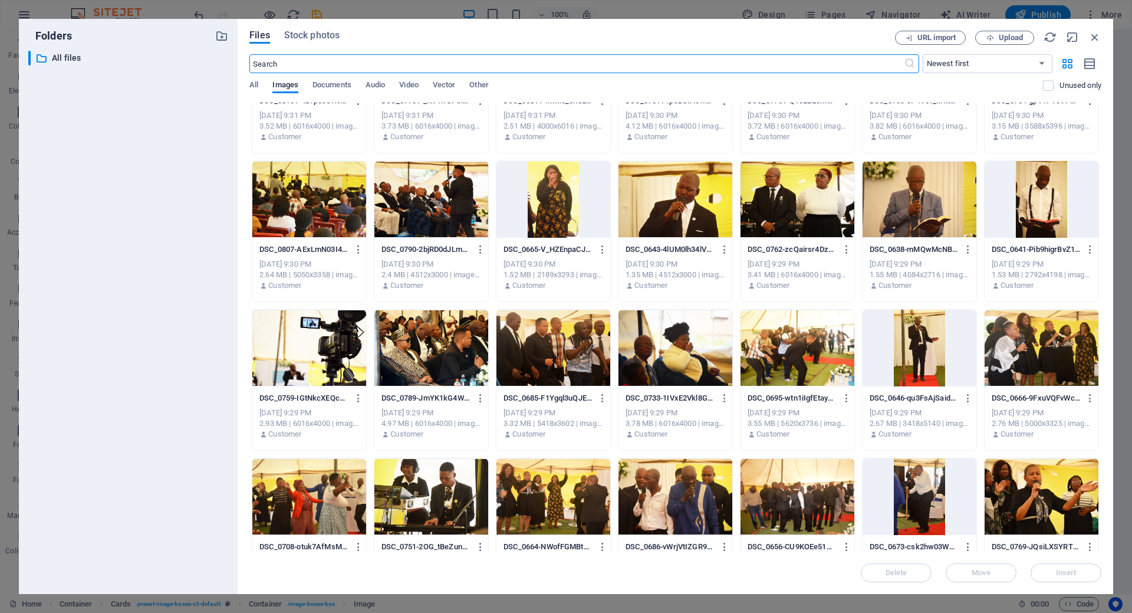
scroll to position [242, 0]
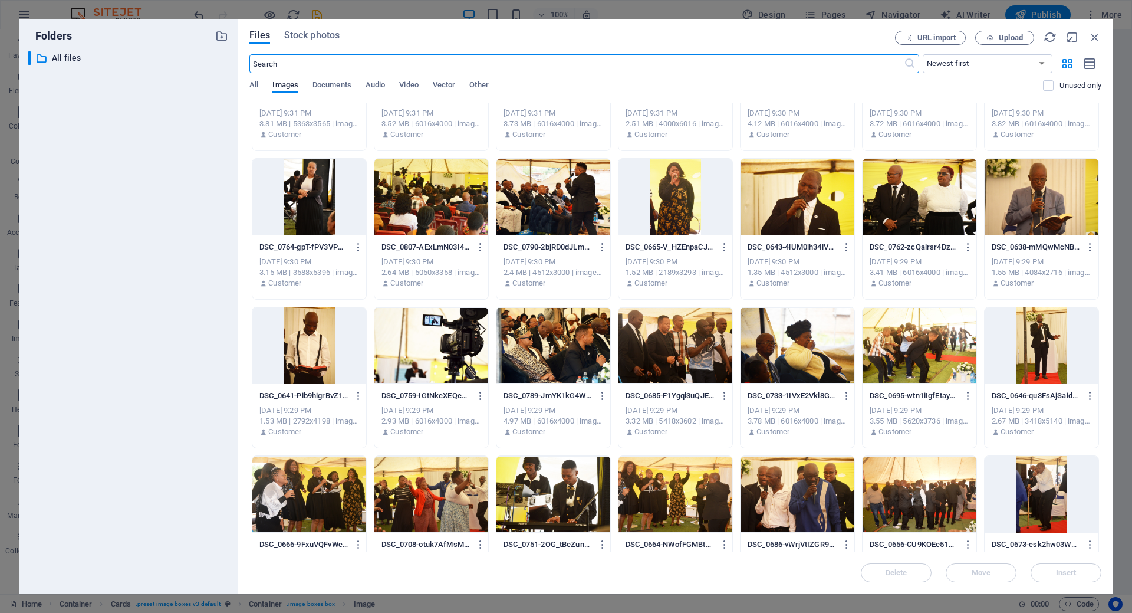
click at [794, 209] on div at bounding box center [798, 197] width 114 height 77
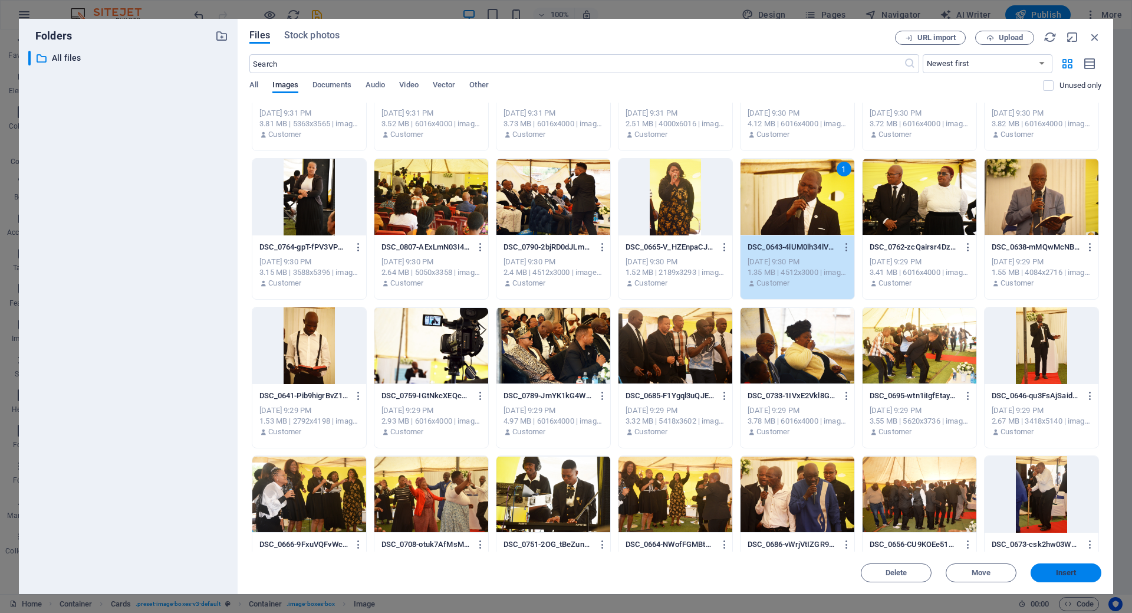
click at [1073, 575] on span "Insert" at bounding box center [1066, 572] width 21 height 7
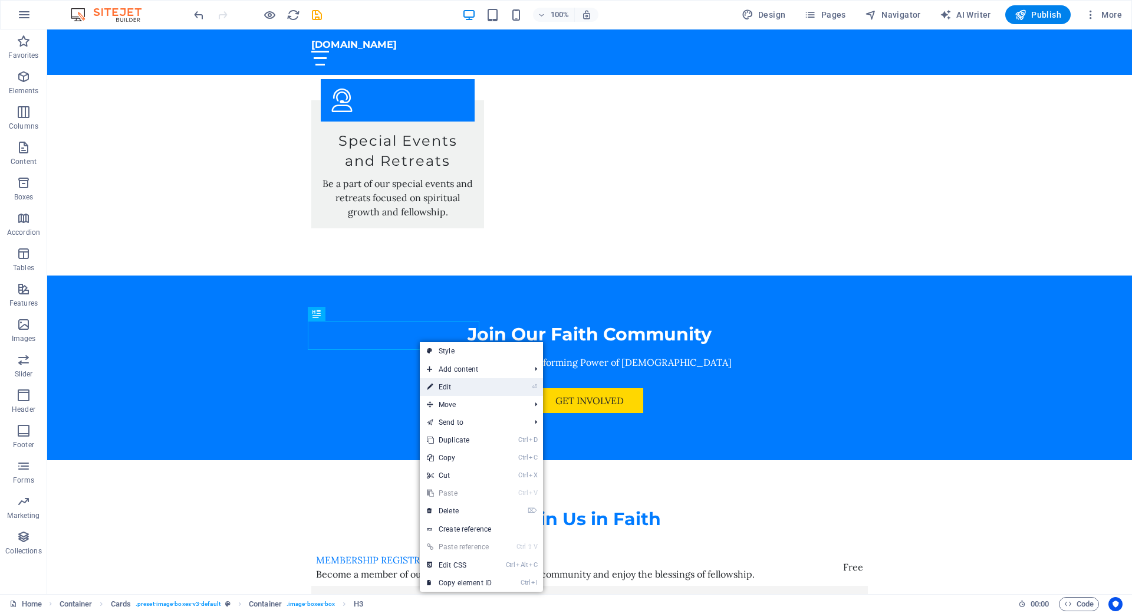
click at [449, 387] on link "⏎ Edit" at bounding box center [459, 387] width 79 height 18
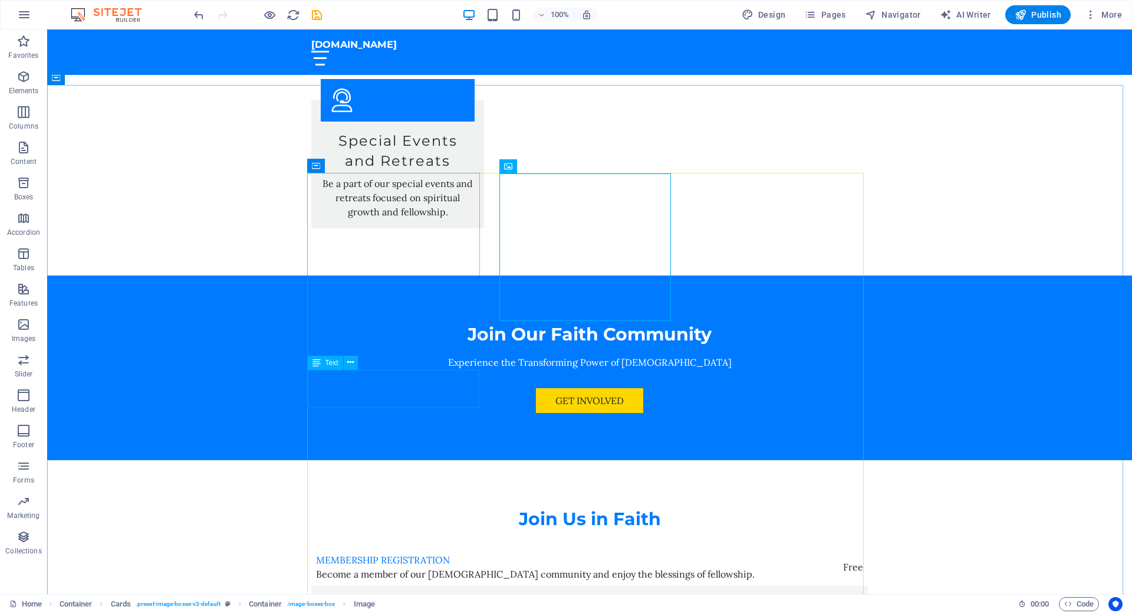
click at [328, 368] on div "Text" at bounding box center [325, 363] width 35 height 14
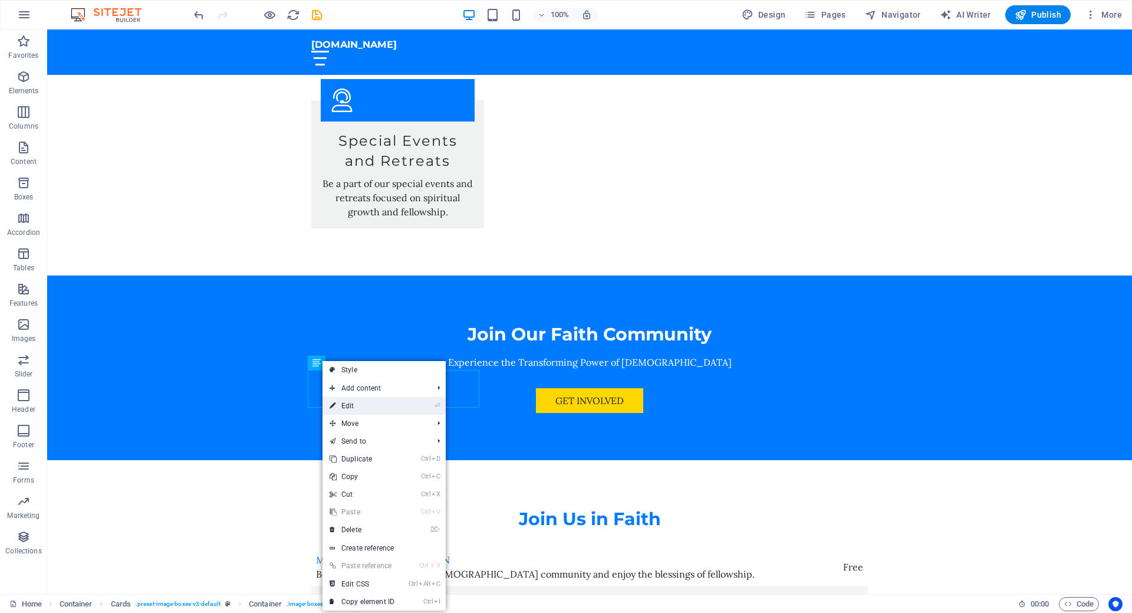
click at [354, 407] on link "⏎ Edit" at bounding box center [362, 406] width 79 height 18
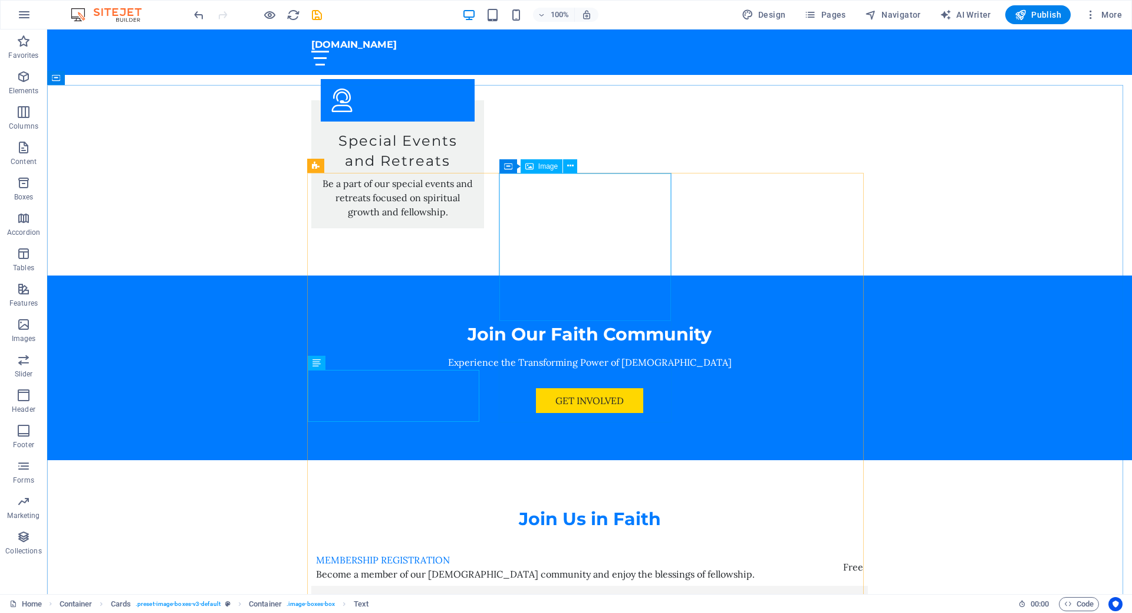
click at [547, 166] on span "Image" at bounding box center [547, 166] width 19 height 7
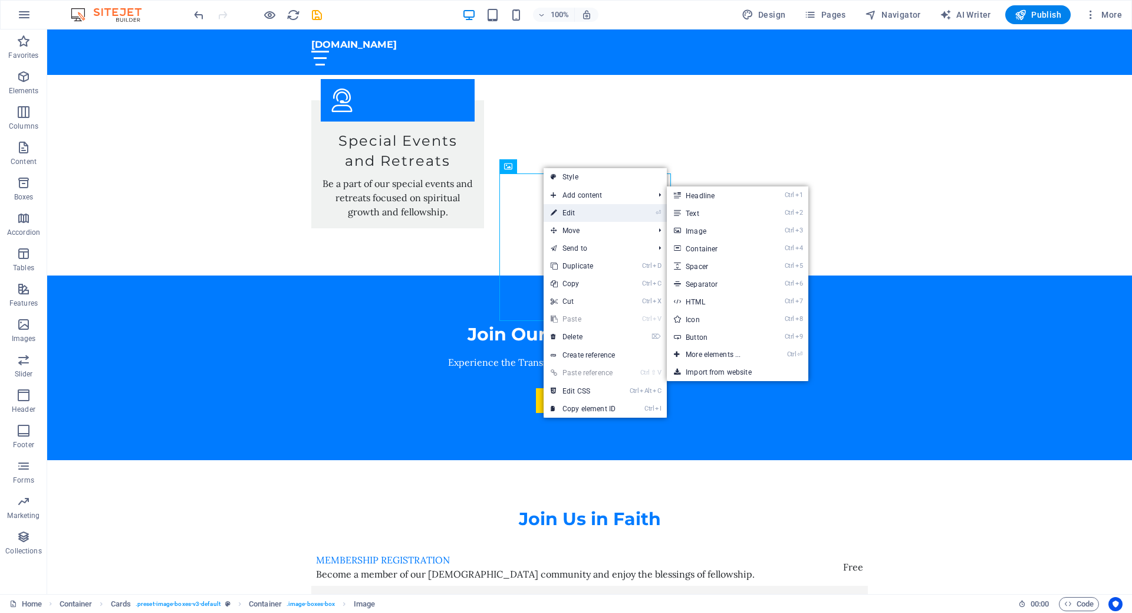
click at [583, 216] on link "⏎ Edit" at bounding box center [583, 213] width 79 height 18
select select "vw"
select select "px"
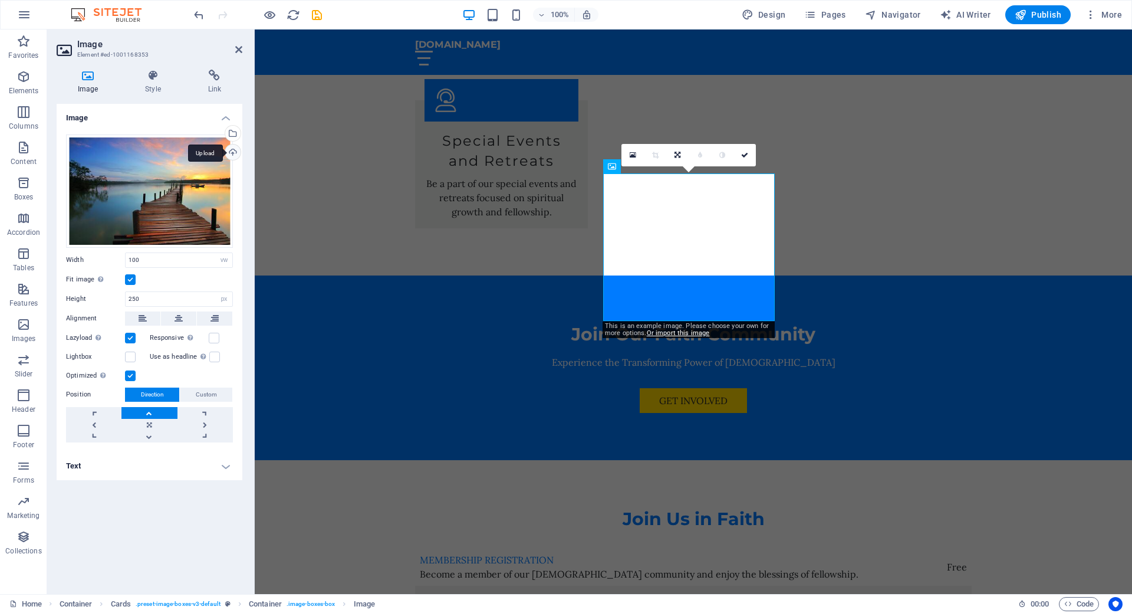
click at [232, 154] on div "Upload" at bounding box center [232, 153] width 18 height 18
click at [235, 137] on div "Select files from the file manager, stock photos, or upload file(s)" at bounding box center [232, 135] width 18 height 18
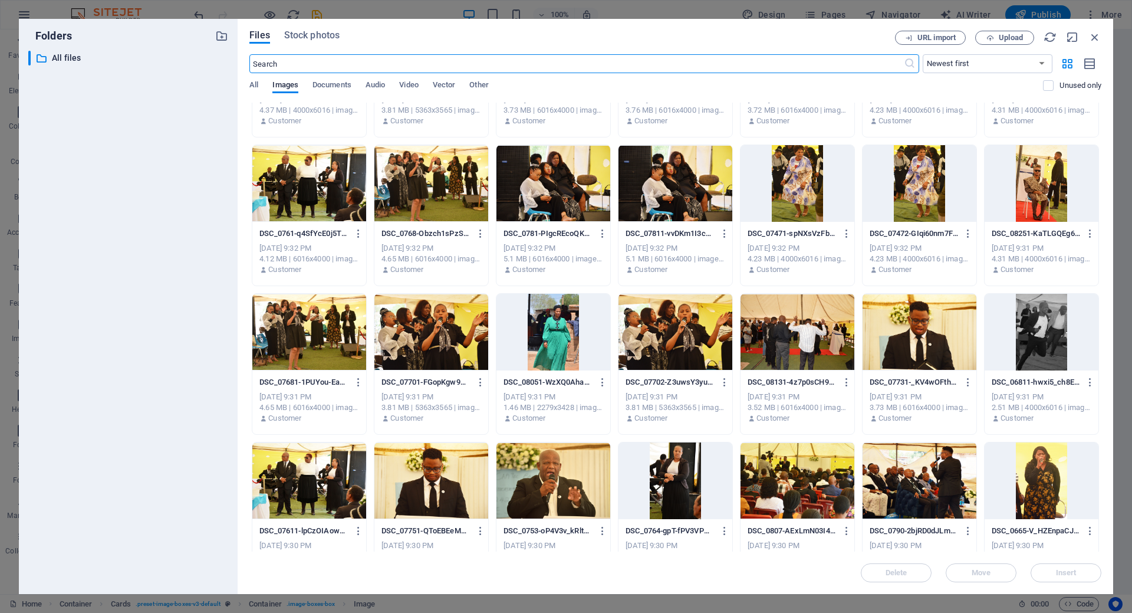
scroll to position [124, 0]
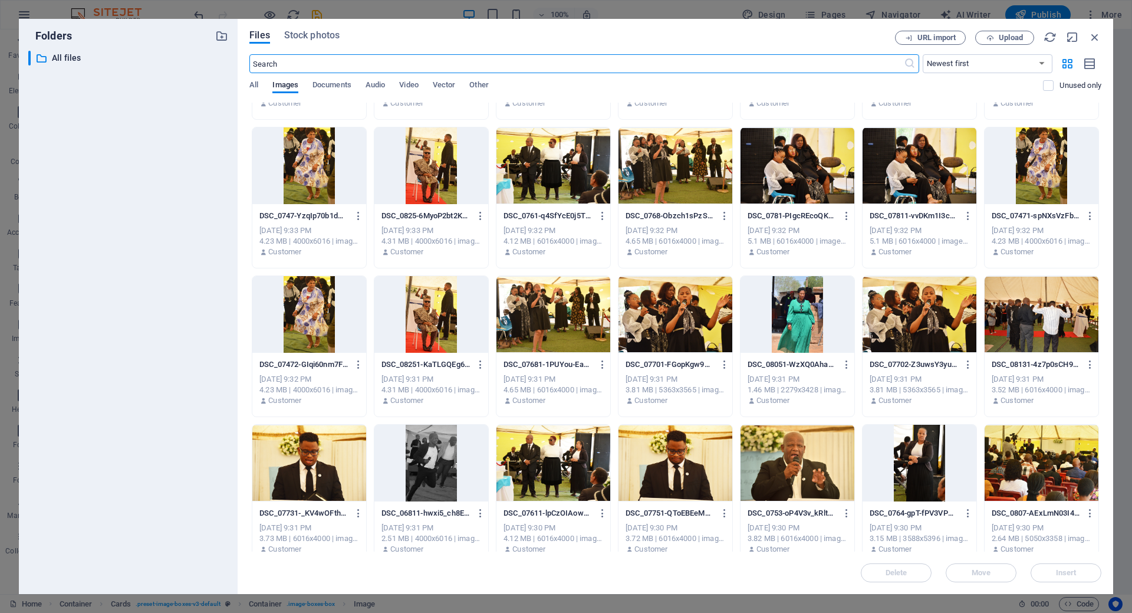
click at [311, 452] on div at bounding box center [309, 462] width 114 height 77
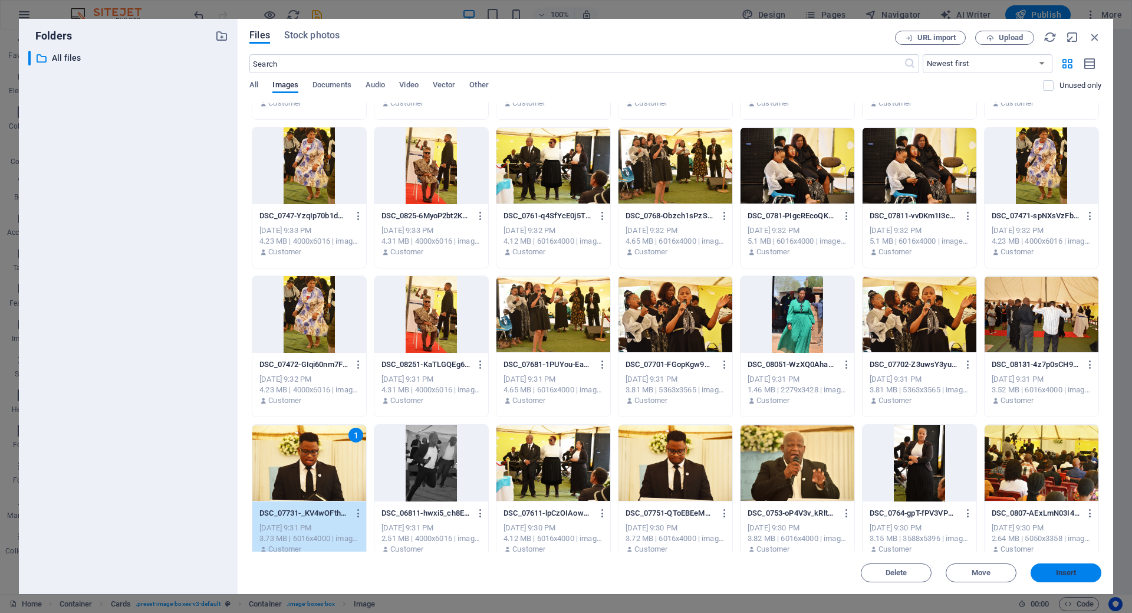
click at [1062, 572] on span "Insert" at bounding box center [1066, 572] width 21 height 7
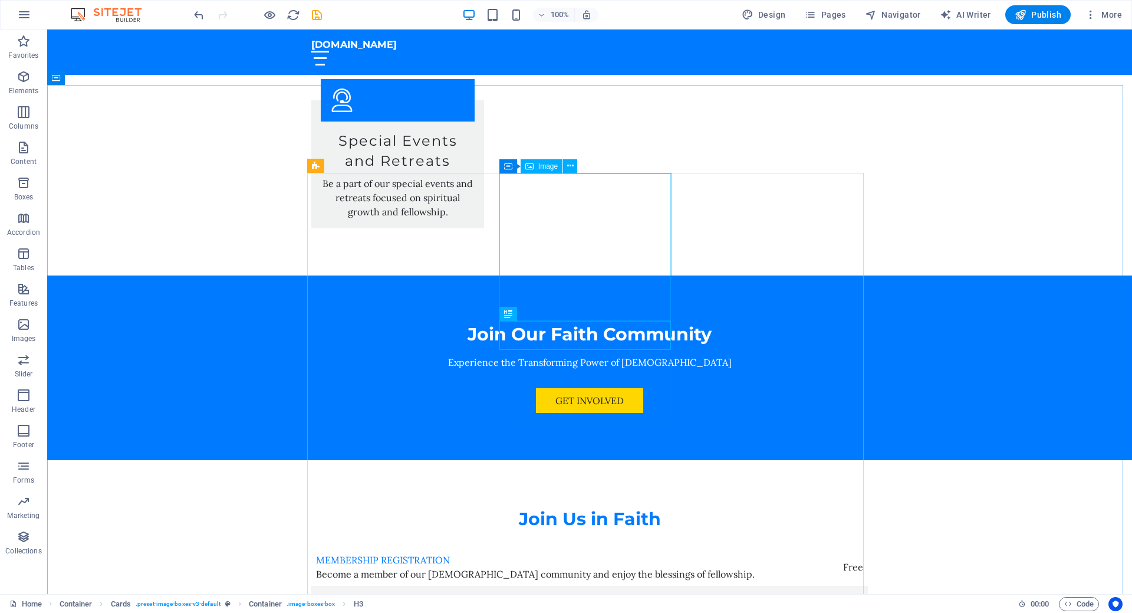
click at [545, 168] on span "Image" at bounding box center [547, 166] width 19 height 7
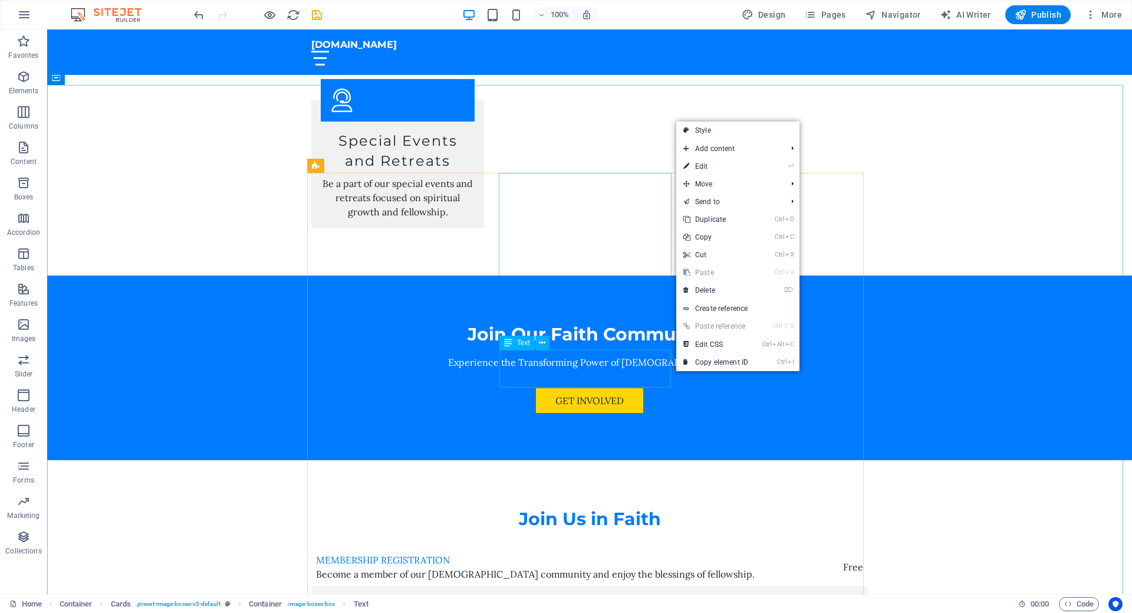
click at [520, 341] on span "Text" at bounding box center [523, 342] width 13 height 7
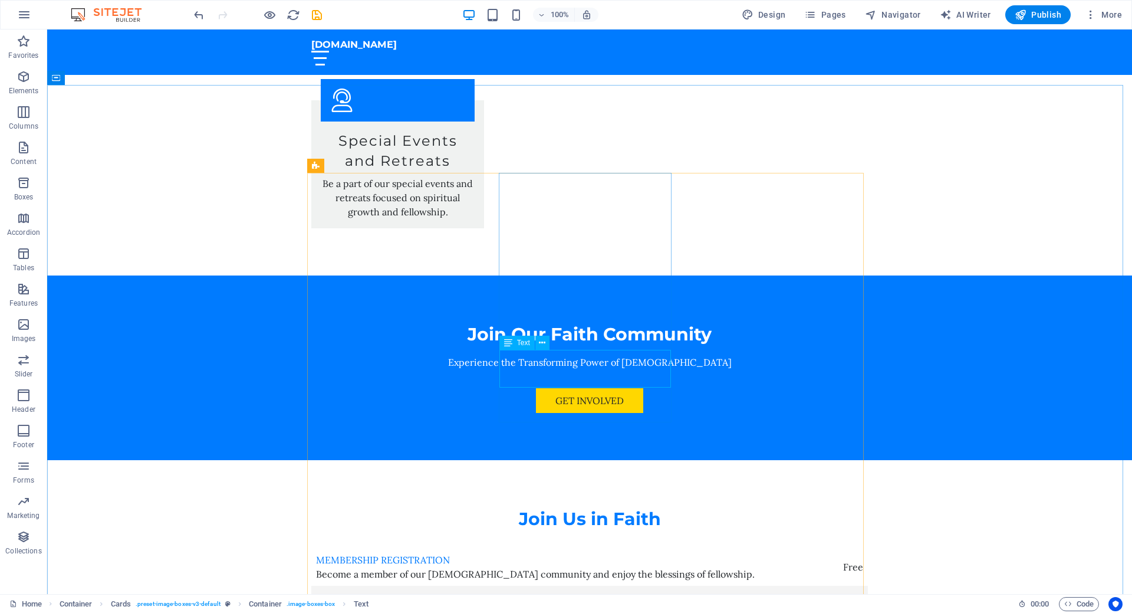
click at [518, 345] on span "Text" at bounding box center [523, 342] width 13 height 7
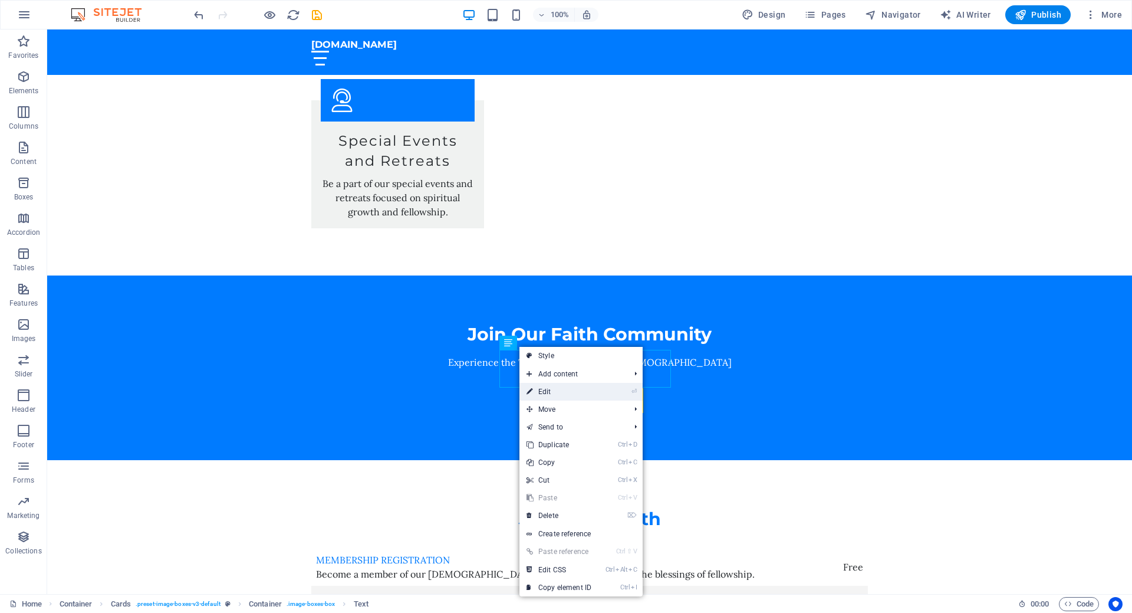
click at [552, 392] on link "⏎ Edit" at bounding box center [558, 392] width 79 height 18
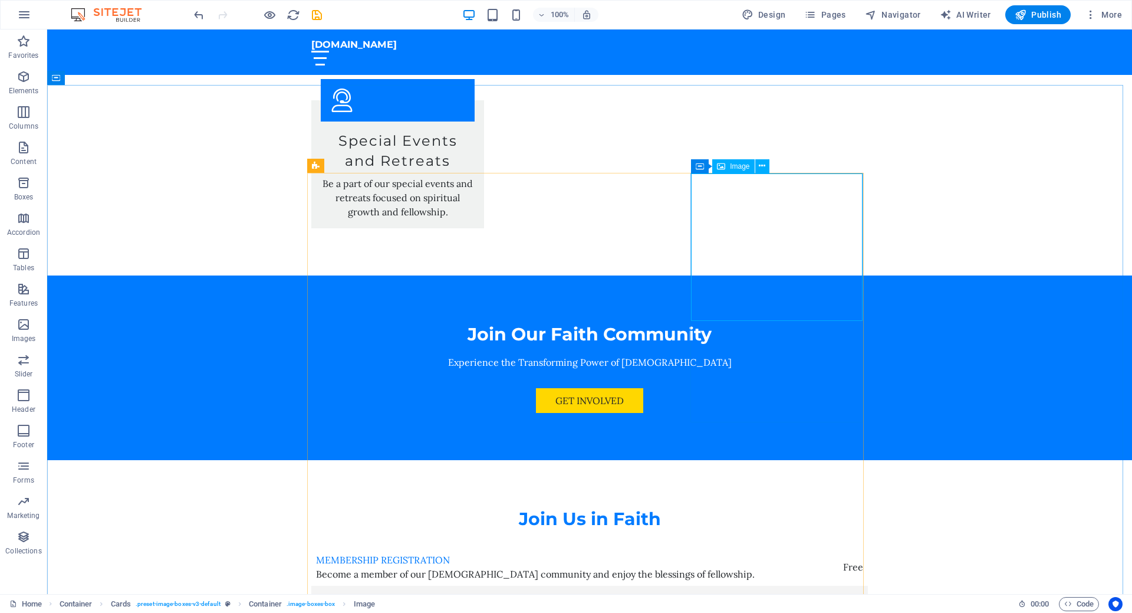
click at [733, 169] on span "Image" at bounding box center [739, 166] width 19 height 7
click at [732, 169] on span "Image" at bounding box center [739, 166] width 19 height 7
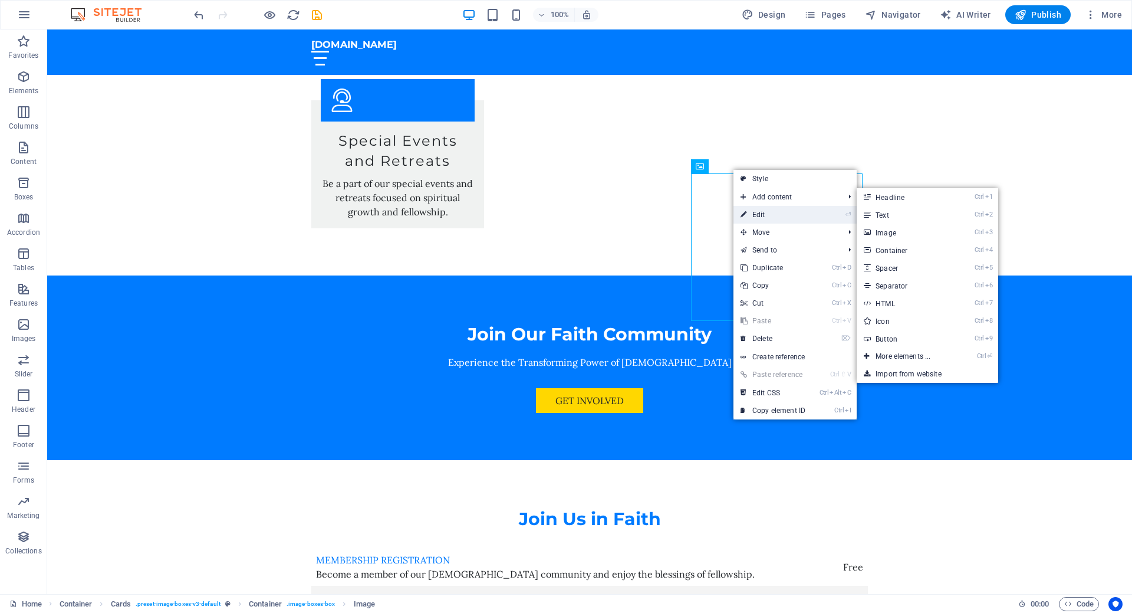
click at [766, 218] on link "⏎ Edit" at bounding box center [772, 215] width 79 height 18
select select "vw"
select select "px"
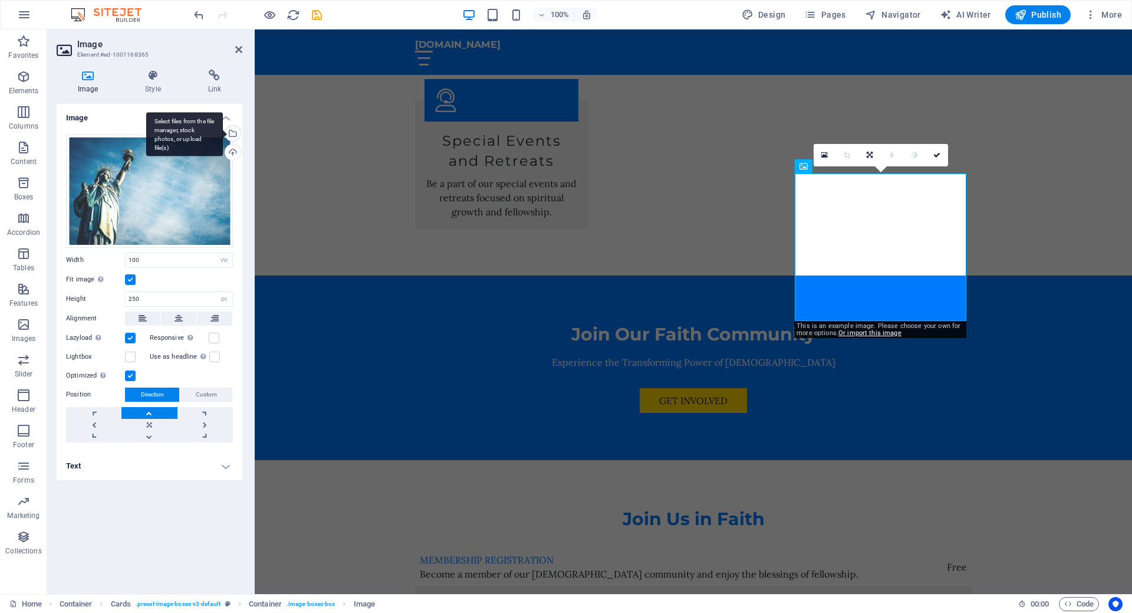
click at [223, 133] on div "Select files from the file manager, stock photos, or upload file(s)" at bounding box center [184, 134] width 77 height 44
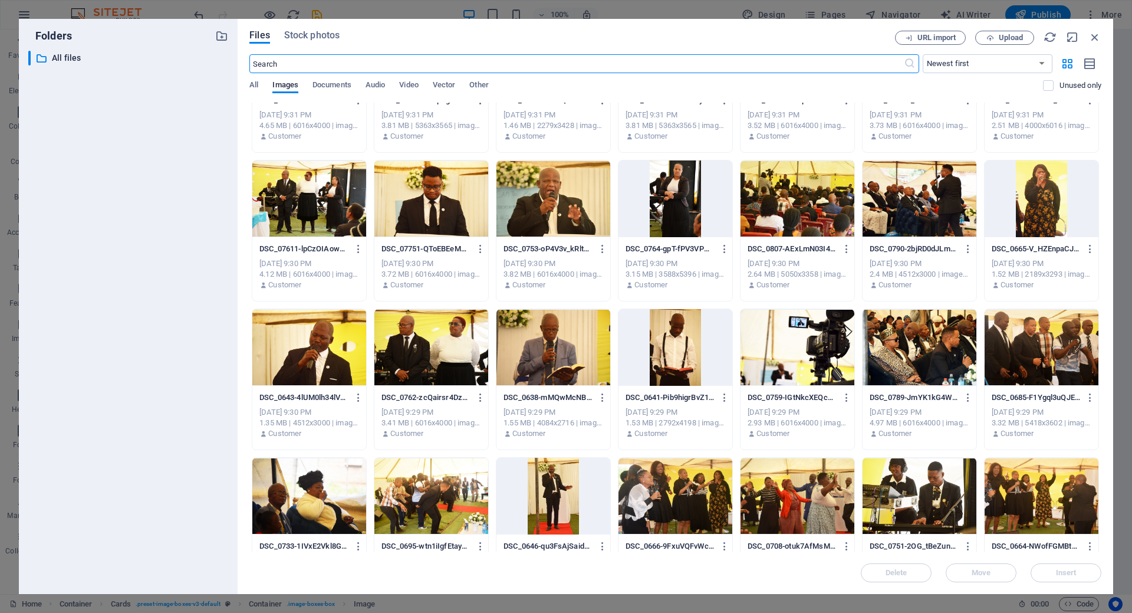
scroll to position [541, 0]
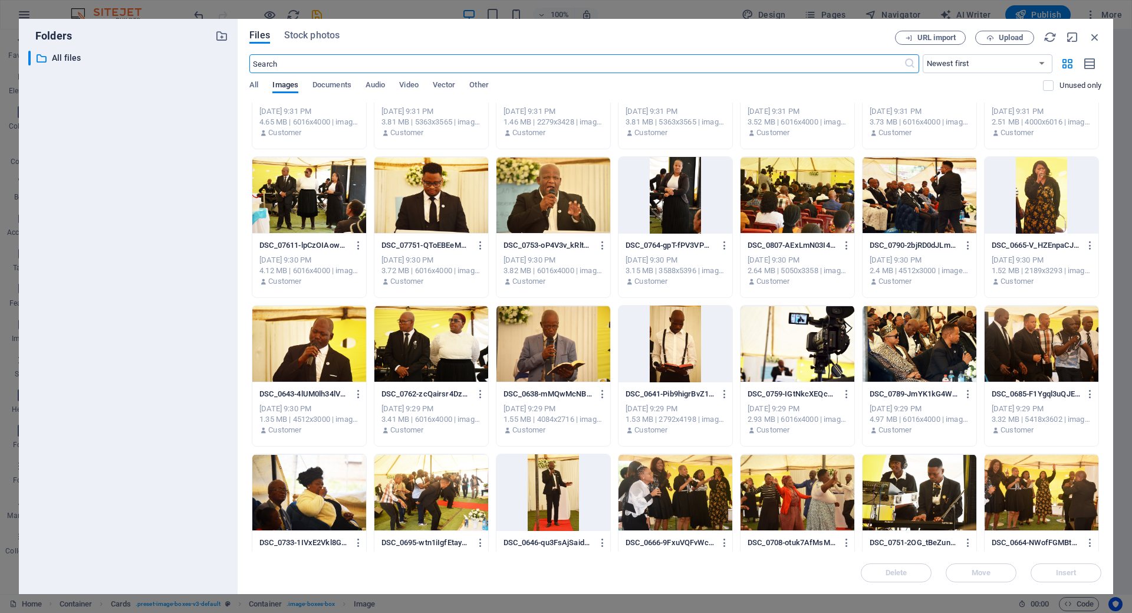
click at [542, 351] on div at bounding box center [553, 343] width 114 height 77
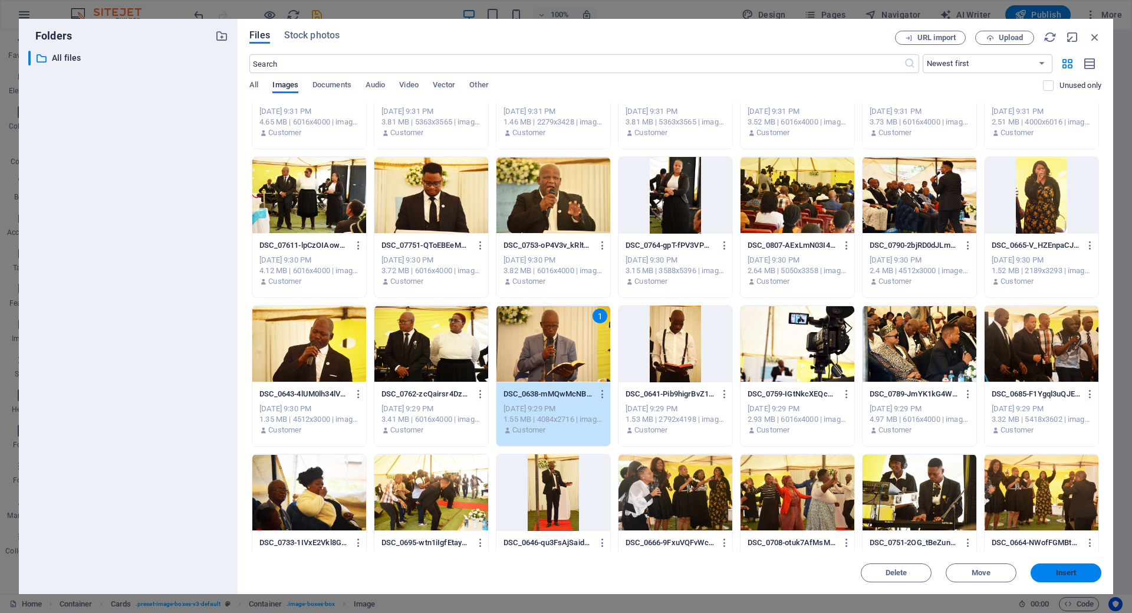
click at [1062, 574] on span "Insert" at bounding box center [1066, 572] width 21 height 7
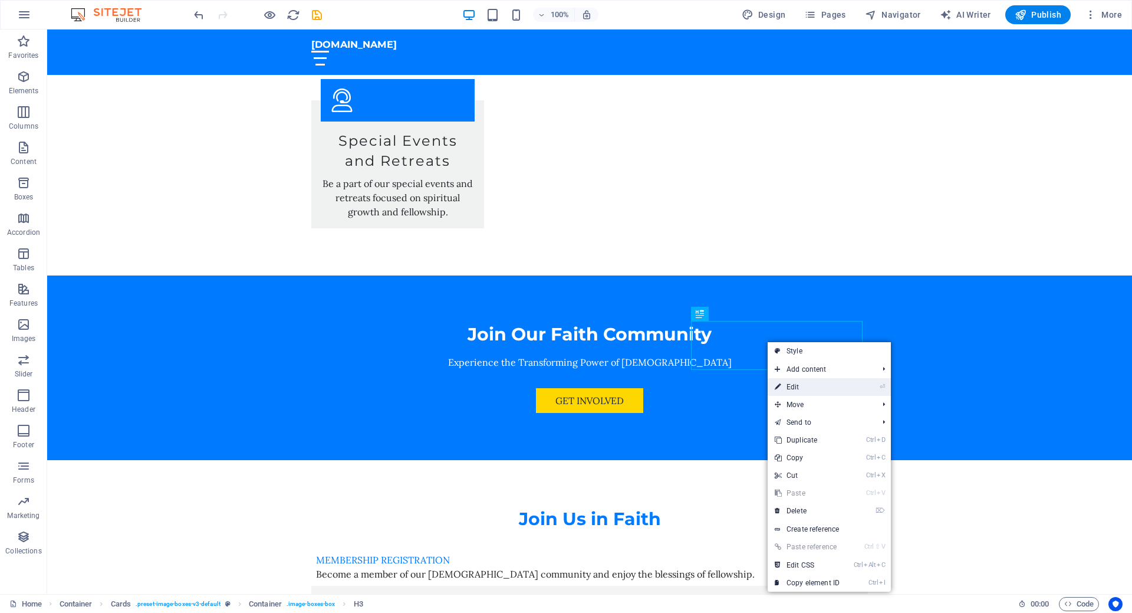
click at [801, 382] on link "⏎ Edit" at bounding box center [807, 387] width 79 height 18
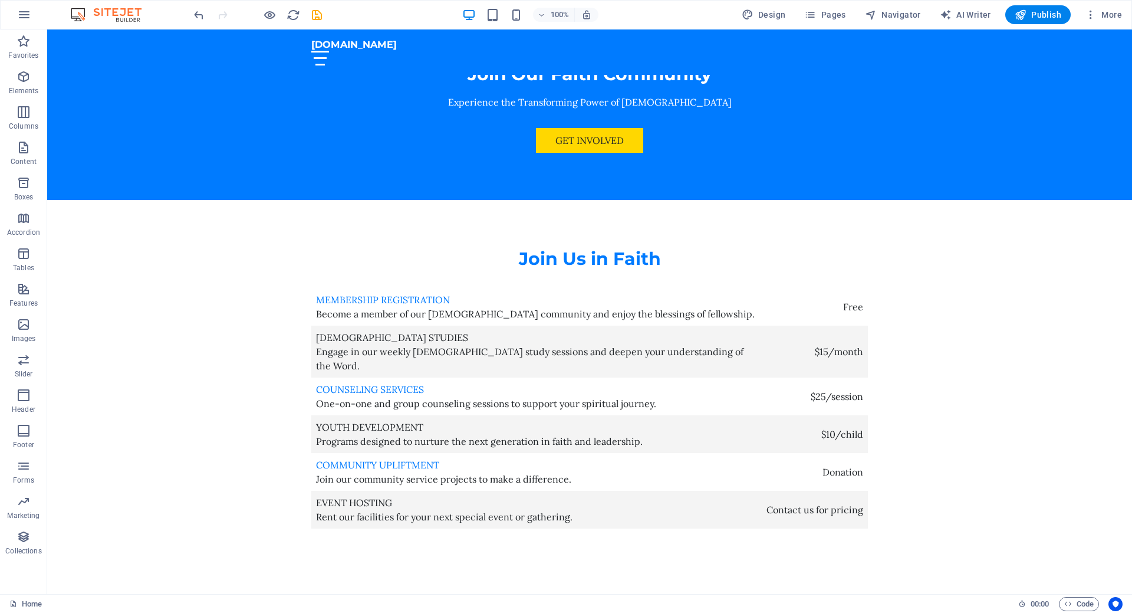
scroll to position [3475, 0]
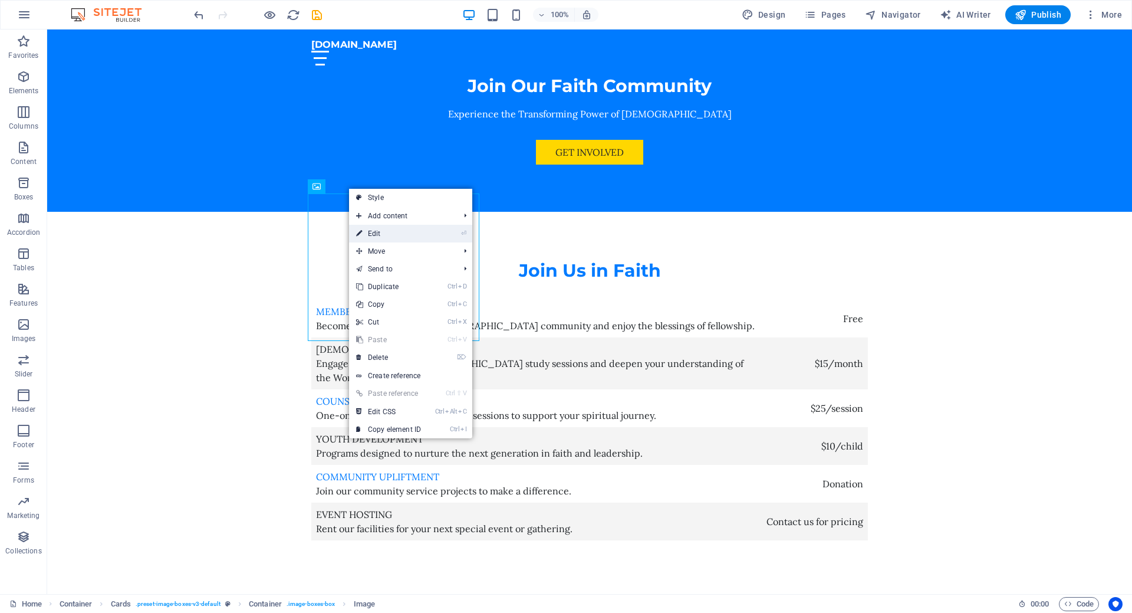
click at [389, 232] on link "⏎ Edit" at bounding box center [388, 234] width 79 height 18
select select "vw"
select select "px"
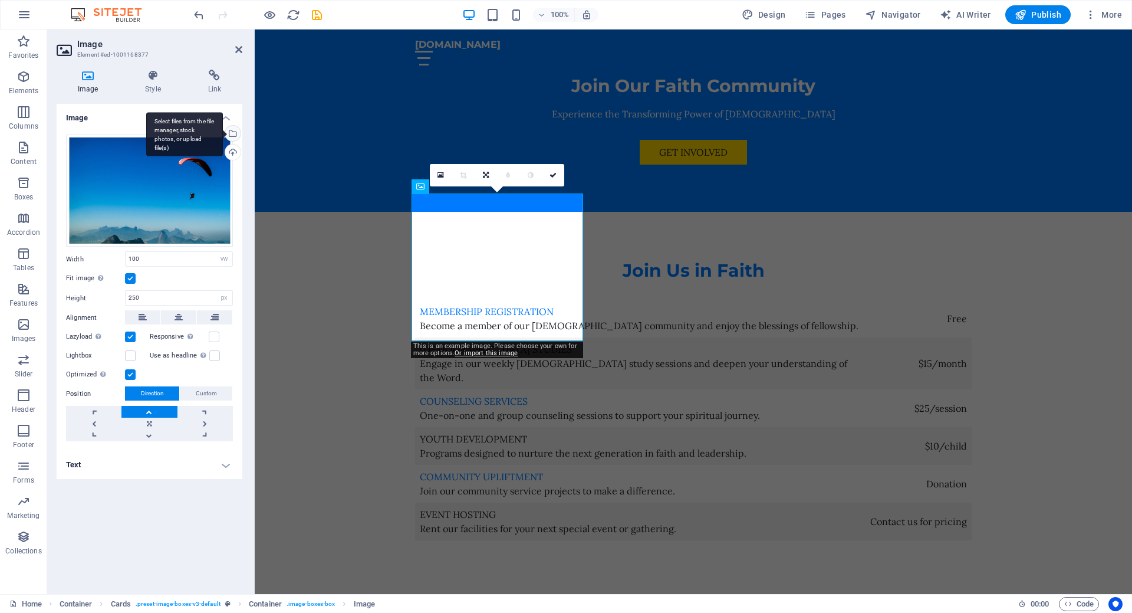
click at [232, 137] on div "Select files from the file manager, stock photos, or upload file(s)" at bounding box center [232, 135] width 18 height 18
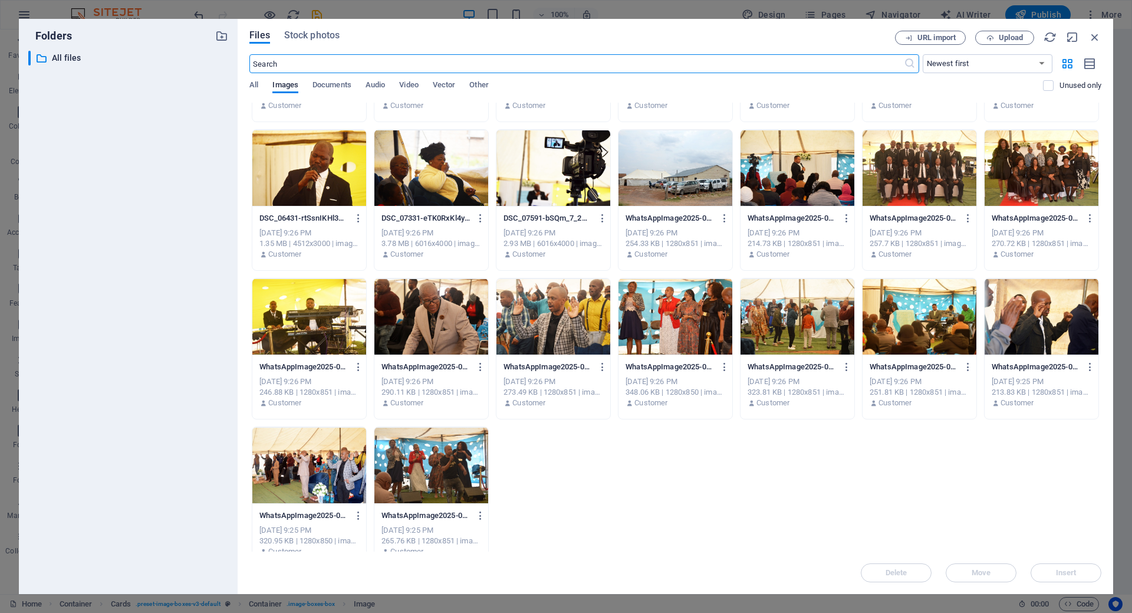
scroll to position [1327, 0]
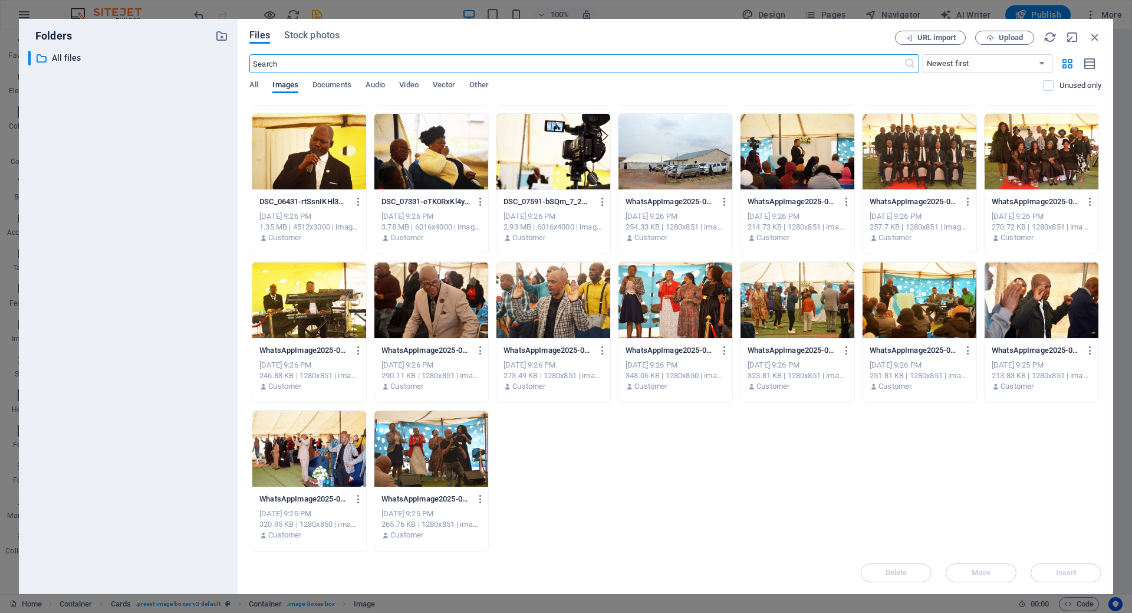
click at [435, 442] on div at bounding box center [431, 448] width 114 height 77
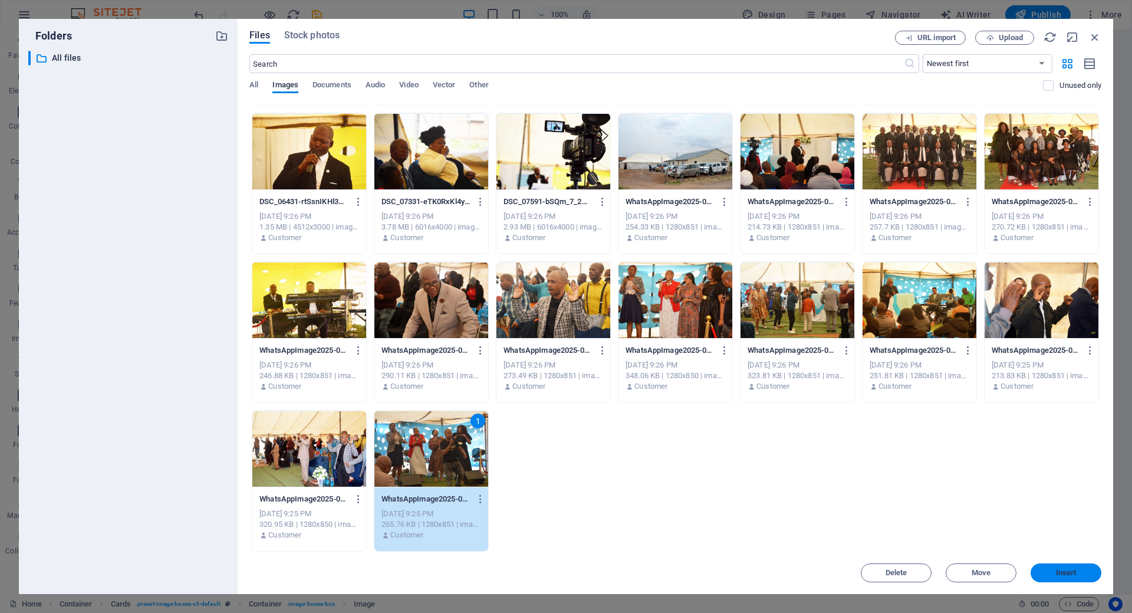
click at [1045, 577] on button "Insert" at bounding box center [1066, 572] width 71 height 19
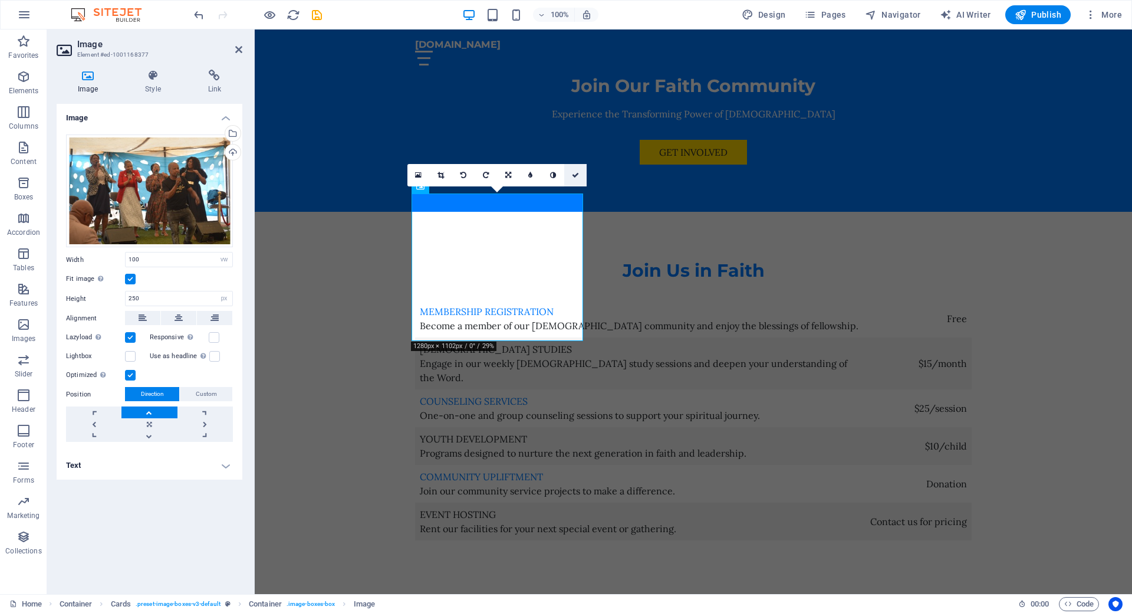
click at [575, 176] on icon at bounding box center [575, 175] width 7 height 7
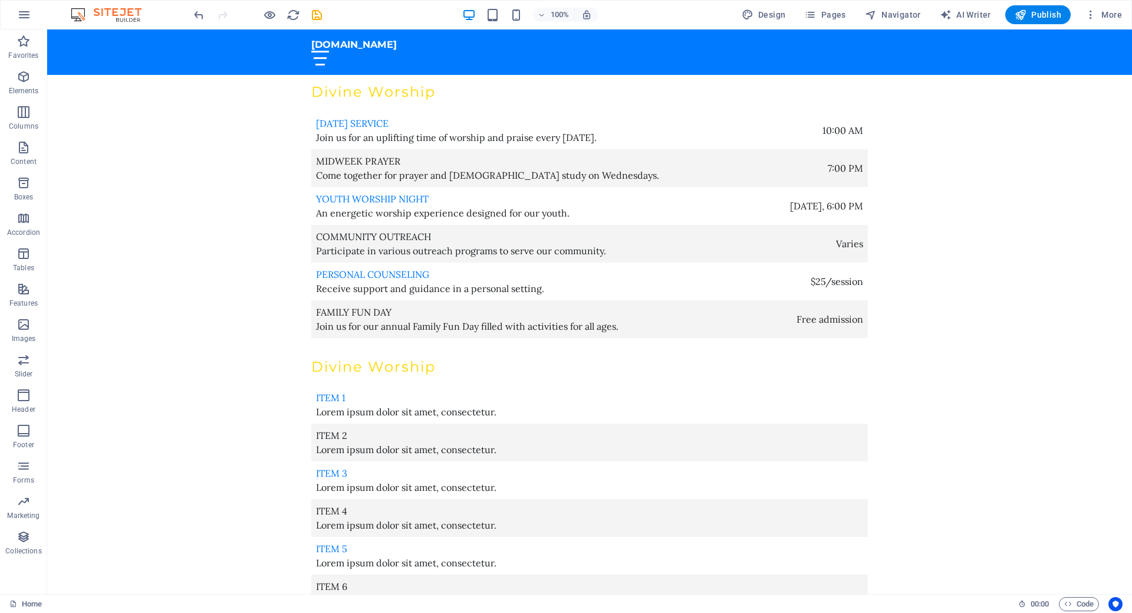
scroll to position [4045, 0]
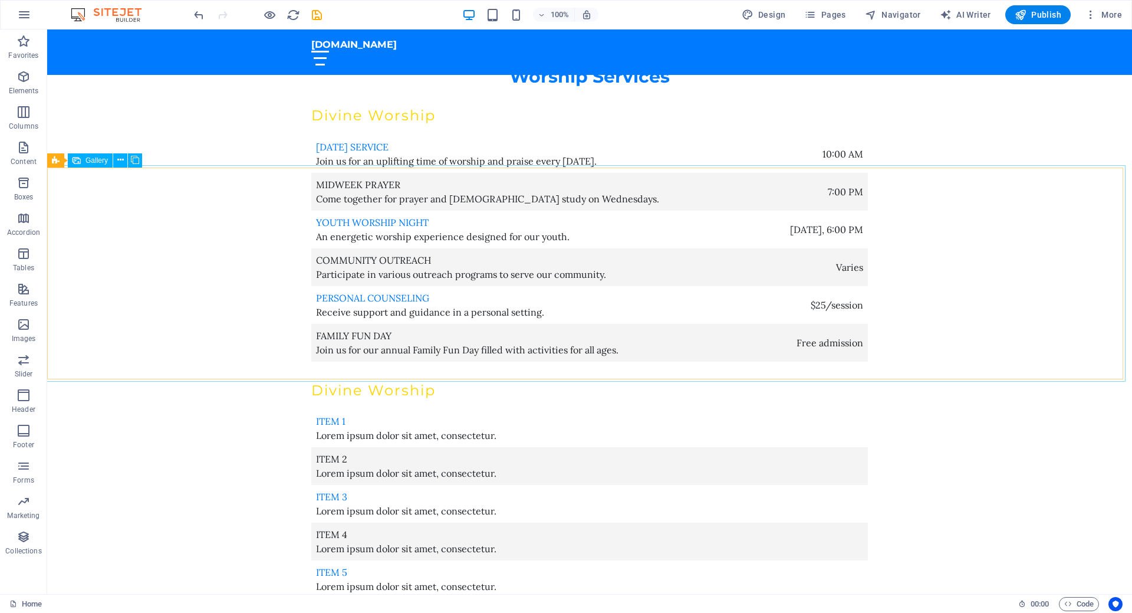
click at [97, 162] on span "Gallery" at bounding box center [96, 160] width 22 height 7
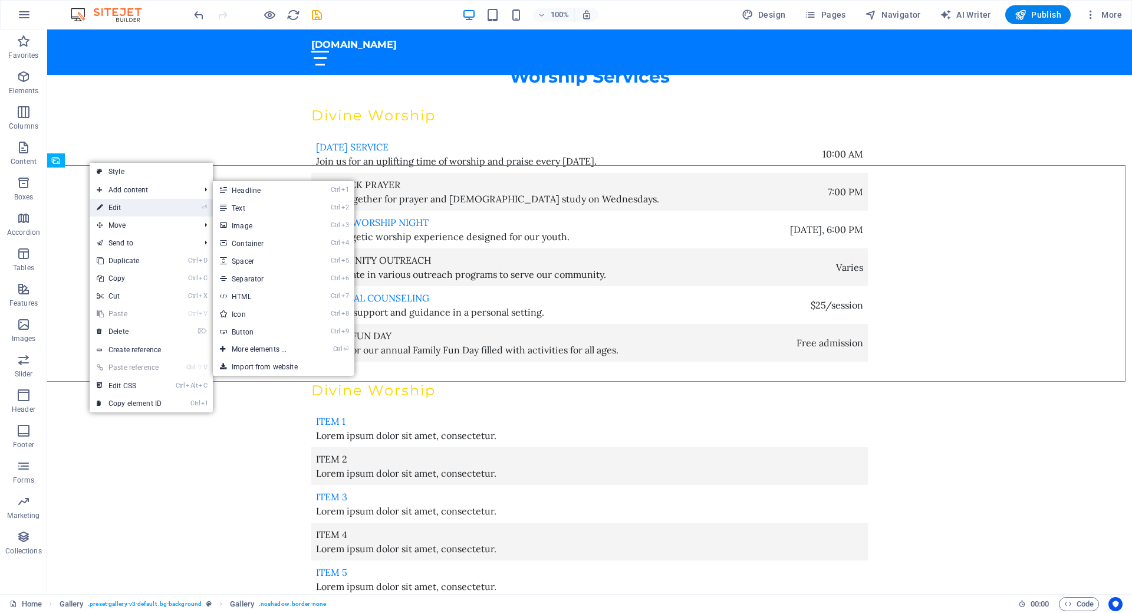
click at [119, 209] on link "⏎ Edit" at bounding box center [129, 208] width 79 height 18
select select "px"
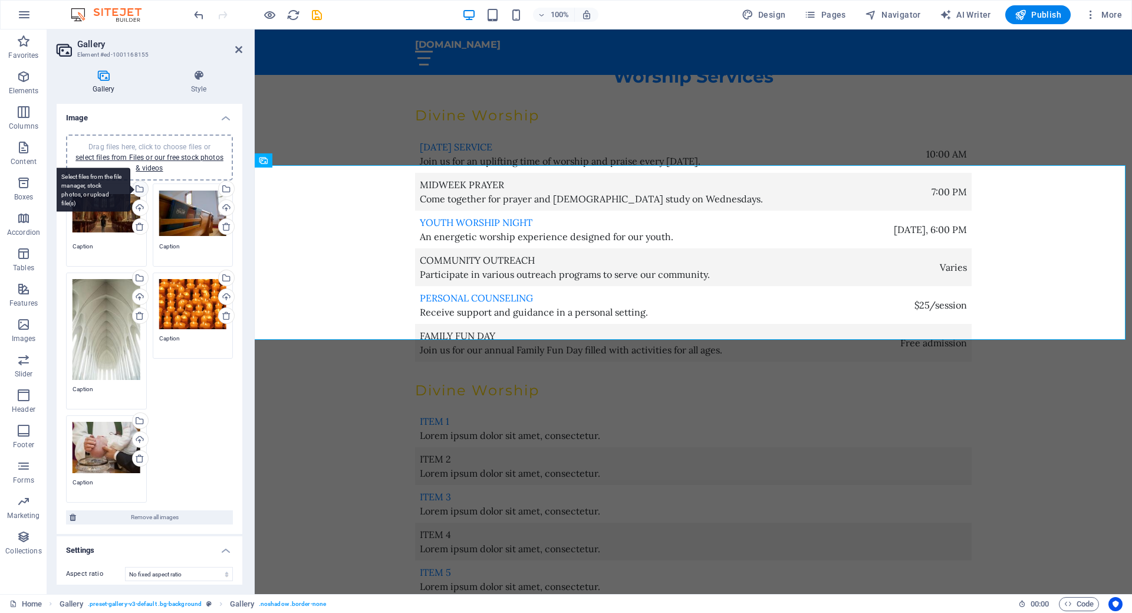
click at [141, 189] on div "Select files from the file manager, stock photos, or upload file(s)" at bounding box center [139, 190] width 18 height 18
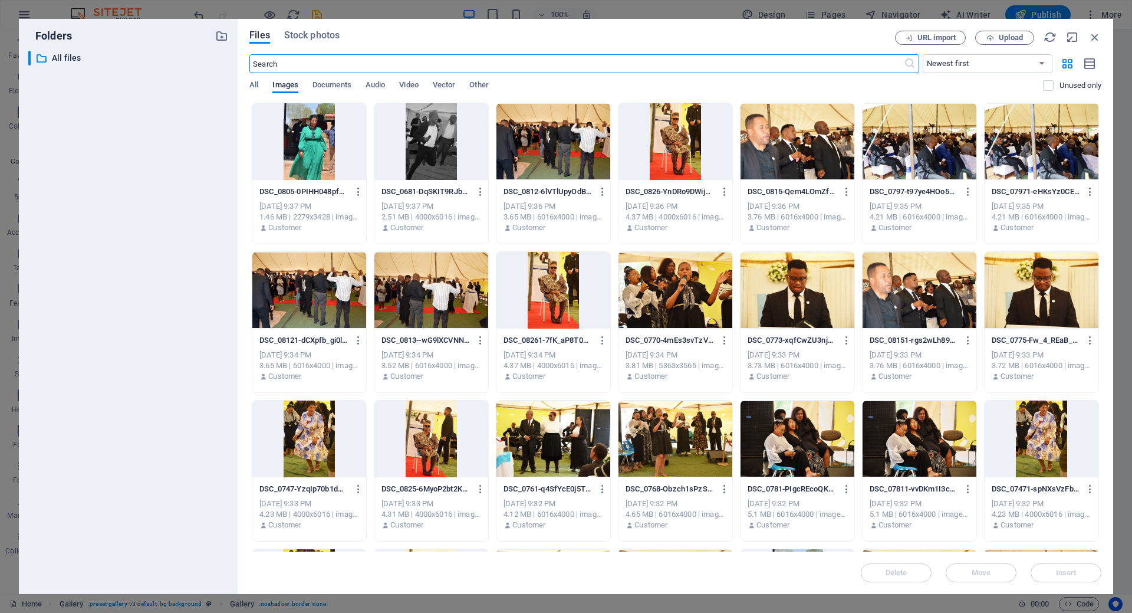
click at [547, 144] on div at bounding box center [553, 141] width 114 height 77
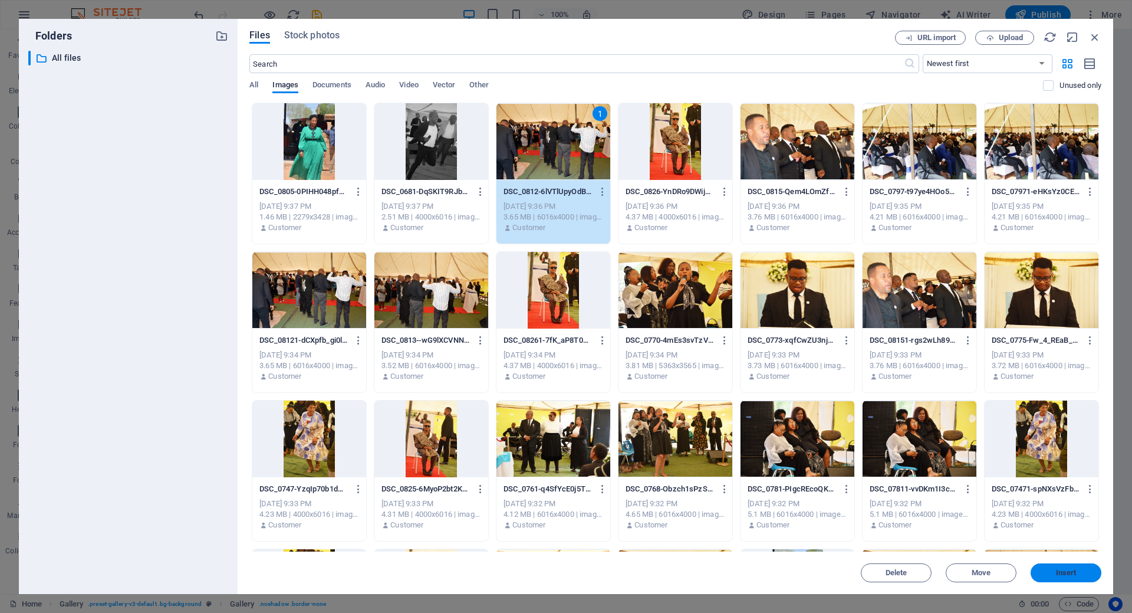
click at [1064, 572] on span "Insert" at bounding box center [1066, 572] width 21 height 7
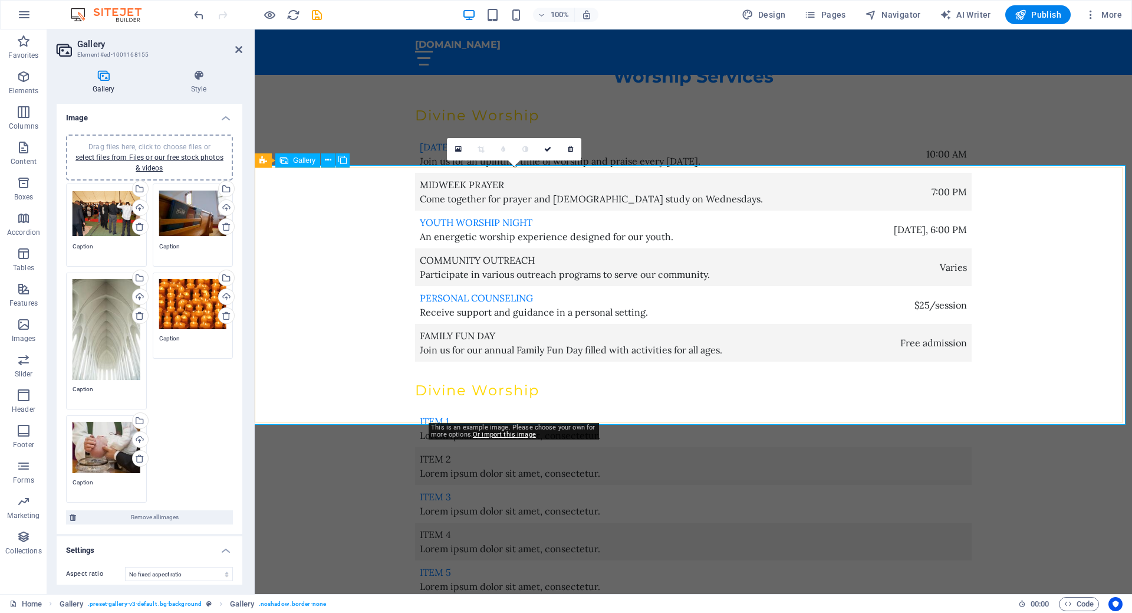
click at [550, 152] on icon at bounding box center [547, 149] width 7 height 7
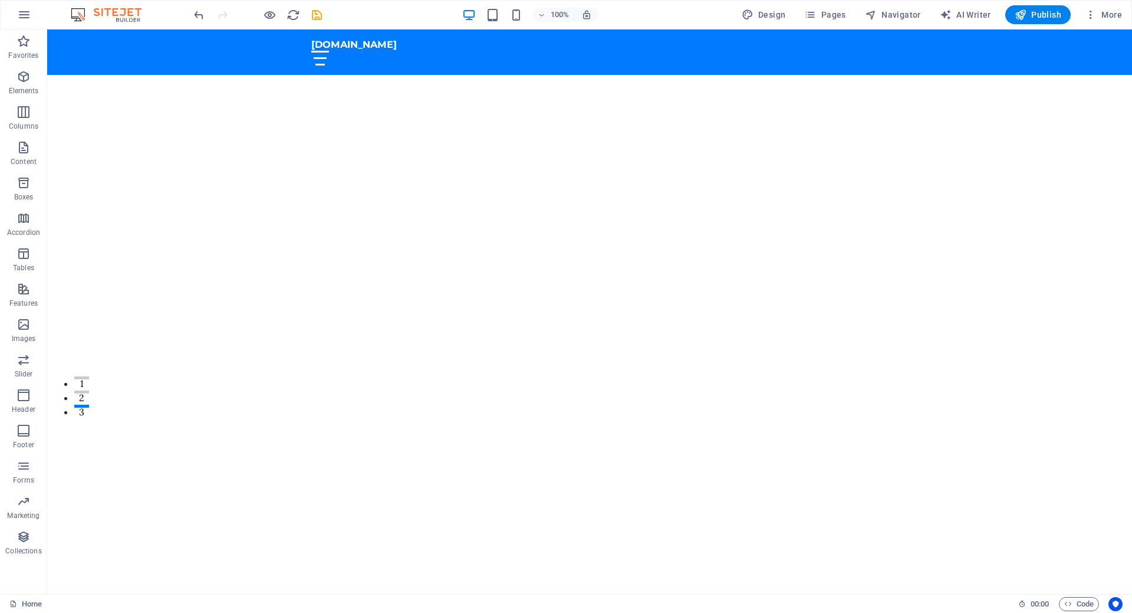
scroll to position [152, 0]
click at [669, 442] on div "Welcome to the [DEMOGRAPHIC_DATA] in [DEMOGRAPHIC_DATA], Kuruman" at bounding box center [589, 533] width 1085 height 183
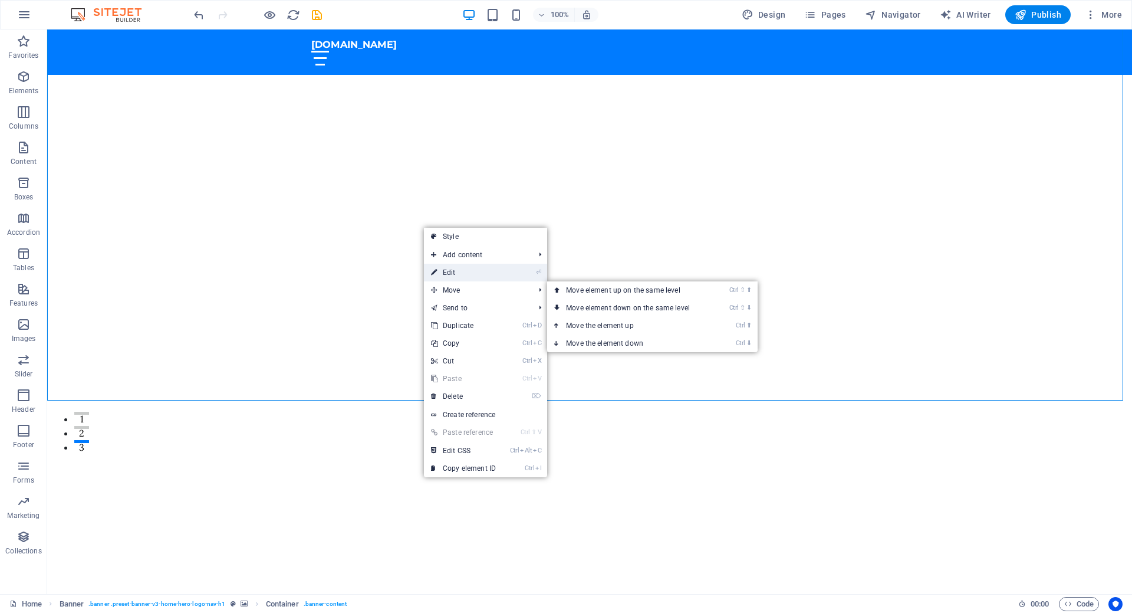
click at [472, 275] on link "⏎ Edit" at bounding box center [463, 273] width 79 height 18
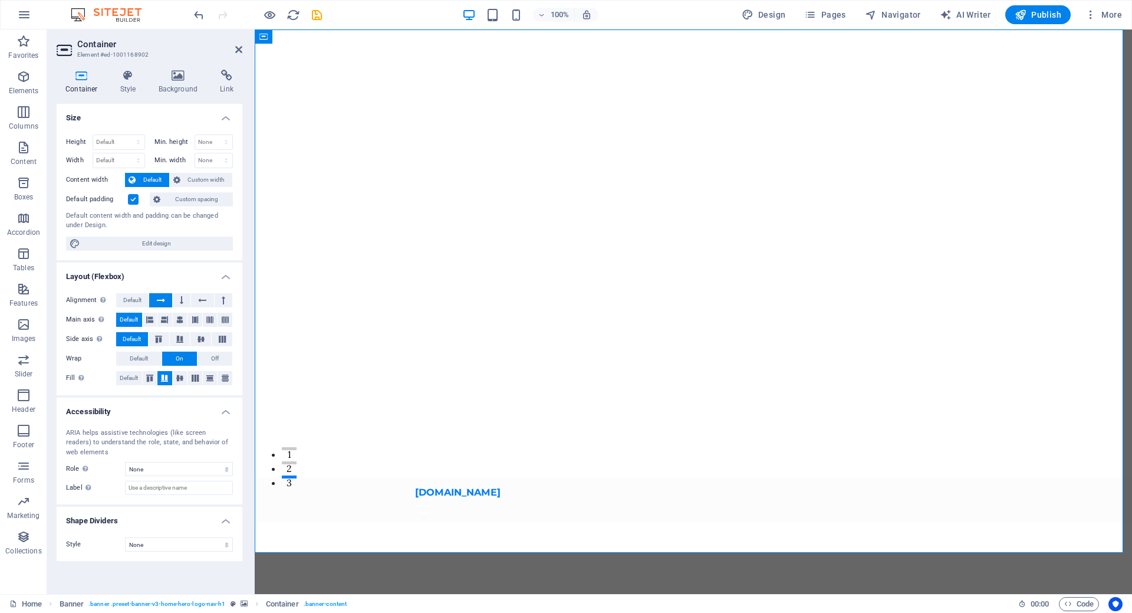
scroll to position [0, 0]
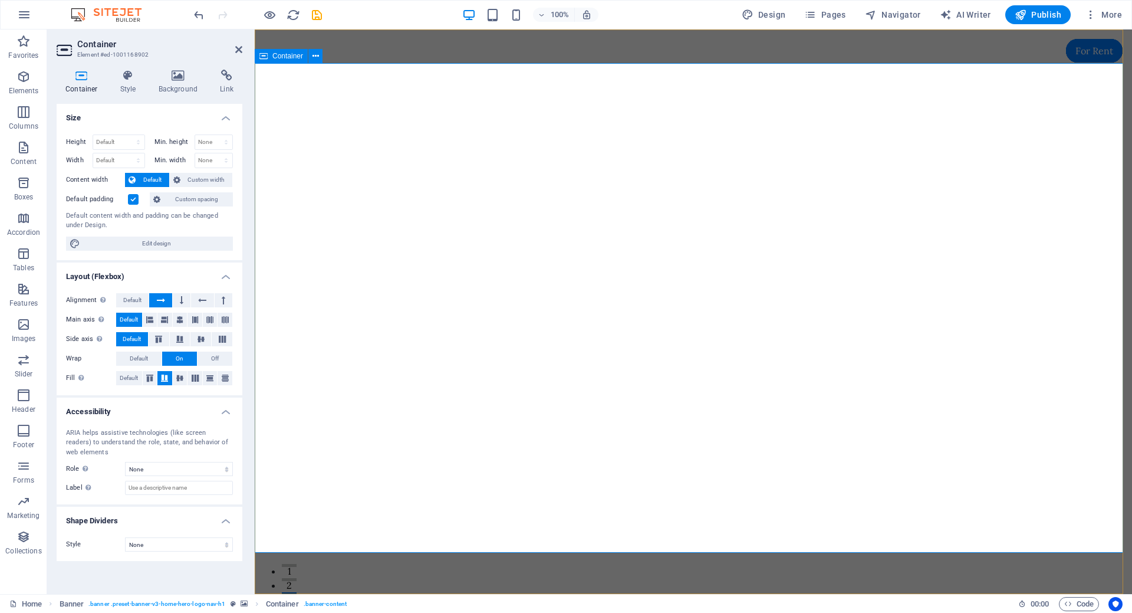
click at [687, 567] on figure at bounding box center [694, 576] width 18 height 18
click at [19, 121] on p "Columns" at bounding box center [23, 125] width 29 height 9
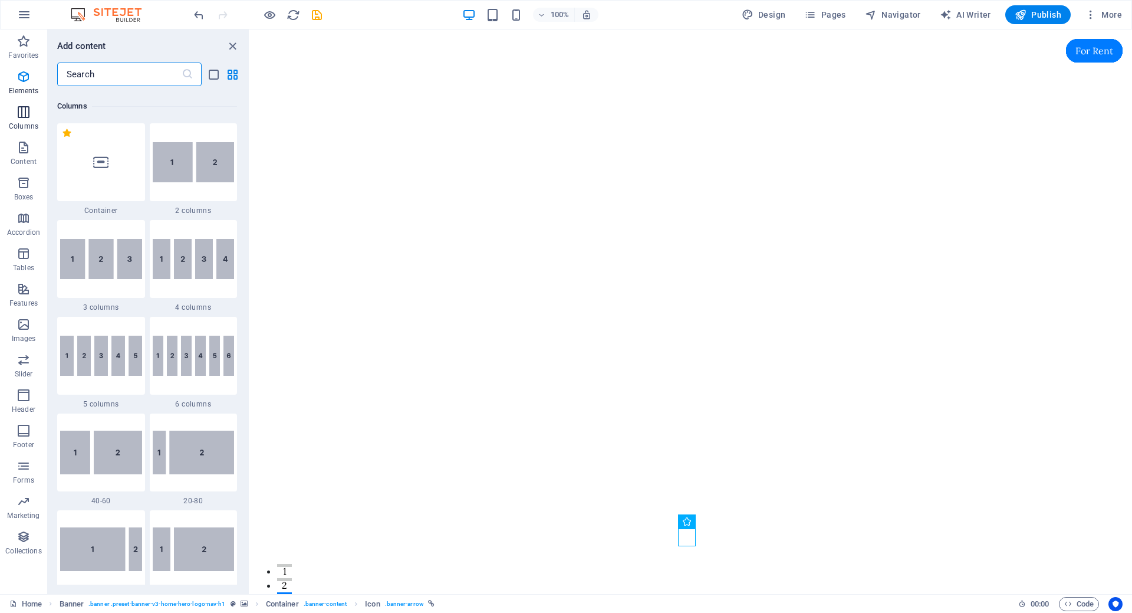
scroll to position [584, 0]
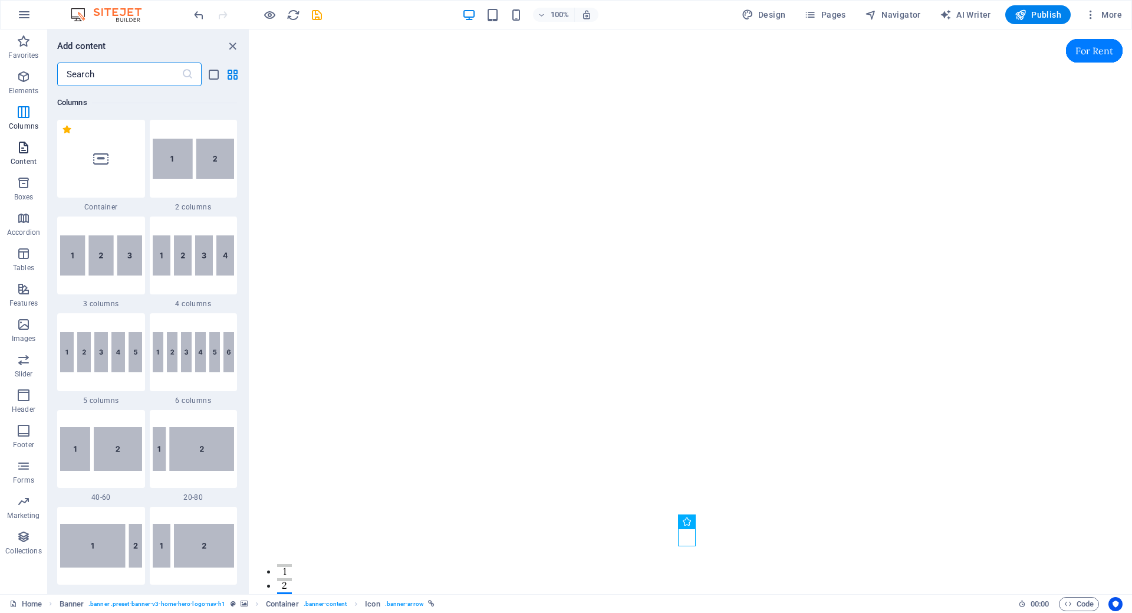
click at [21, 157] on p "Content" at bounding box center [24, 161] width 26 height 9
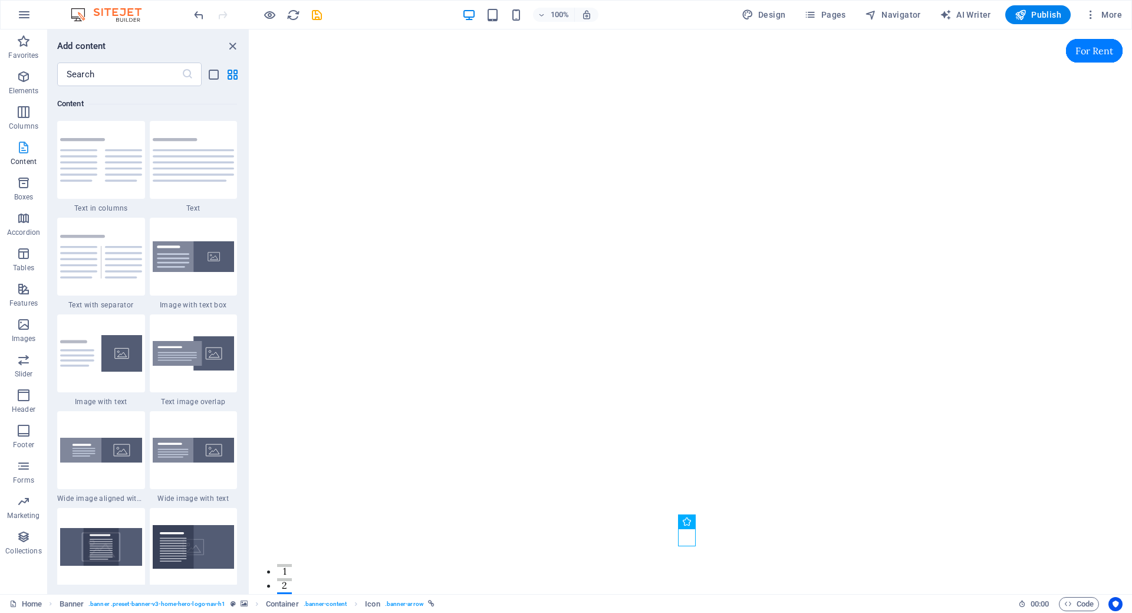
scroll to position [2063, 0]
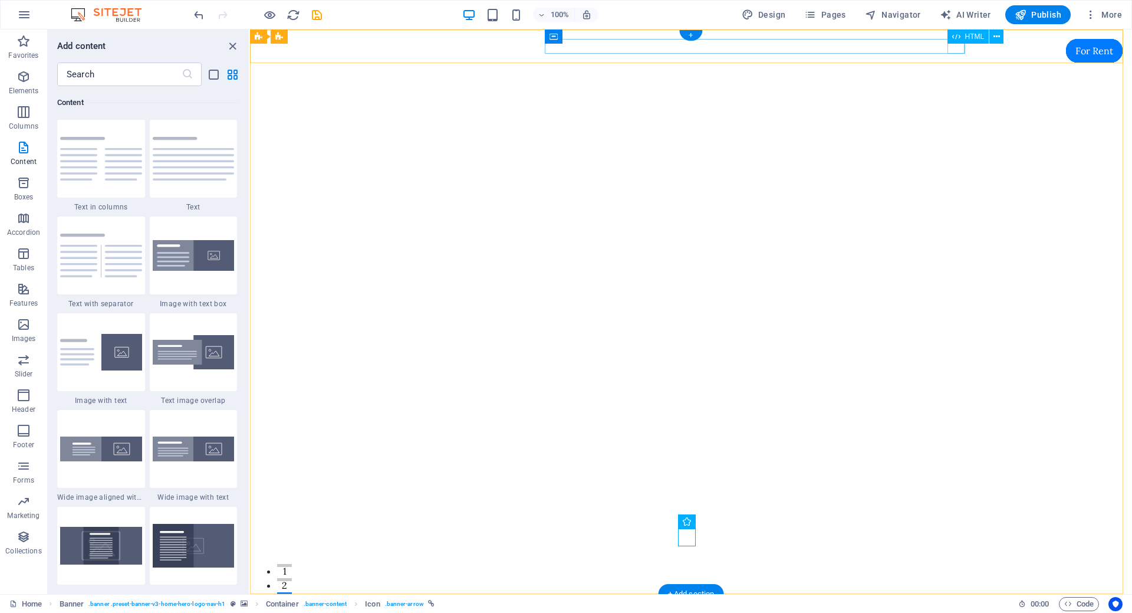
click at [947, 612] on div at bounding box center [691, 622] width 557 height 15
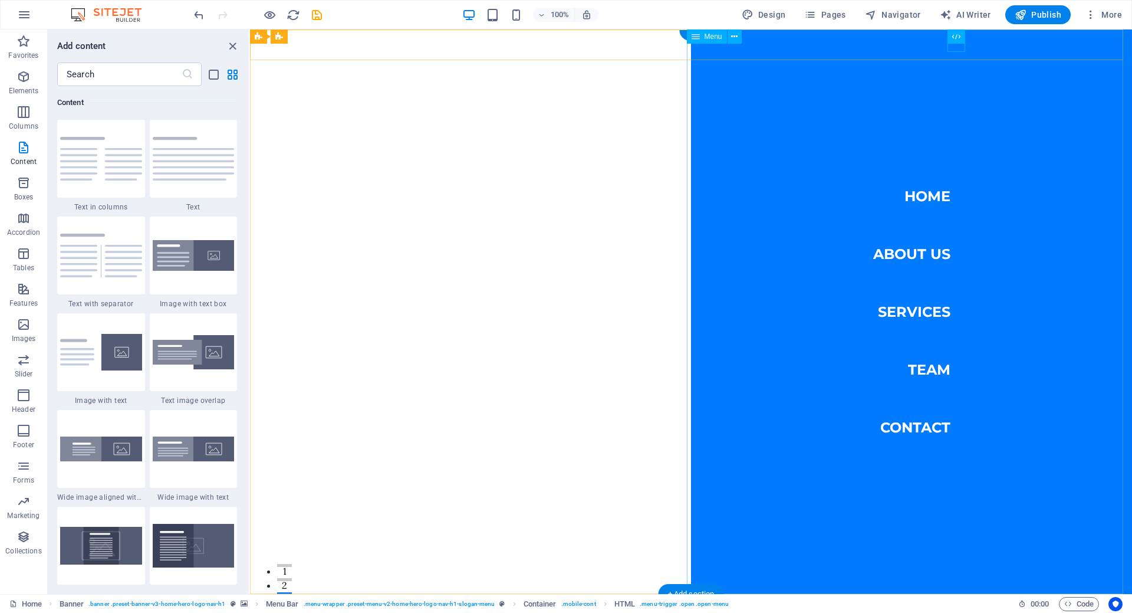
click at [900, 251] on nav "Home About Us Services Team Contact" at bounding box center [911, 311] width 441 height 564
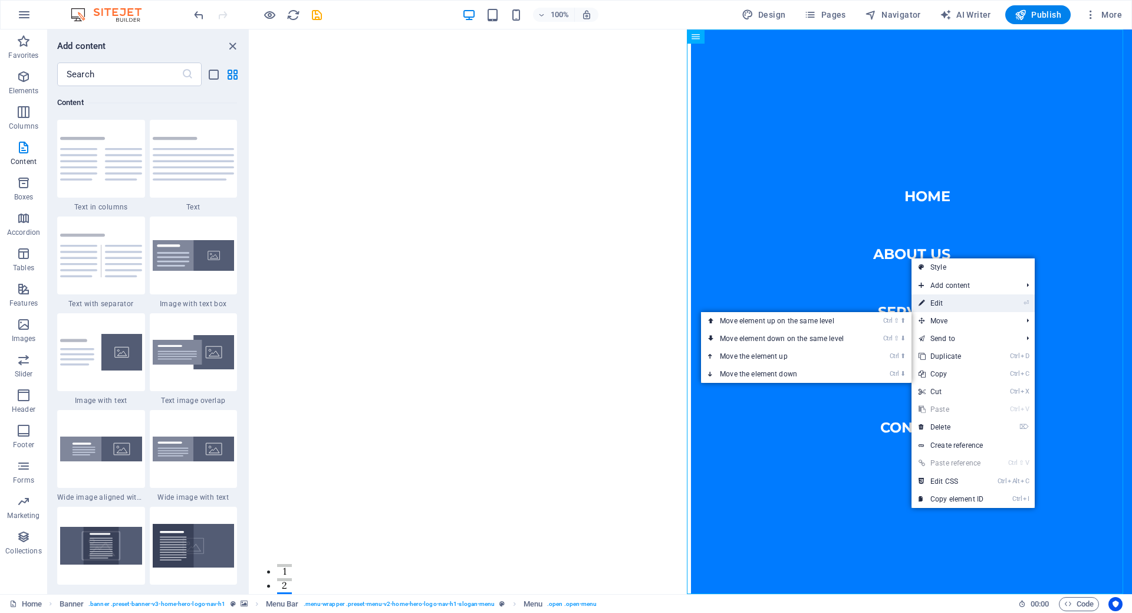
click at [953, 301] on link "⏎ Edit" at bounding box center [950, 303] width 79 height 18
select select
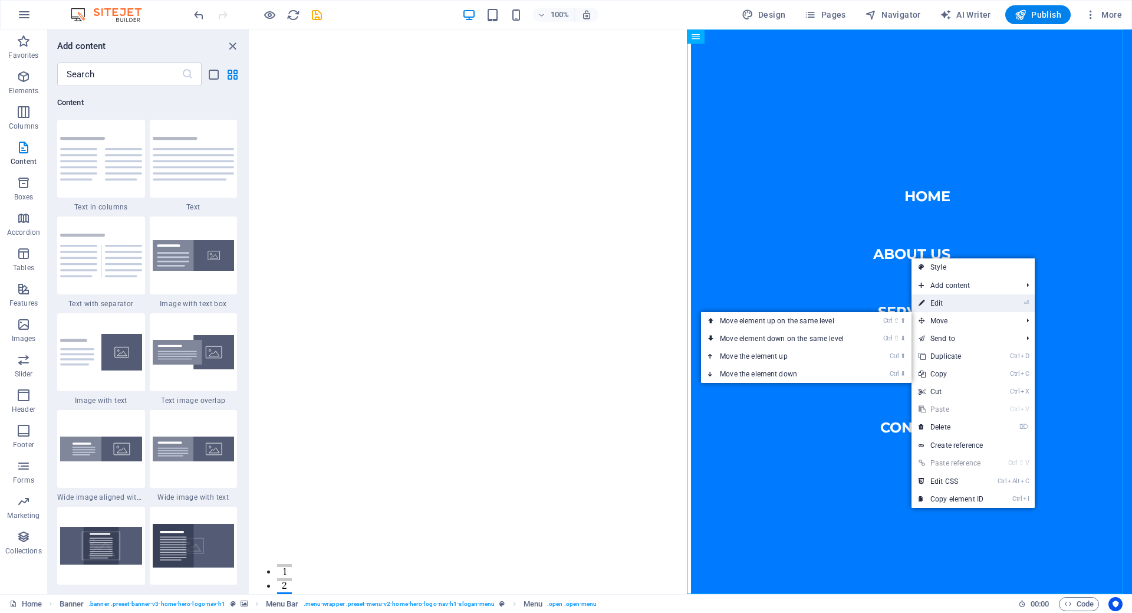
select select
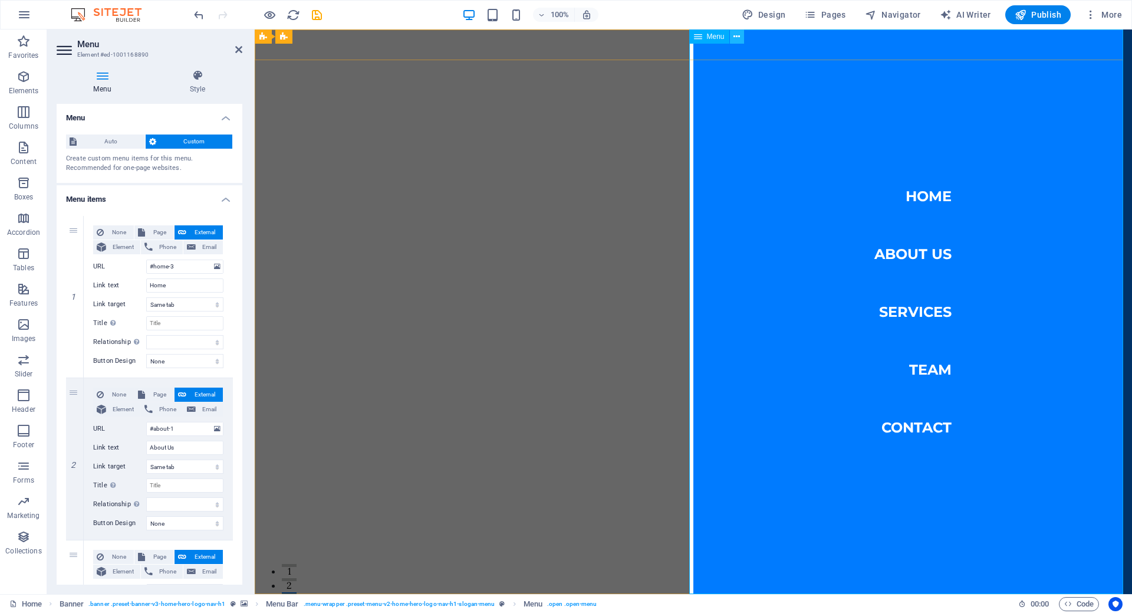
click at [739, 37] on icon at bounding box center [736, 37] width 6 height 12
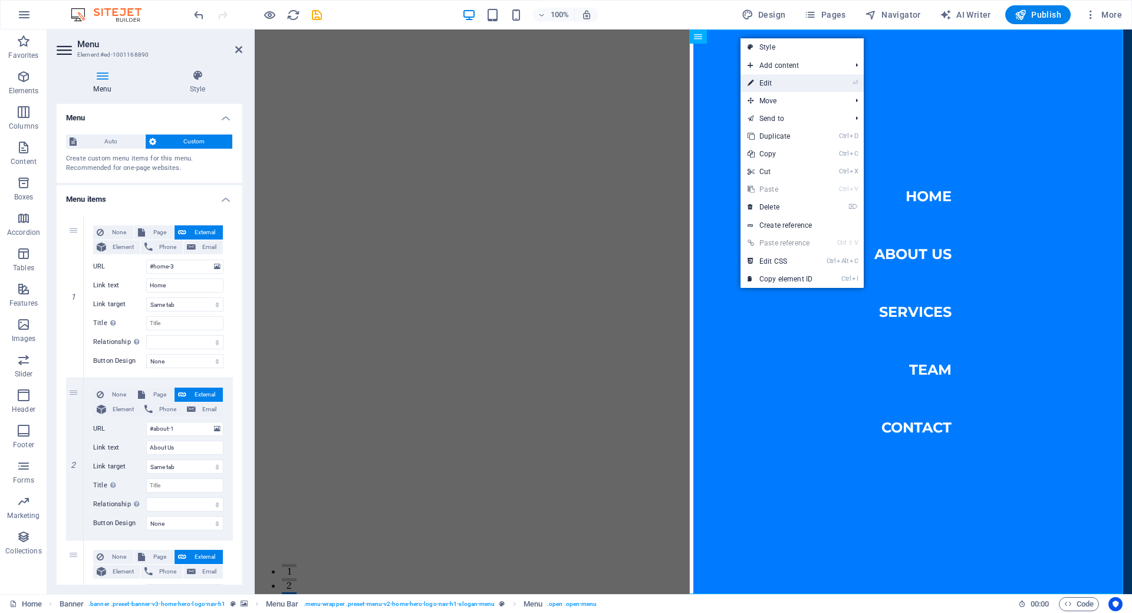
click at [770, 81] on link "⏎ Edit" at bounding box center [780, 83] width 79 height 18
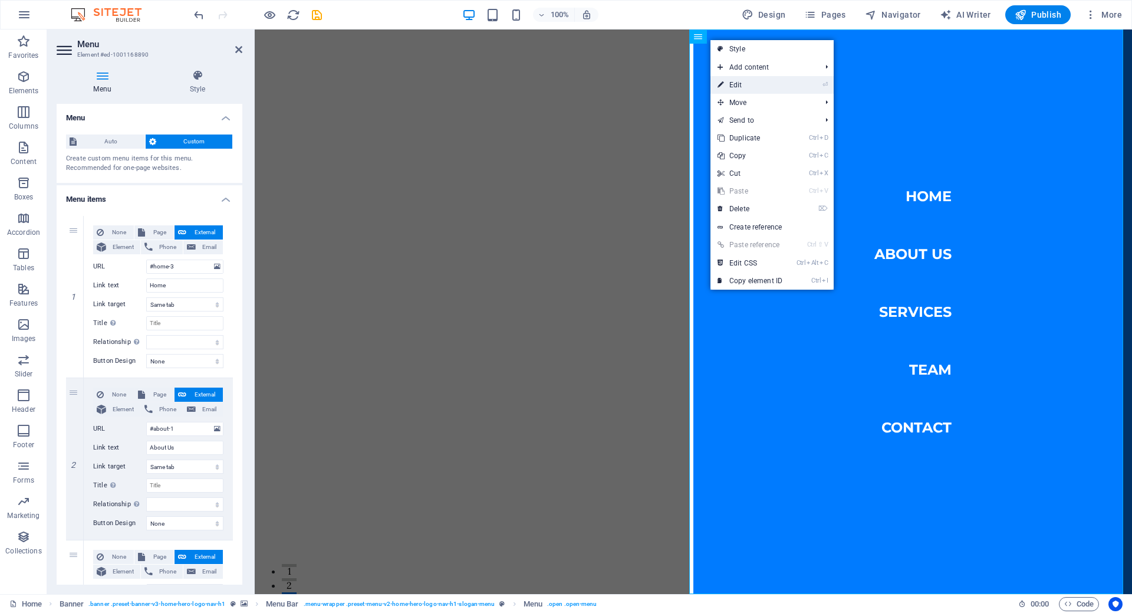
click at [744, 90] on link "⏎ Edit" at bounding box center [749, 85] width 79 height 18
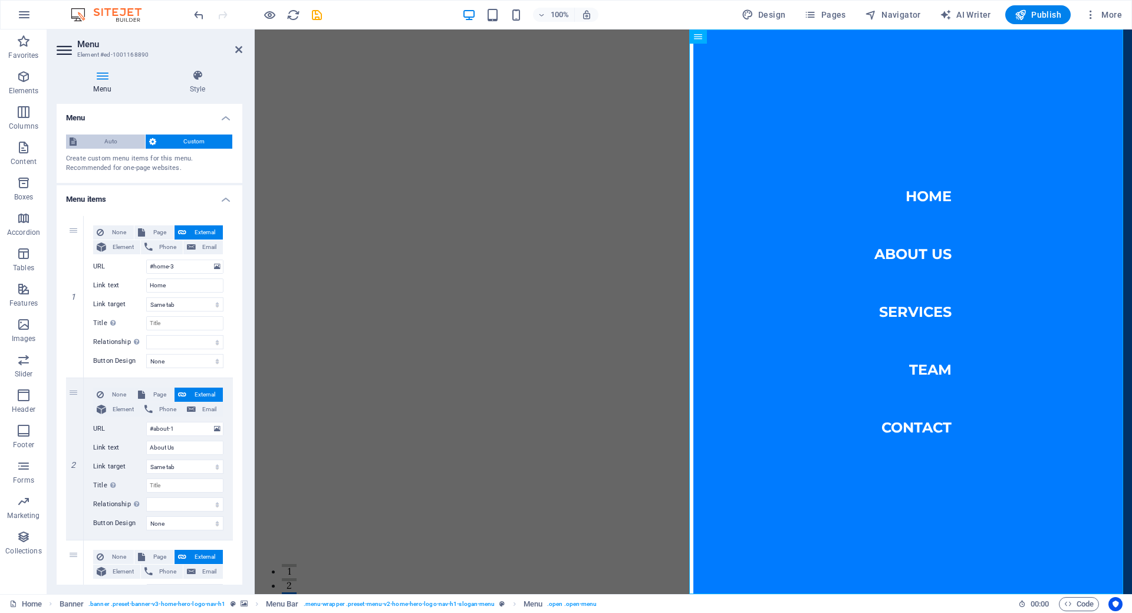
click at [110, 139] on span "Auto" at bounding box center [110, 141] width 61 height 14
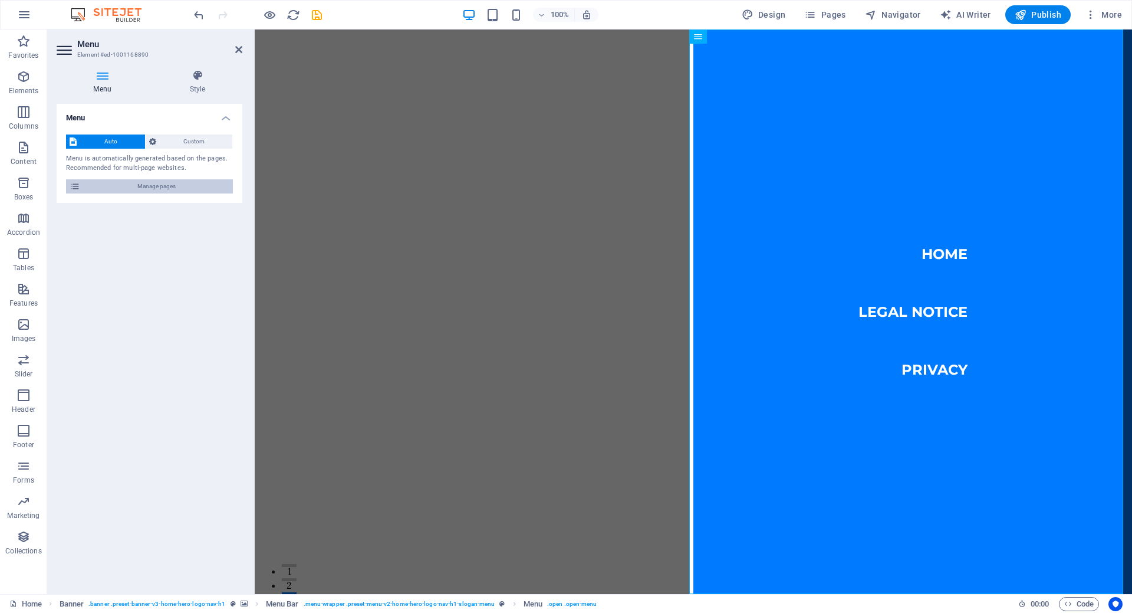
click at [156, 190] on span "Manage pages" at bounding box center [157, 186] width 146 height 14
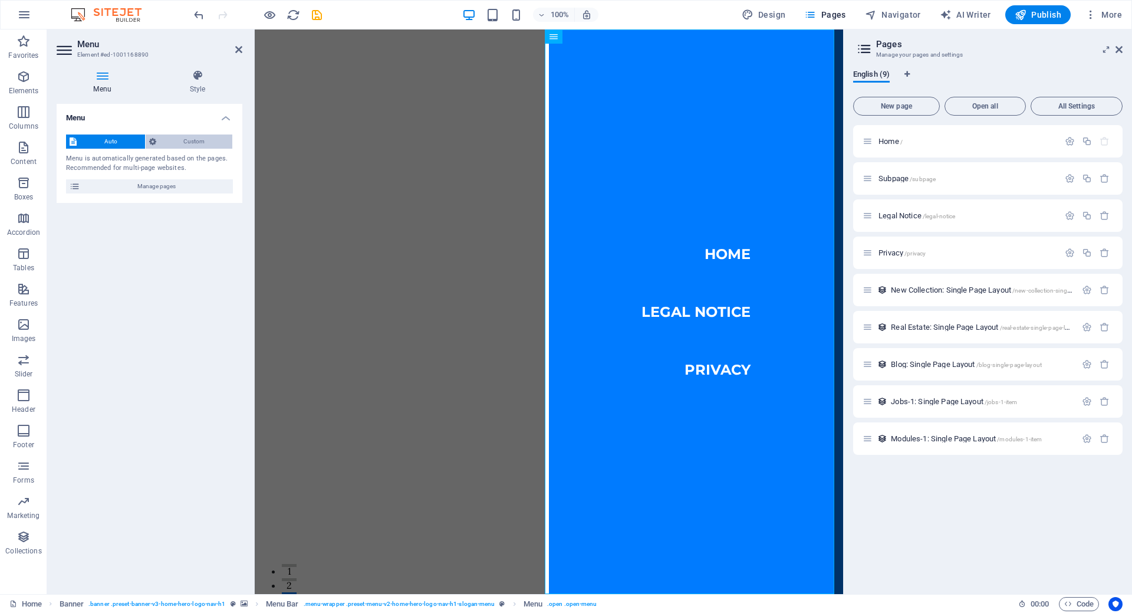
click at [179, 143] on span "Custom" at bounding box center [195, 141] width 70 height 14
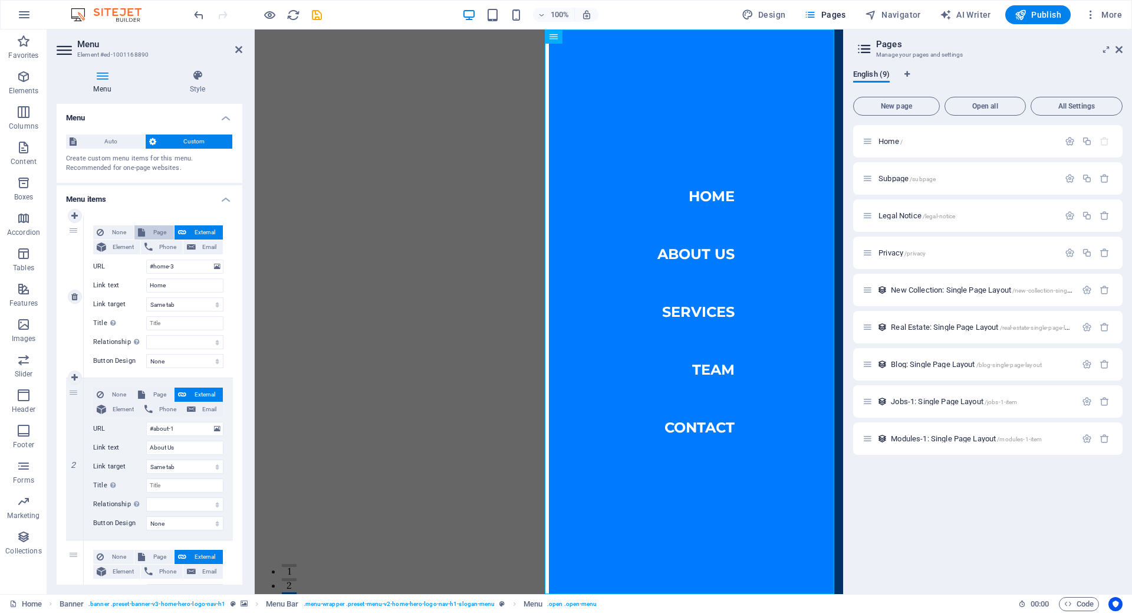
click at [152, 233] on span "Page" at bounding box center [160, 232] width 22 height 14
select select
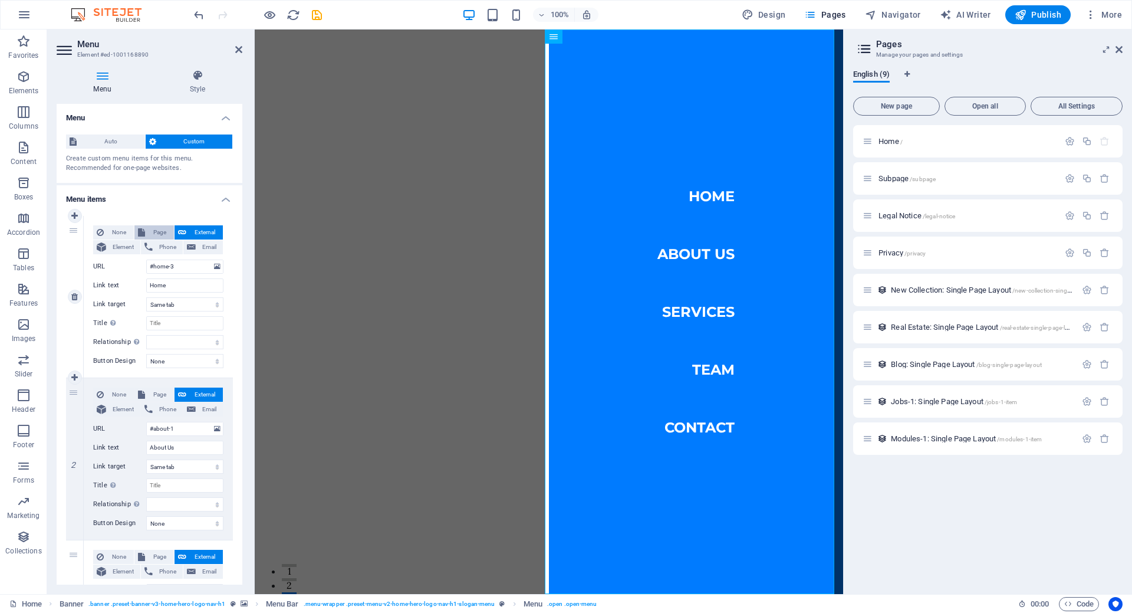
select select
click at [190, 232] on span "External" at bounding box center [204, 232] width 29 height 14
select select "blank"
select select
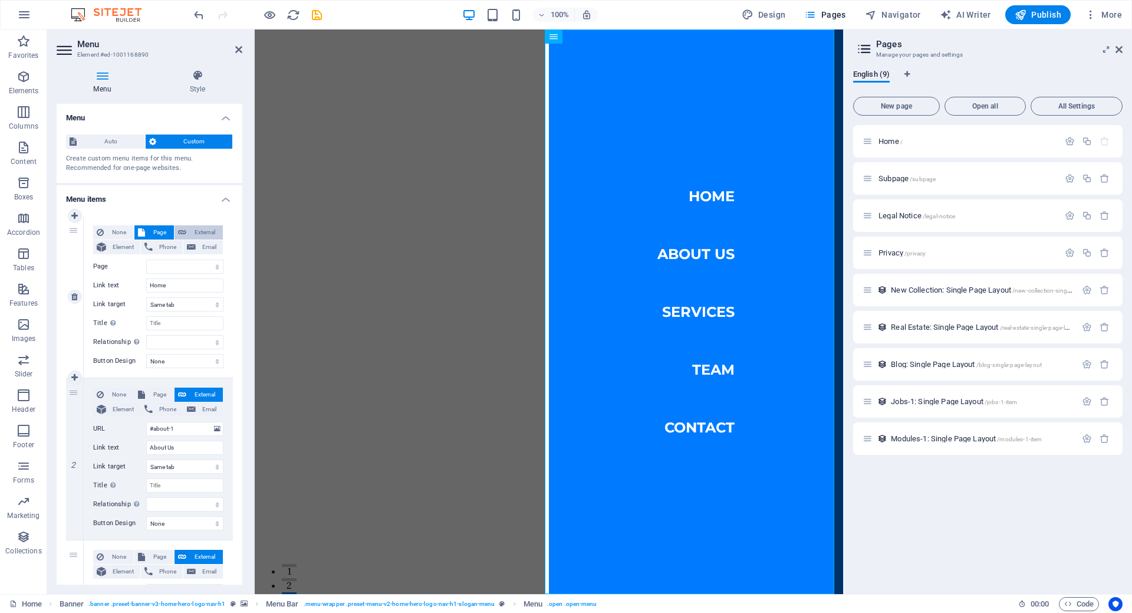
select select
click at [153, 233] on span "Page" at bounding box center [160, 232] width 22 height 14
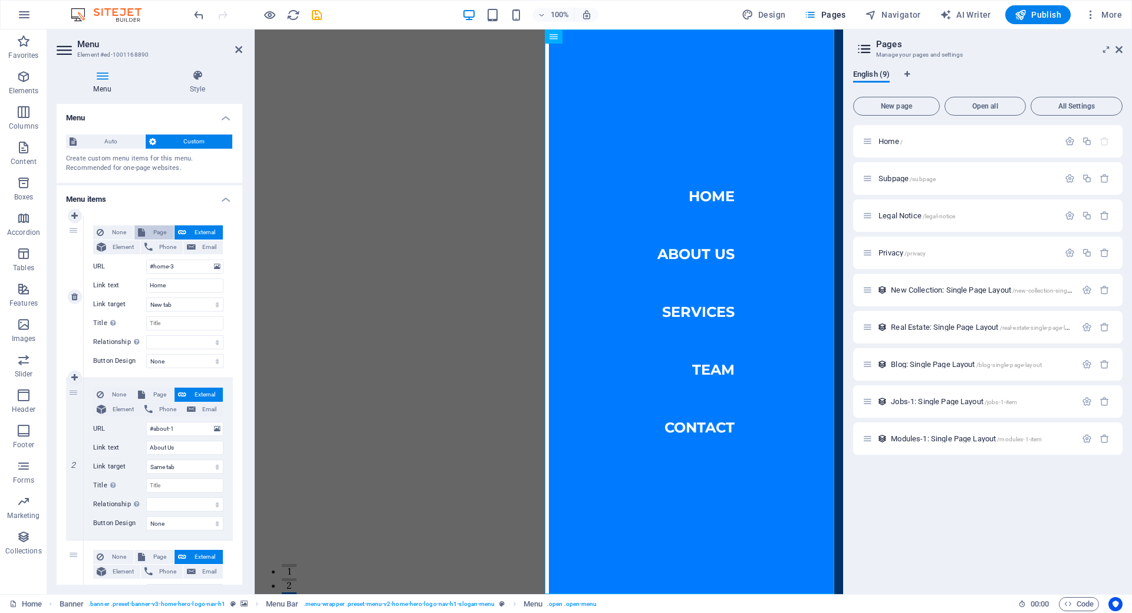
select select
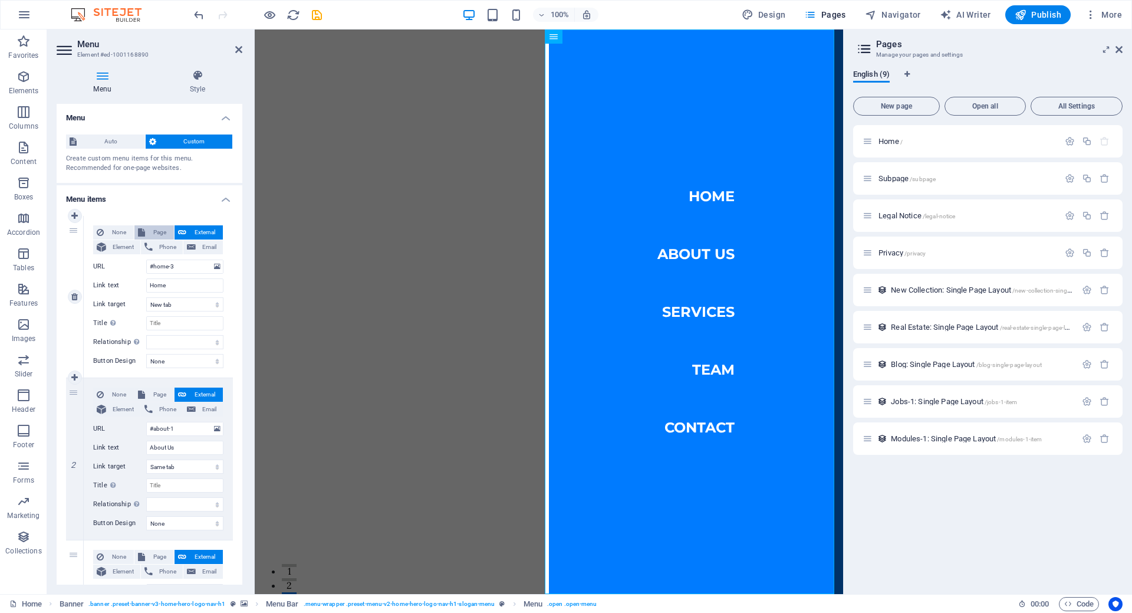
select select
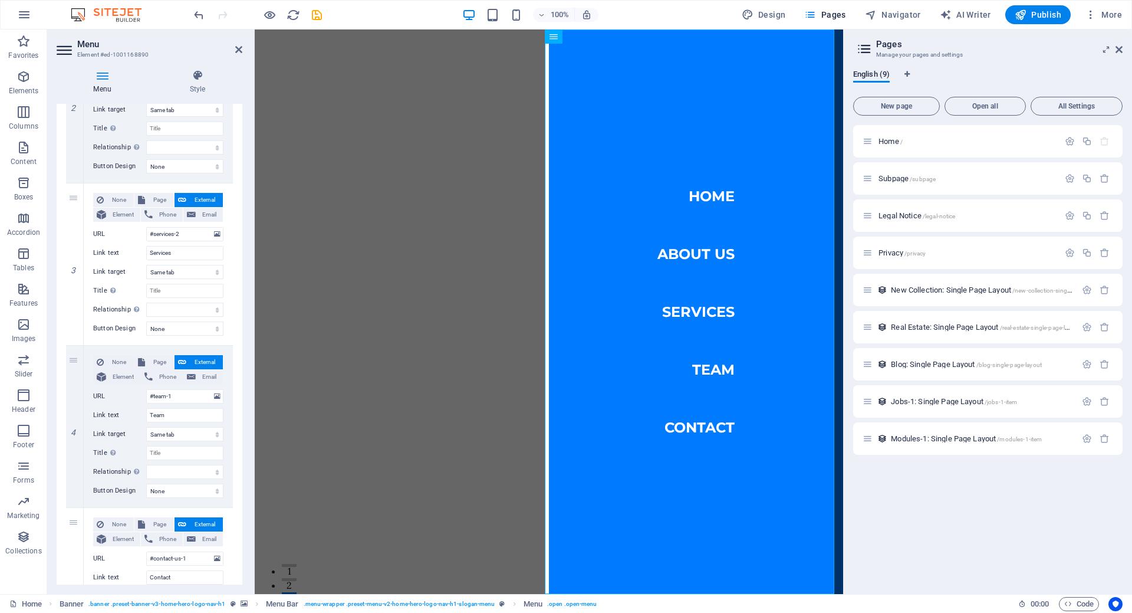
scroll to position [354, 0]
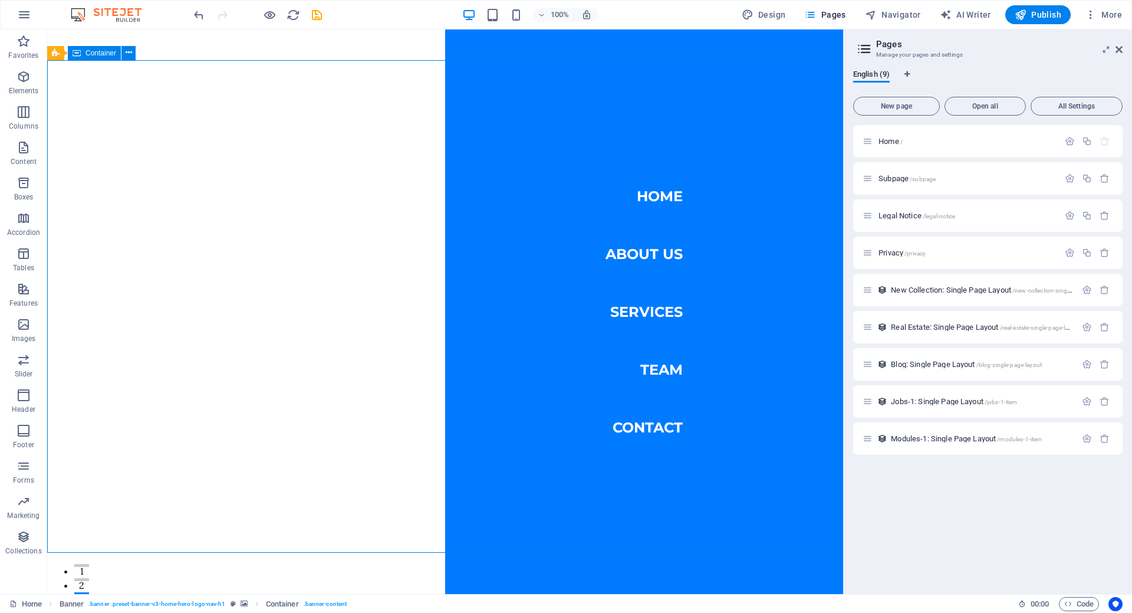
click at [646, 250] on nav "Home About Us Services Team Contact" at bounding box center [644, 311] width 398 height 564
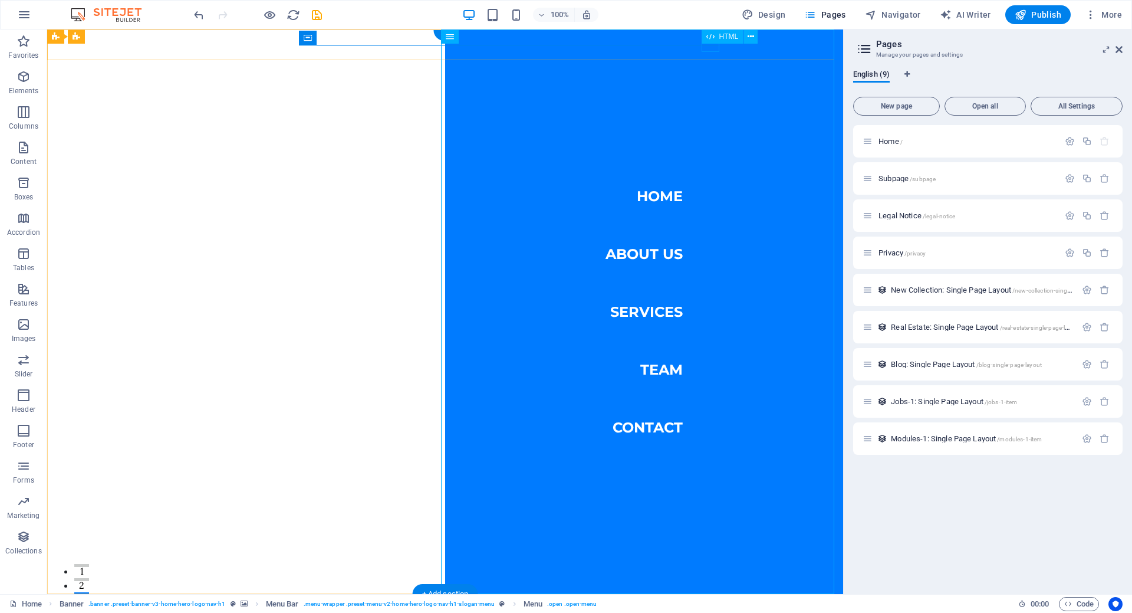
click at [185, 612] on div at bounding box center [176, 622] width 18 height 15
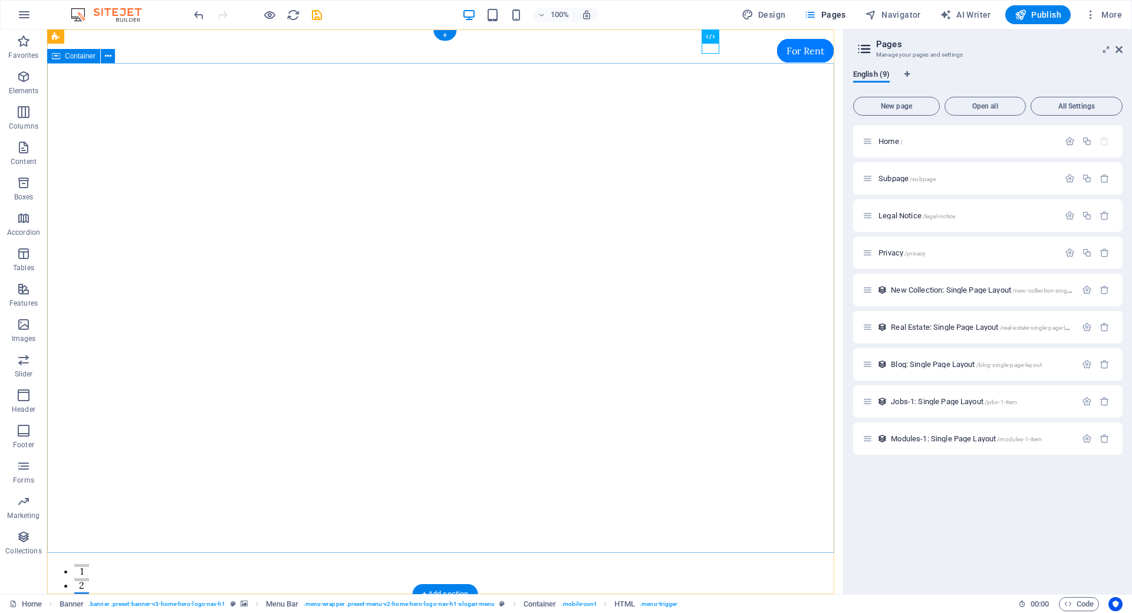
click at [107, 60] on icon at bounding box center [108, 56] width 6 height 12
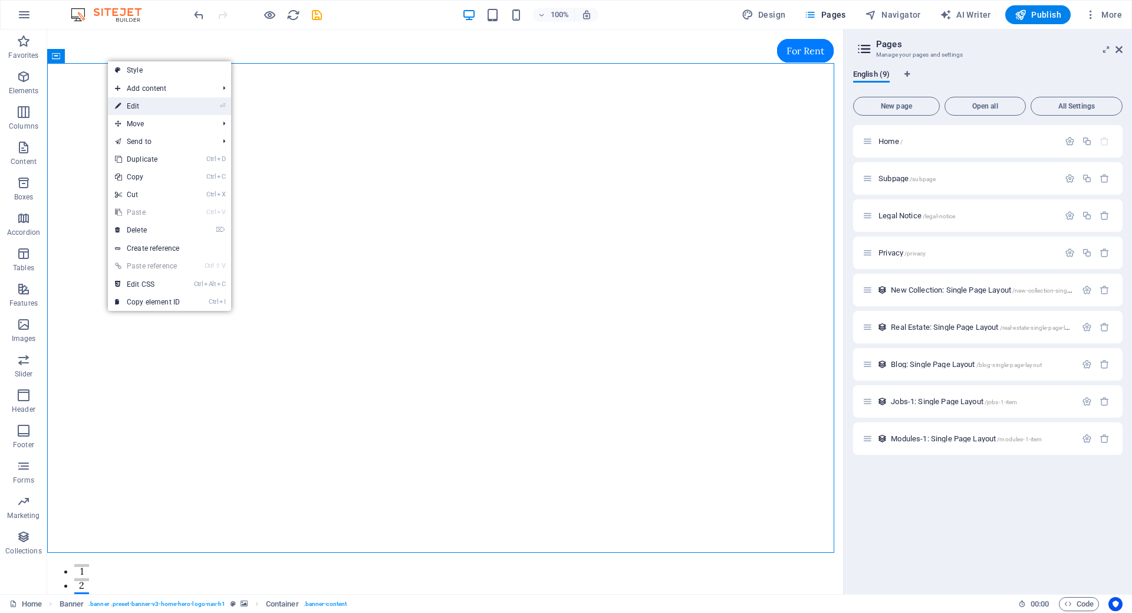
click at [134, 101] on link "⏎ Edit" at bounding box center [147, 106] width 79 height 18
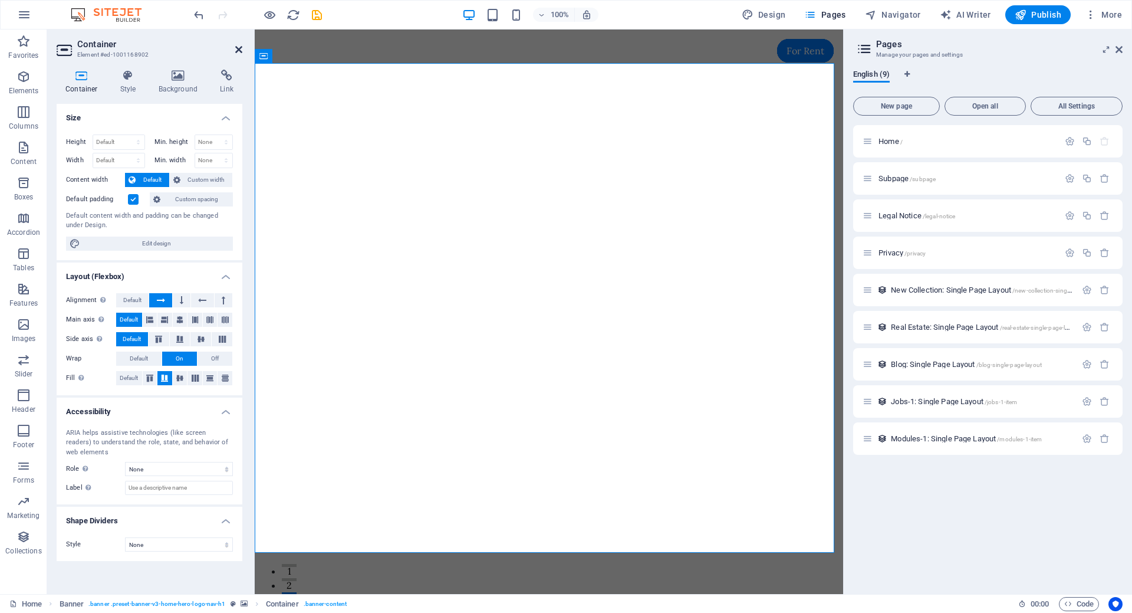
click at [237, 50] on icon at bounding box center [238, 49] width 7 height 9
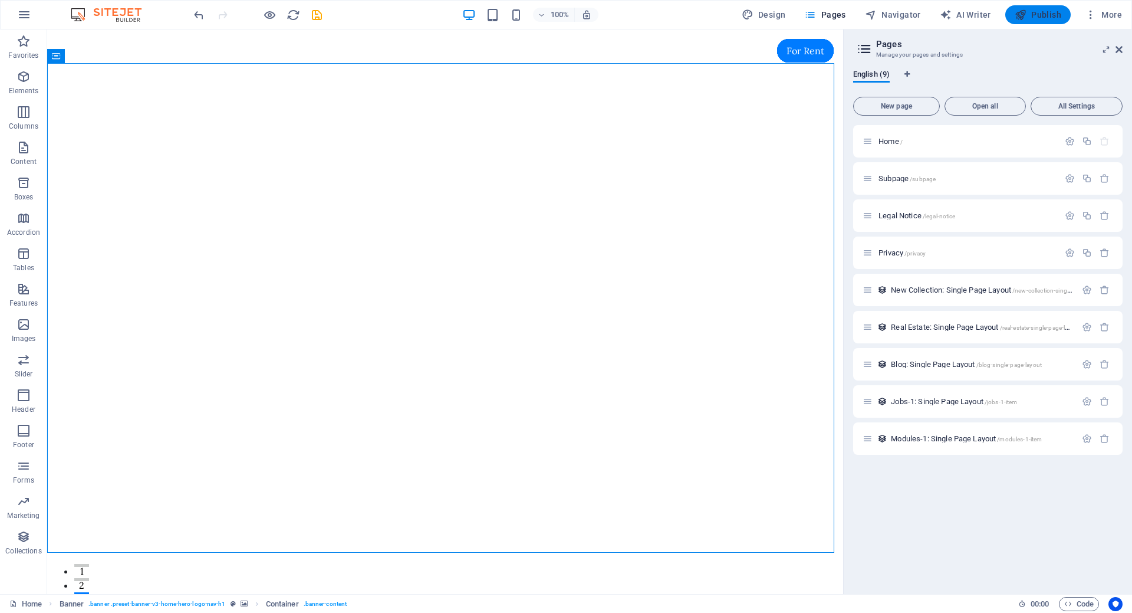
click at [1042, 16] on span "Publish" at bounding box center [1038, 15] width 47 height 12
checkbox input "false"
